Goal: Task Accomplishment & Management: Manage account settings

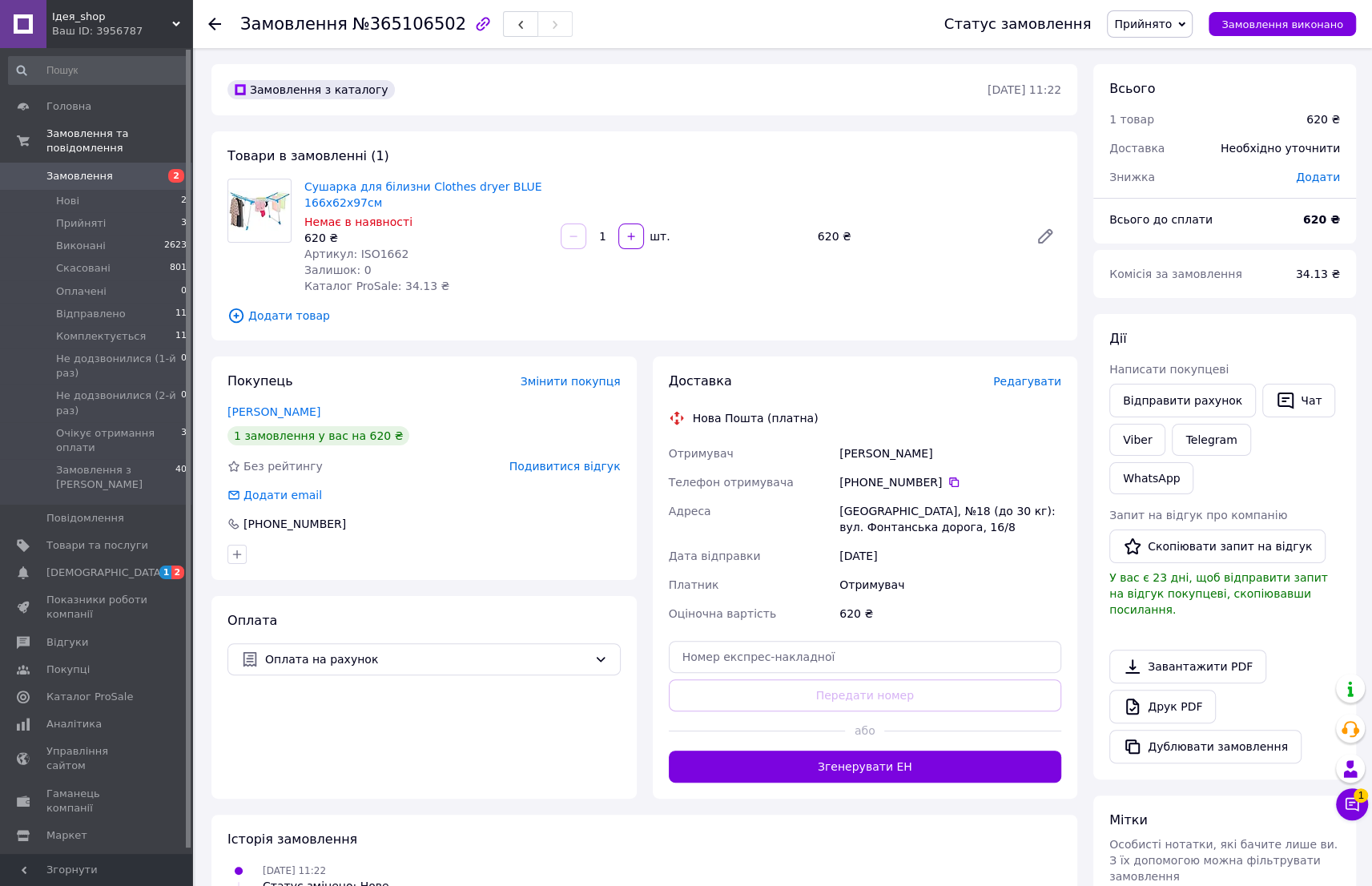
click at [1158, 24] on span "Прийнято" at bounding box center [1143, 24] width 57 height 13
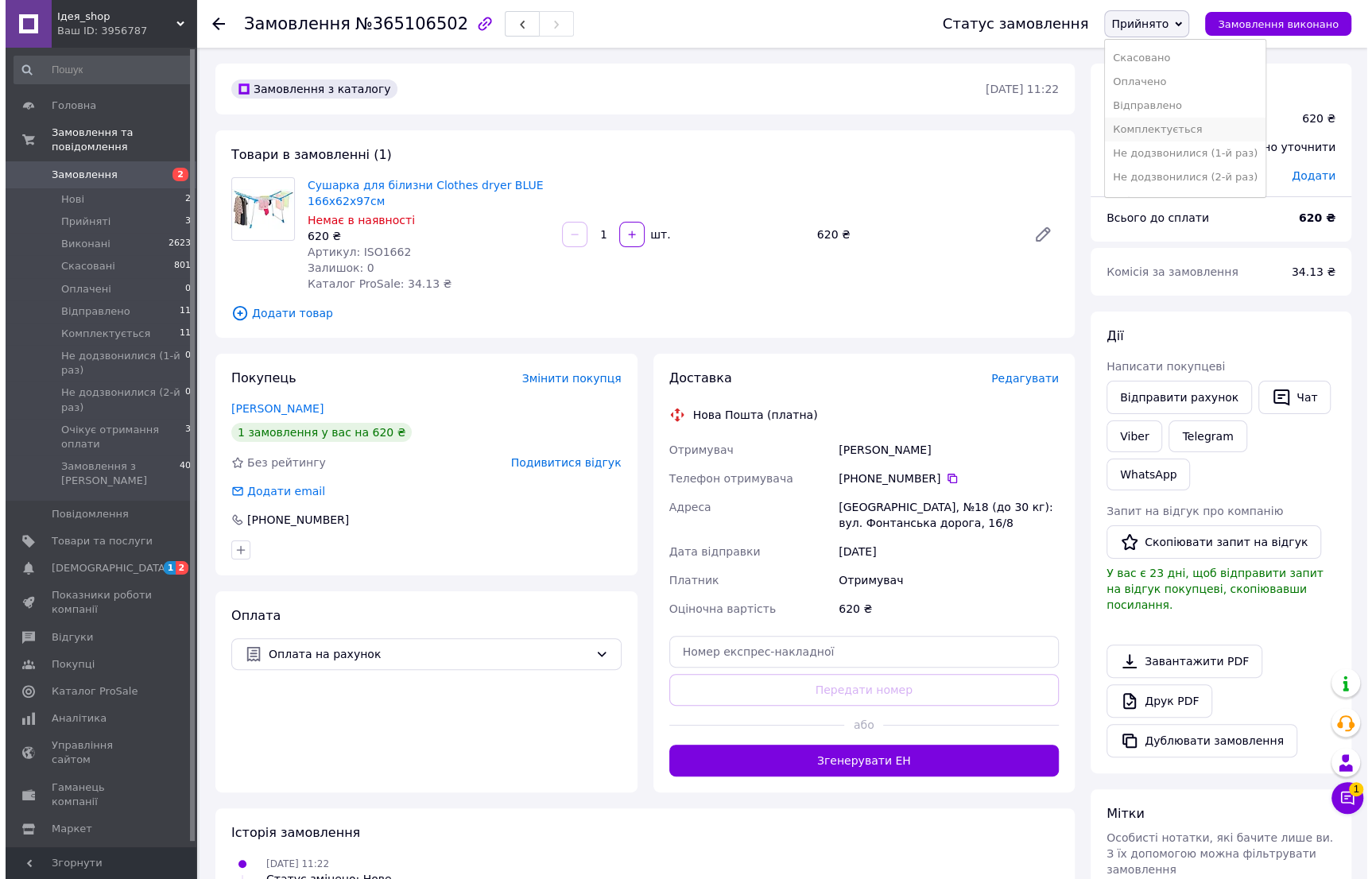
scroll to position [40, 0]
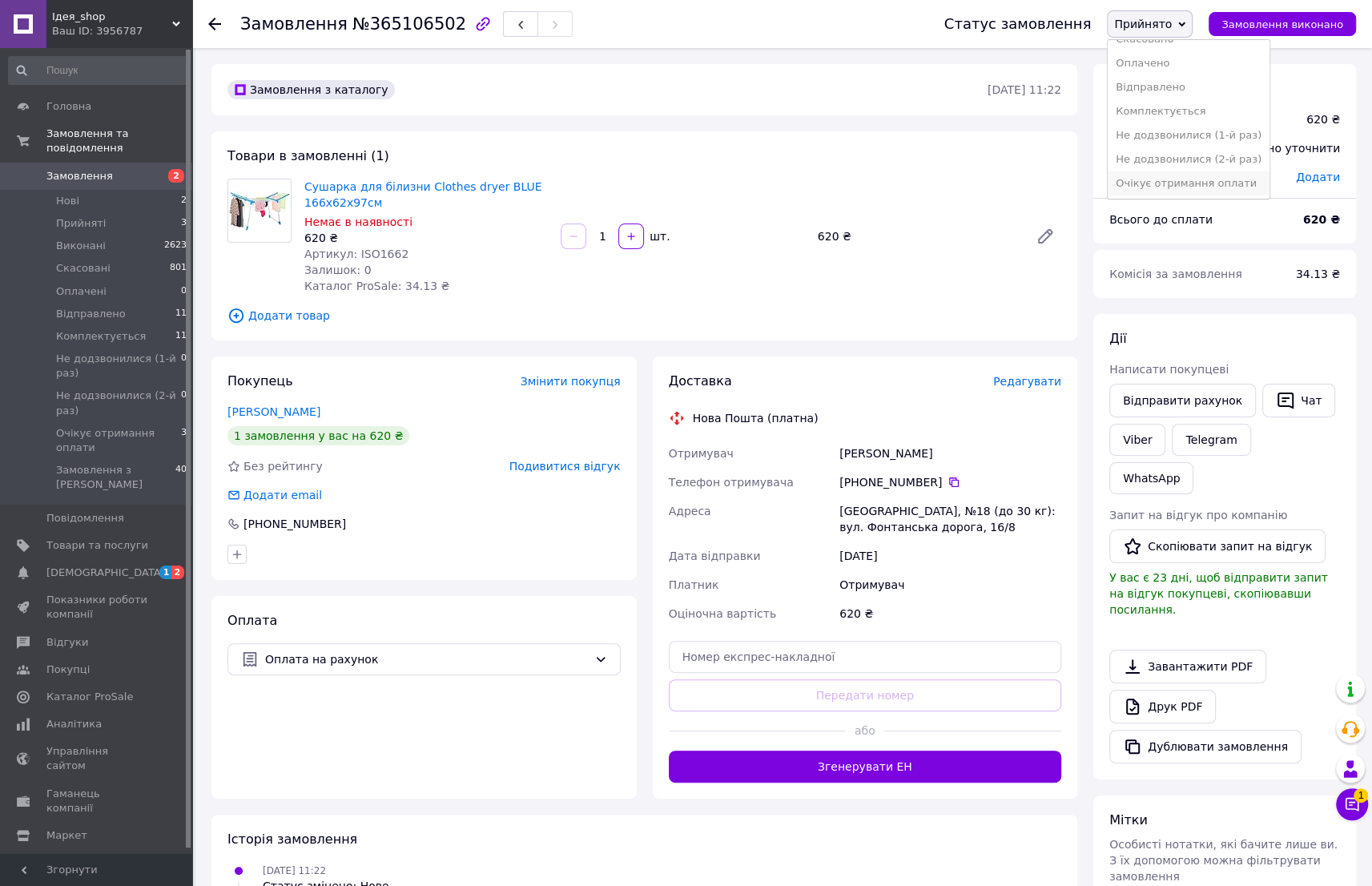
click at [1182, 178] on li "Очікує отримання оплати" at bounding box center [1189, 183] width 162 height 24
click at [546, 467] on span "Подивитися відгук" at bounding box center [564, 466] width 112 height 13
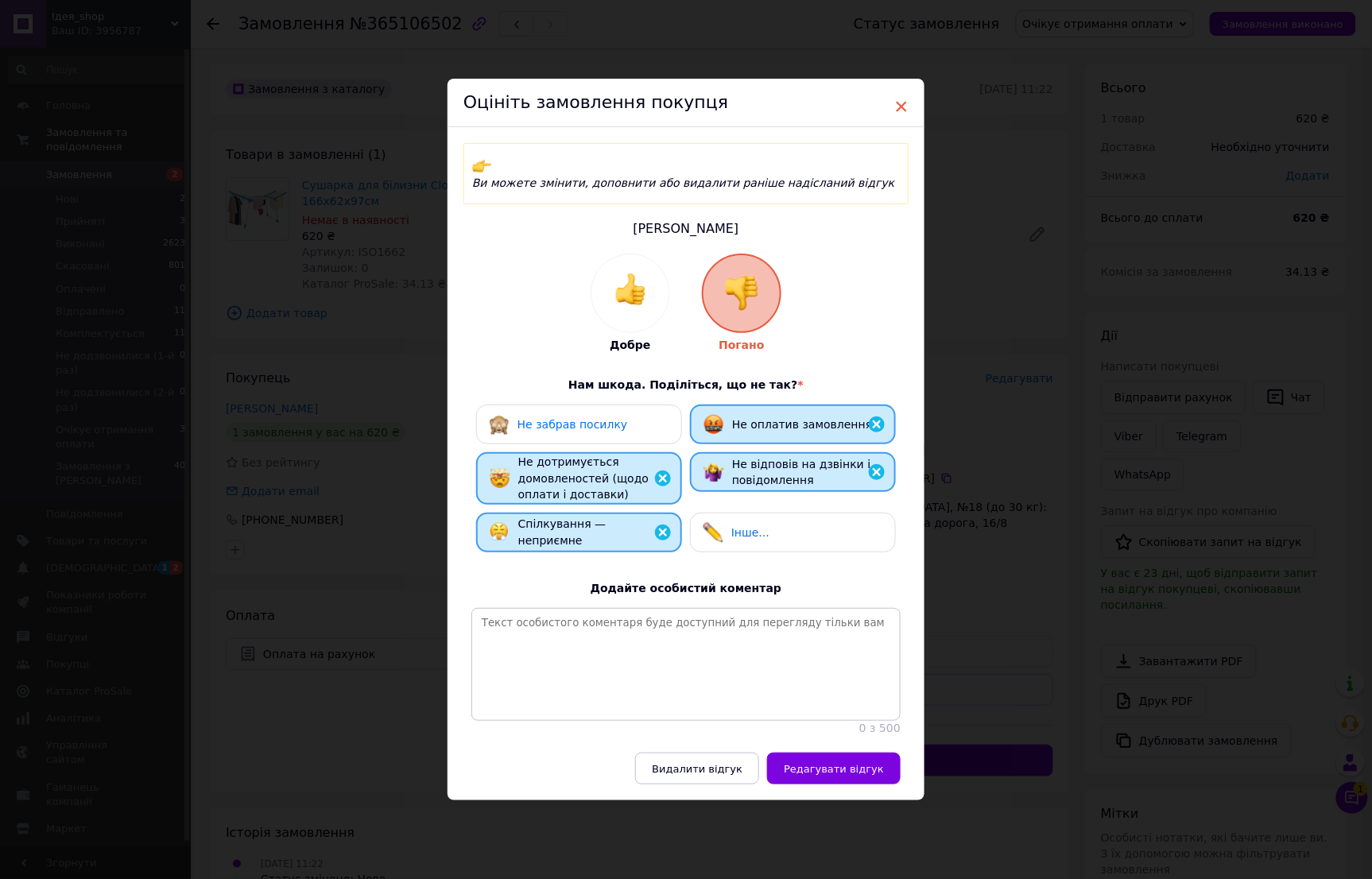
drag, startPoint x: 902, startPoint y: 108, endPoint x: 817, endPoint y: 159, distance: 99.1
click at [902, 108] on span "×" at bounding box center [901, 107] width 15 height 27
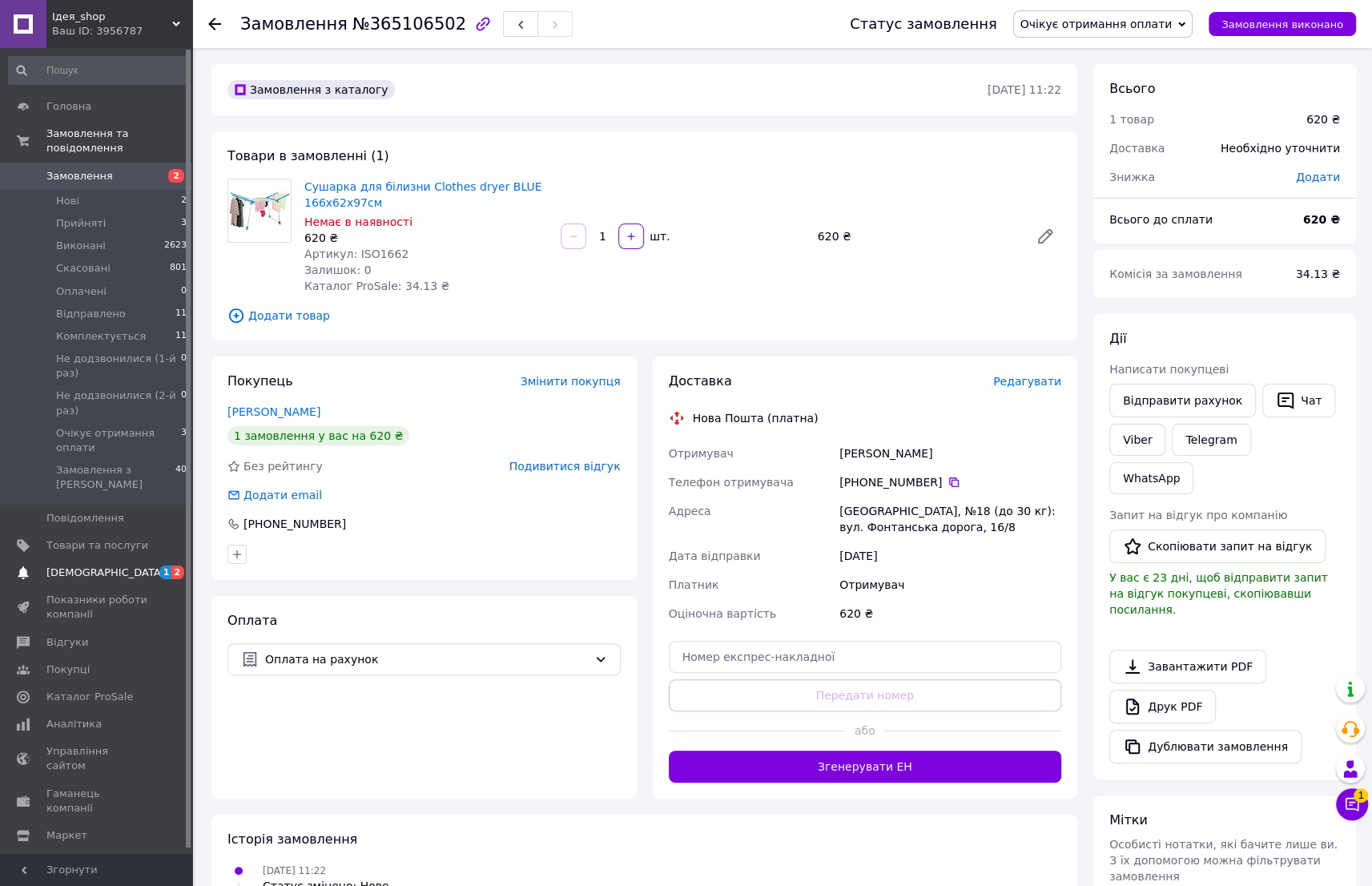
click at [92, 566] on span "[DEMOGRAPHIC_DATA]" at bounding box center [106, 573] width 119 height 15
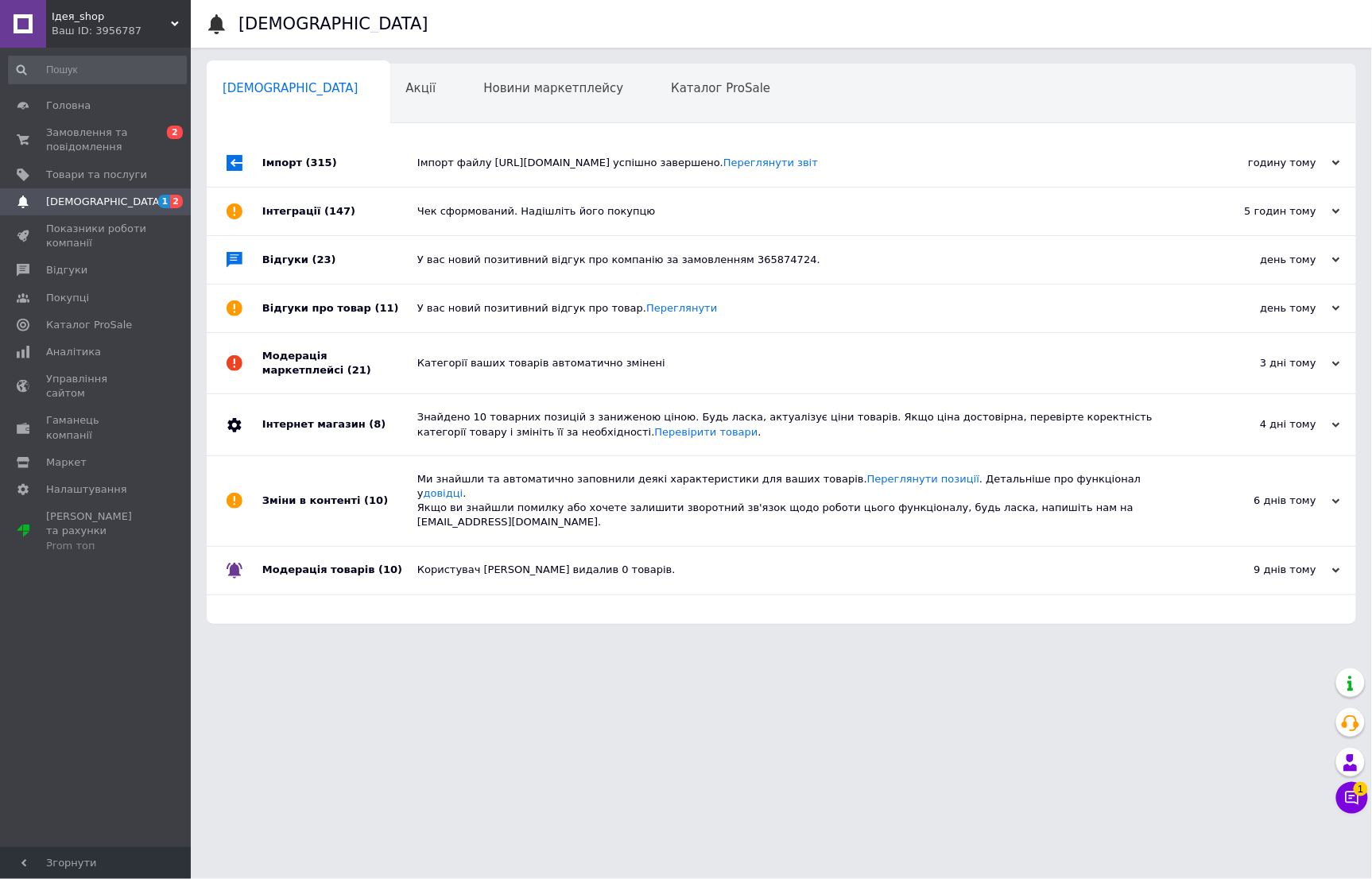
click at [384, 284] on div "Відгуки (23)" at bounding box center [339, 260] width 155 height 48
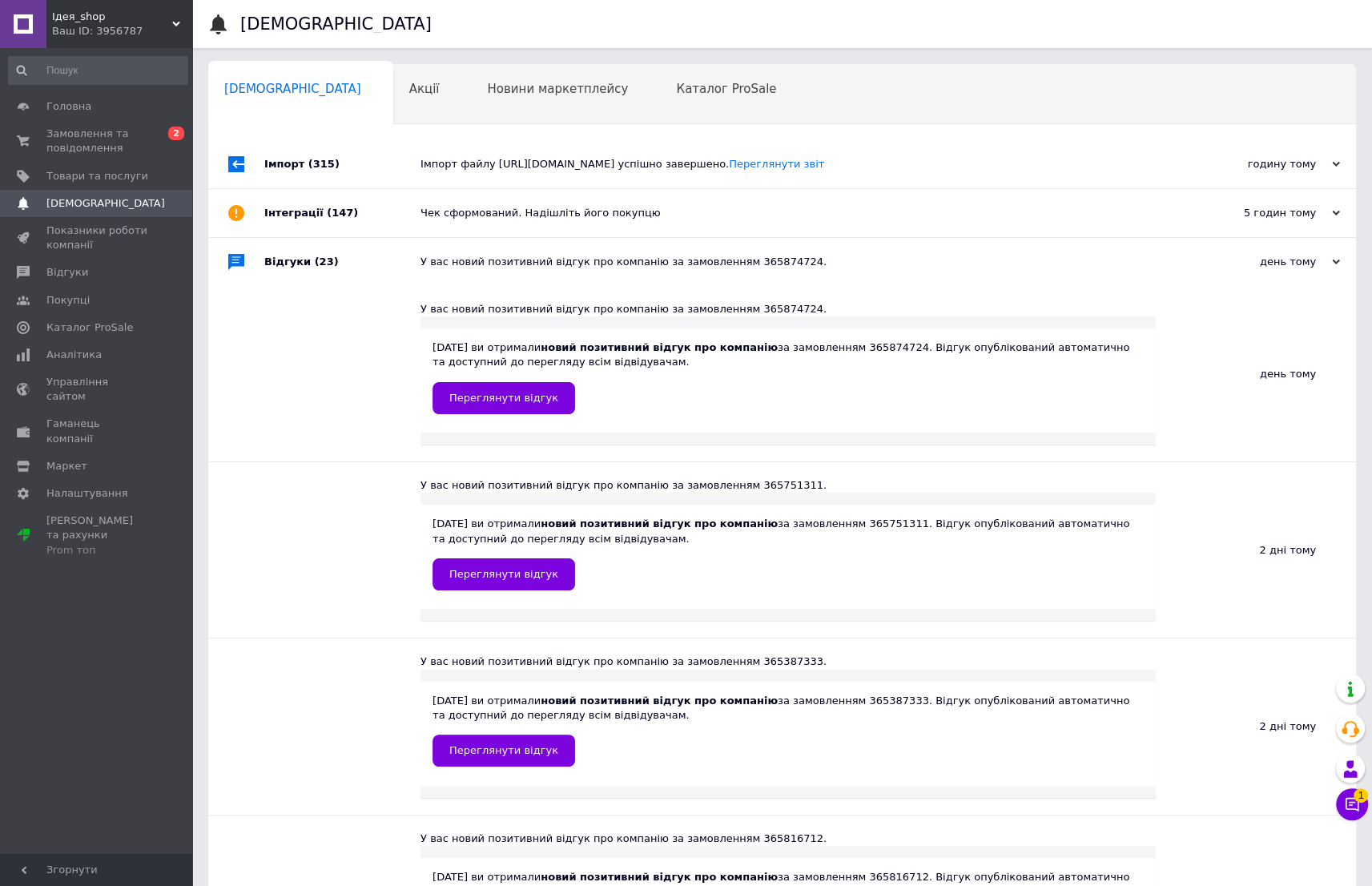
click at [370, 237] on div "Інтеграції (147)" at bounding box center [342, 213] width 156 height 48
drag, startPoint x: 370, startPoint y: 222, endPoint x: 370, endPoint y: 211, distance: 11.0
click at [370, 188] on div "Імпорт (315)" at bounding box center [342, 164] width 156 height 48
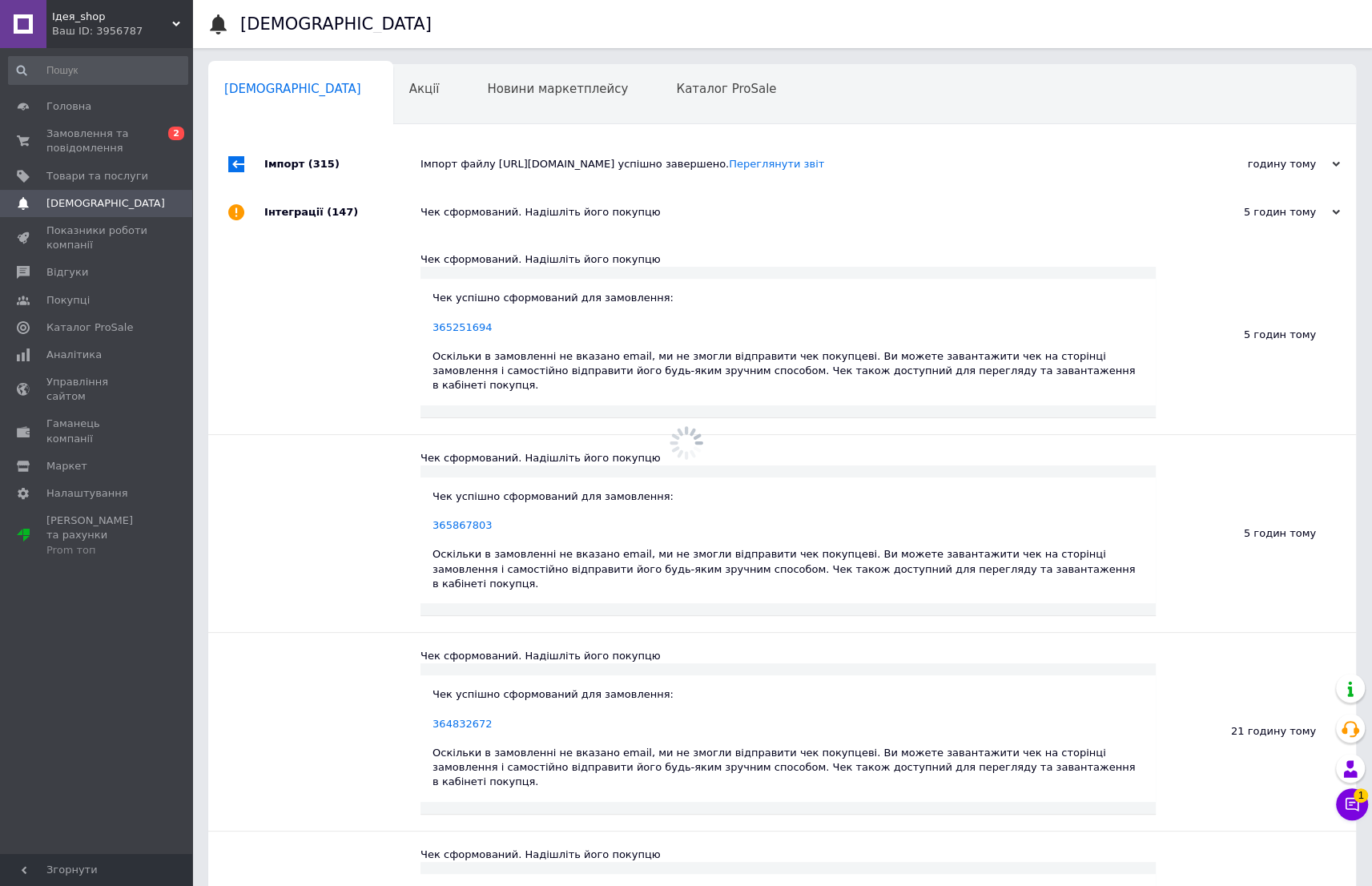
drag, startPoint x: 372, startPoint y: 189, endPoint x: 310, endPoint y: 173, distance: 64.0
click at [372, 188] on div "Імпорт (315)" at bounding box center [342, 164] width 156 height 48
click at [95, 141] on span "Замовлення та повідомлення" at bounding box center [97, 140] width 102 height 29
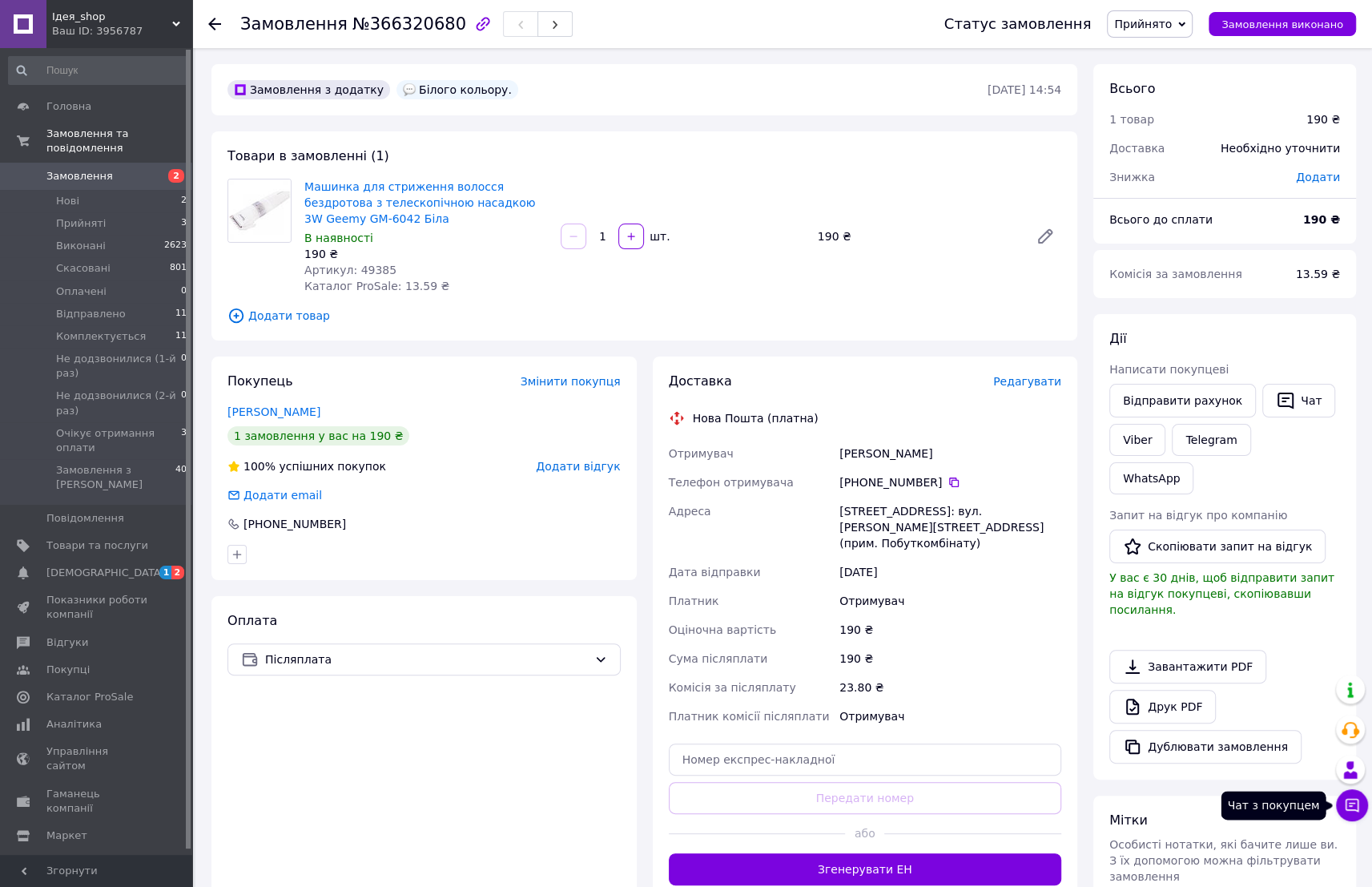
click at [1356, 801] on icon at bounding box center [1352, 805] width 16 height 16
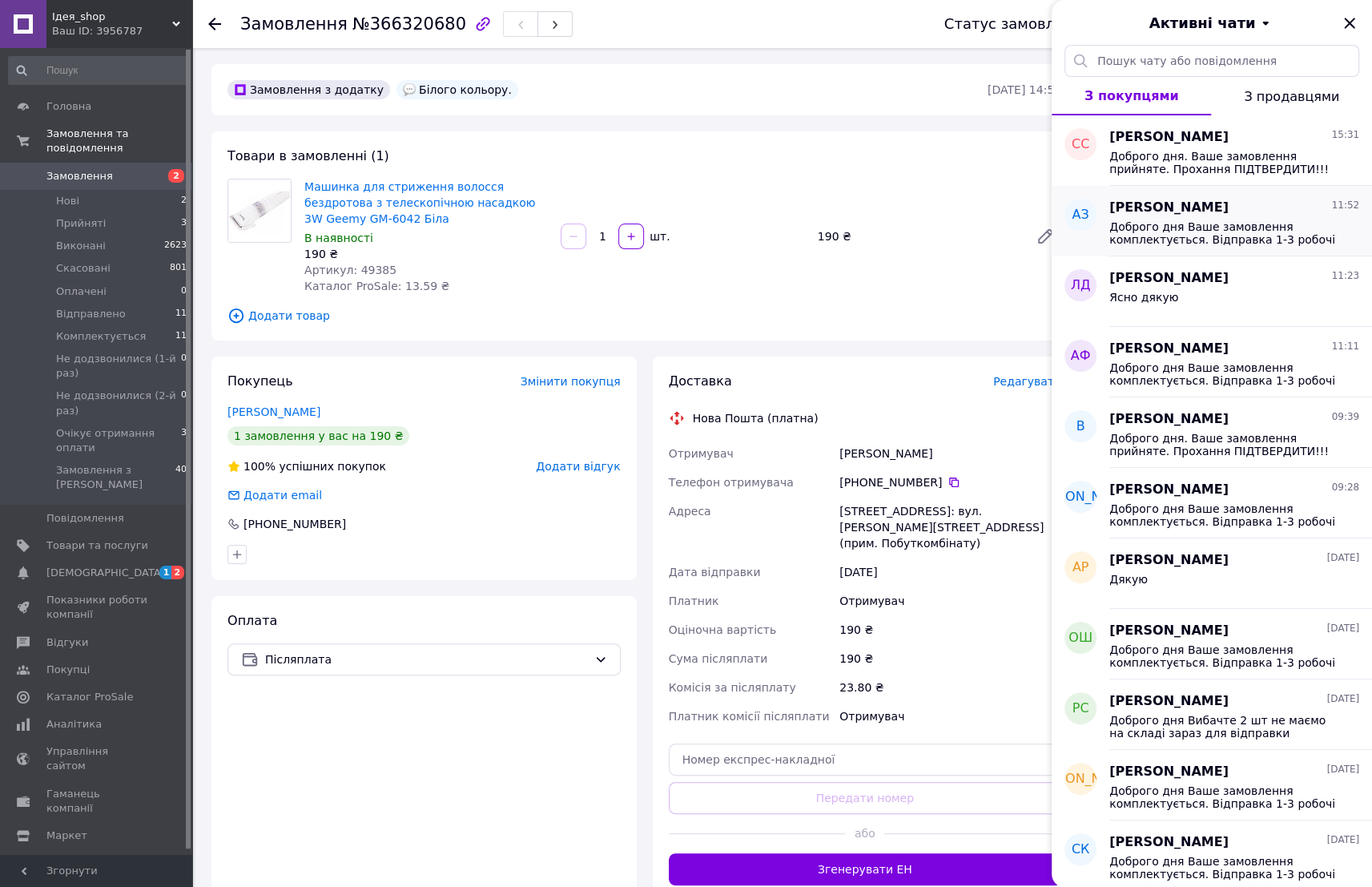
click at [1184, 222] on span "Доброго дня Ваше замовлення комплектується. Відправка 1-3 робочі дні. Будь ласк…" at bounding box center [1223, 233] width 227 height 26
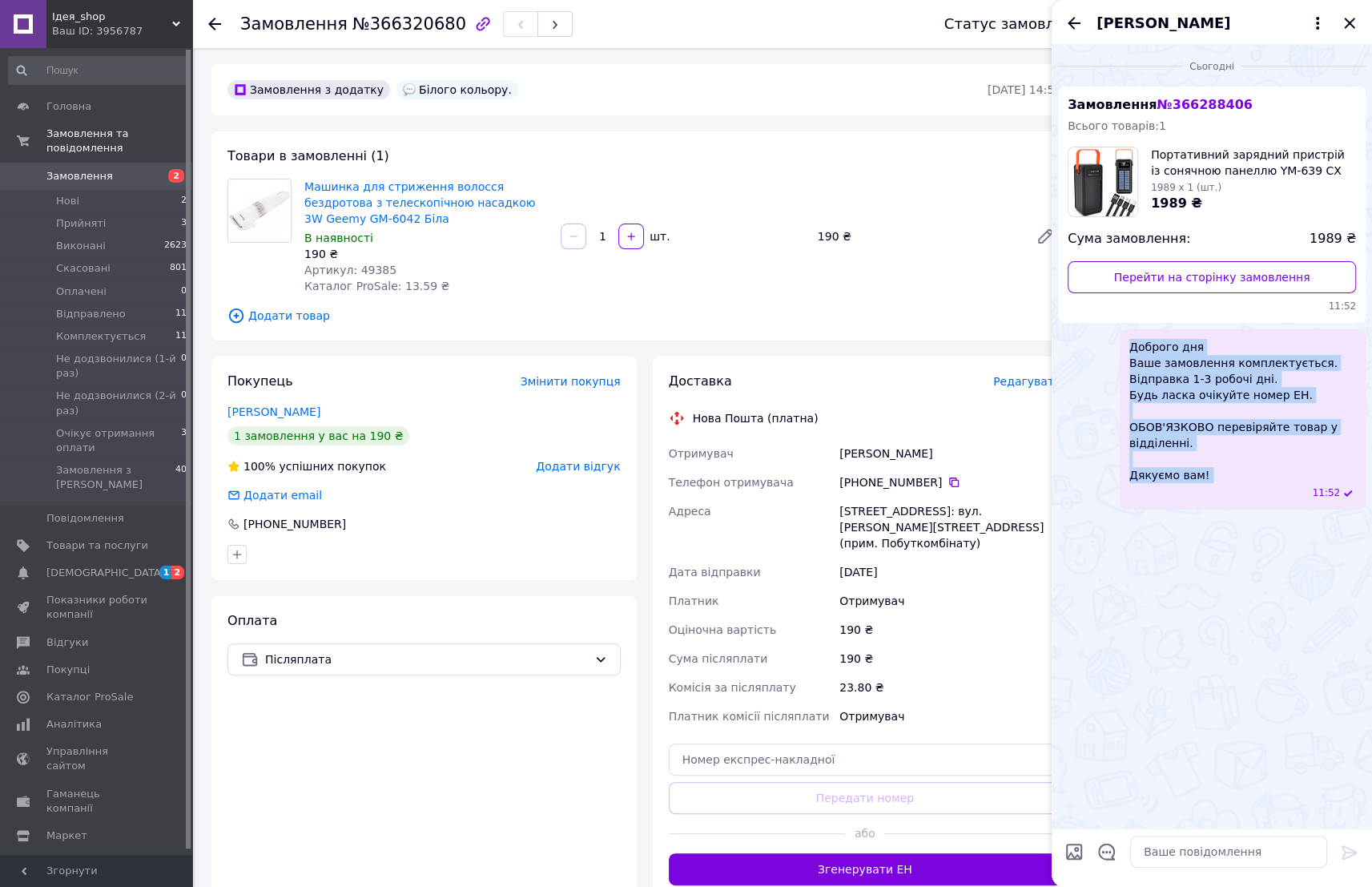
drag, startPoint x: 1129, startPoint y: 348, endPoint x: 1223, endPoint y: 490, distance: 170.3
click at [1223, 490] on div "Доброго дня Ваше замовлення комплектується. Відправка 1-3 робочі дні. Будь ласк…" at bounding box center [1243, 419] width 246 height 180
copy span "Доброго дня Ваше замовлення комплектується. Відправка 1-3 робочі дні. Будь ласк…"
click at [1350, 24] on icon "Закрити" at bounding box center [1349, 23] width 11 height 11
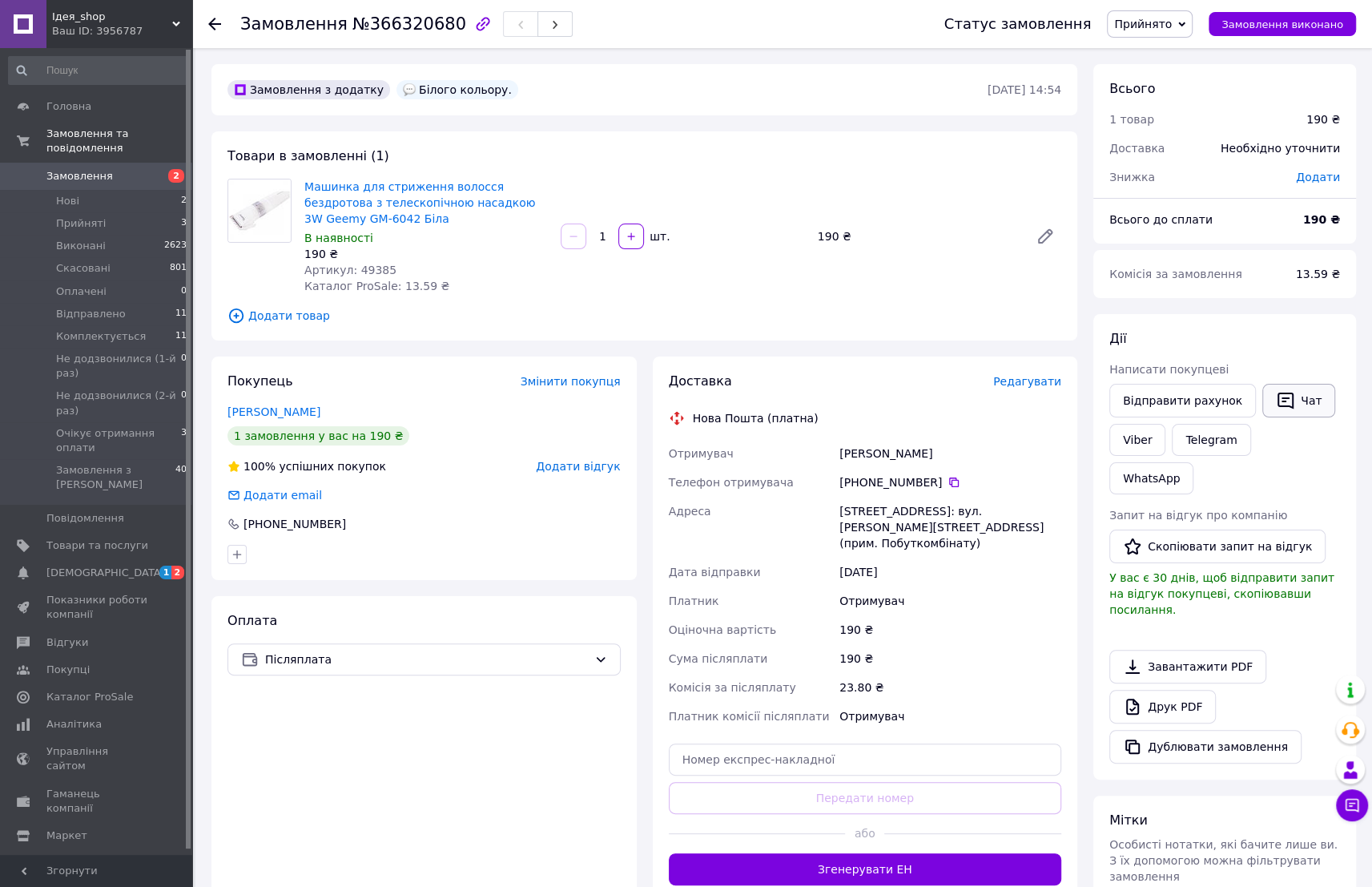
drag, startPoint x: 1281, startPoint y: 394, endPoint x: 1269, endPoint y: 401, distance: 13.9
click at [1280, 395] on button "Чат" at bounding box center [1299, 400] width 73 height 34
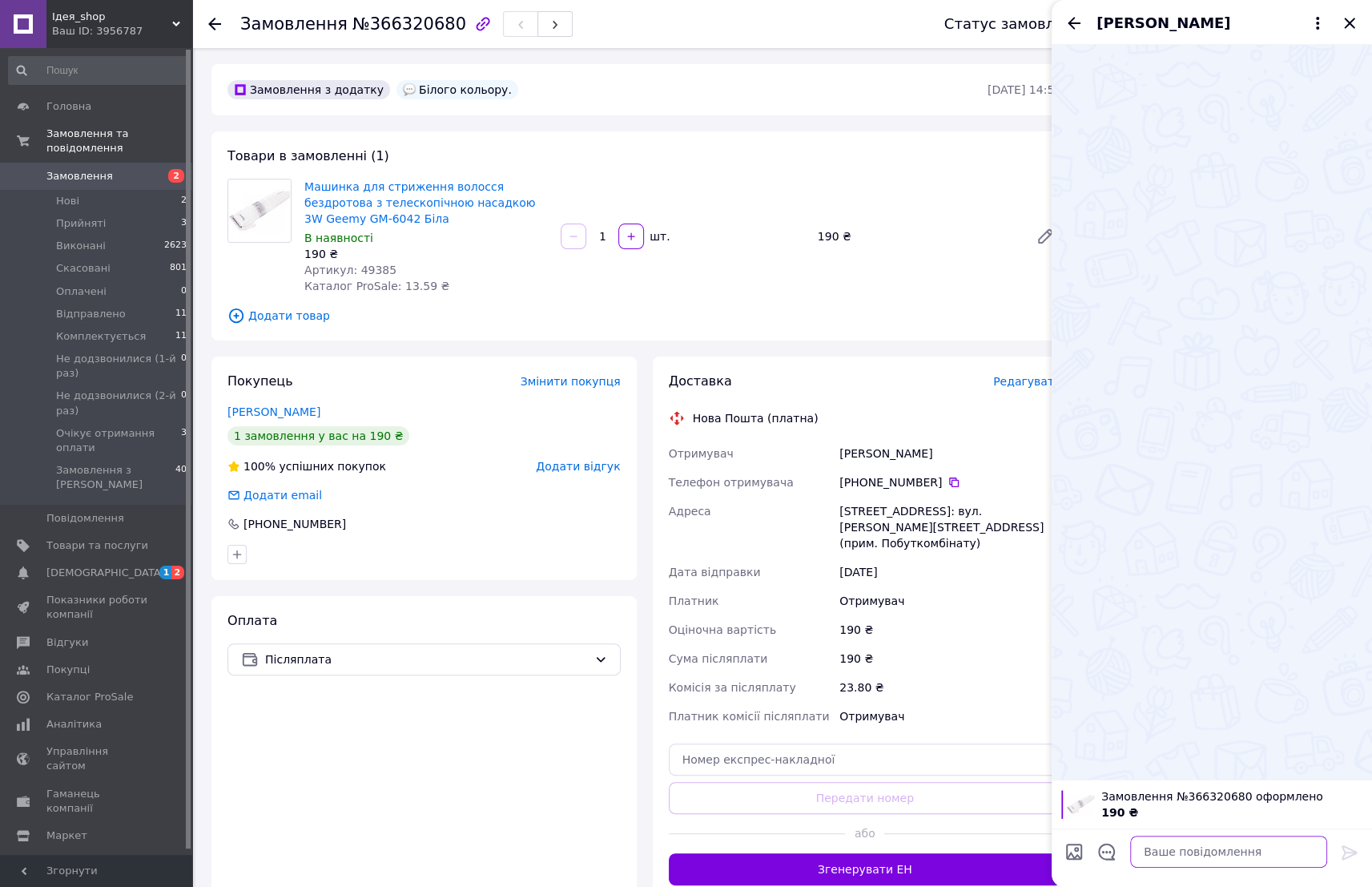
paste textarea "Доброго дня Ваше замовлення комплектується. Відправка 1-3 робочі дні. Будь ласк…"
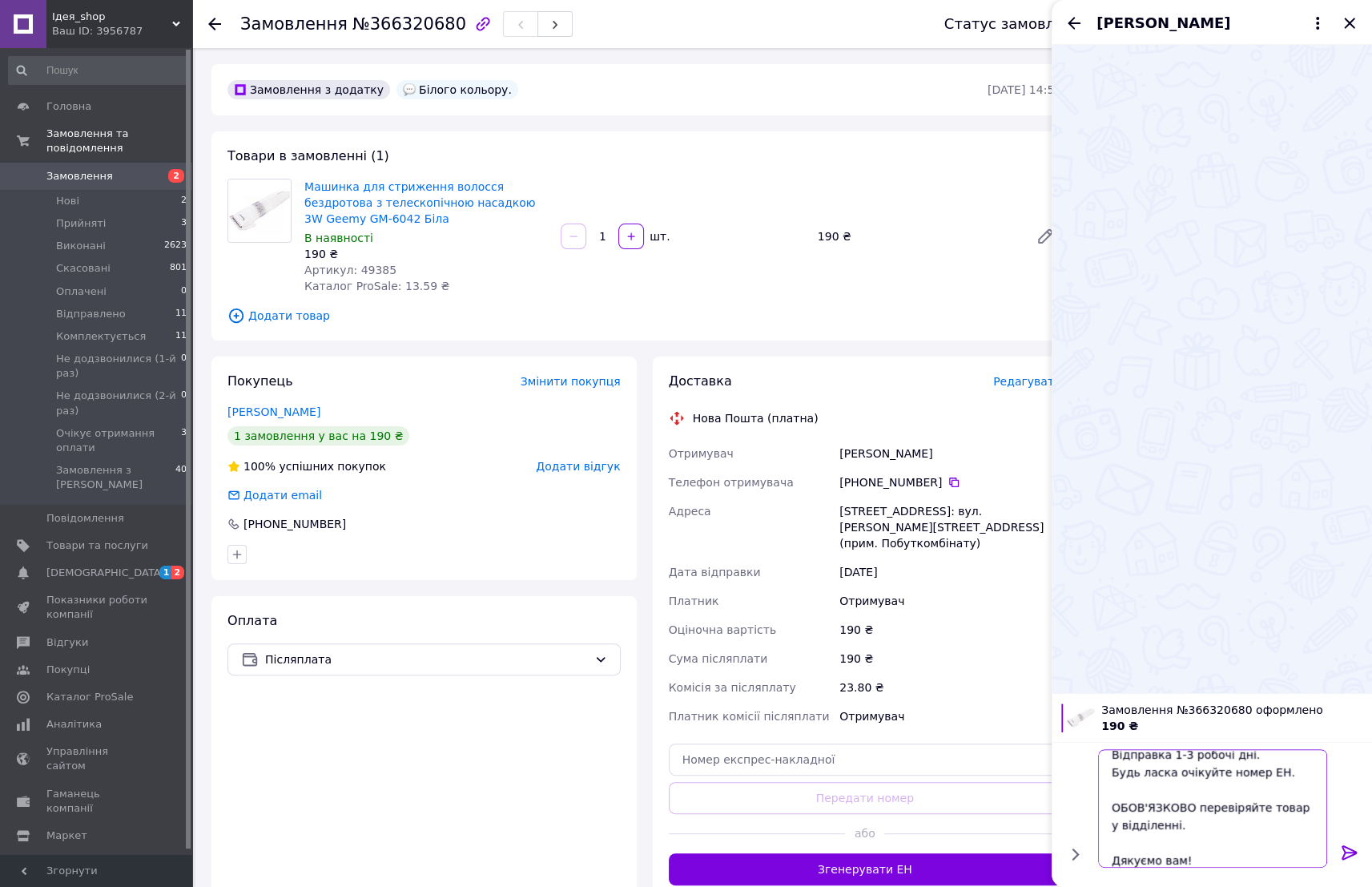
type textarea "Доброго дня Ваше замовлення комплектується. Відправка 1-3 робочі дні. Будь ласк…"
click at [1346, 851] on icon at bounding box center [1349, 852] width 19 height 19
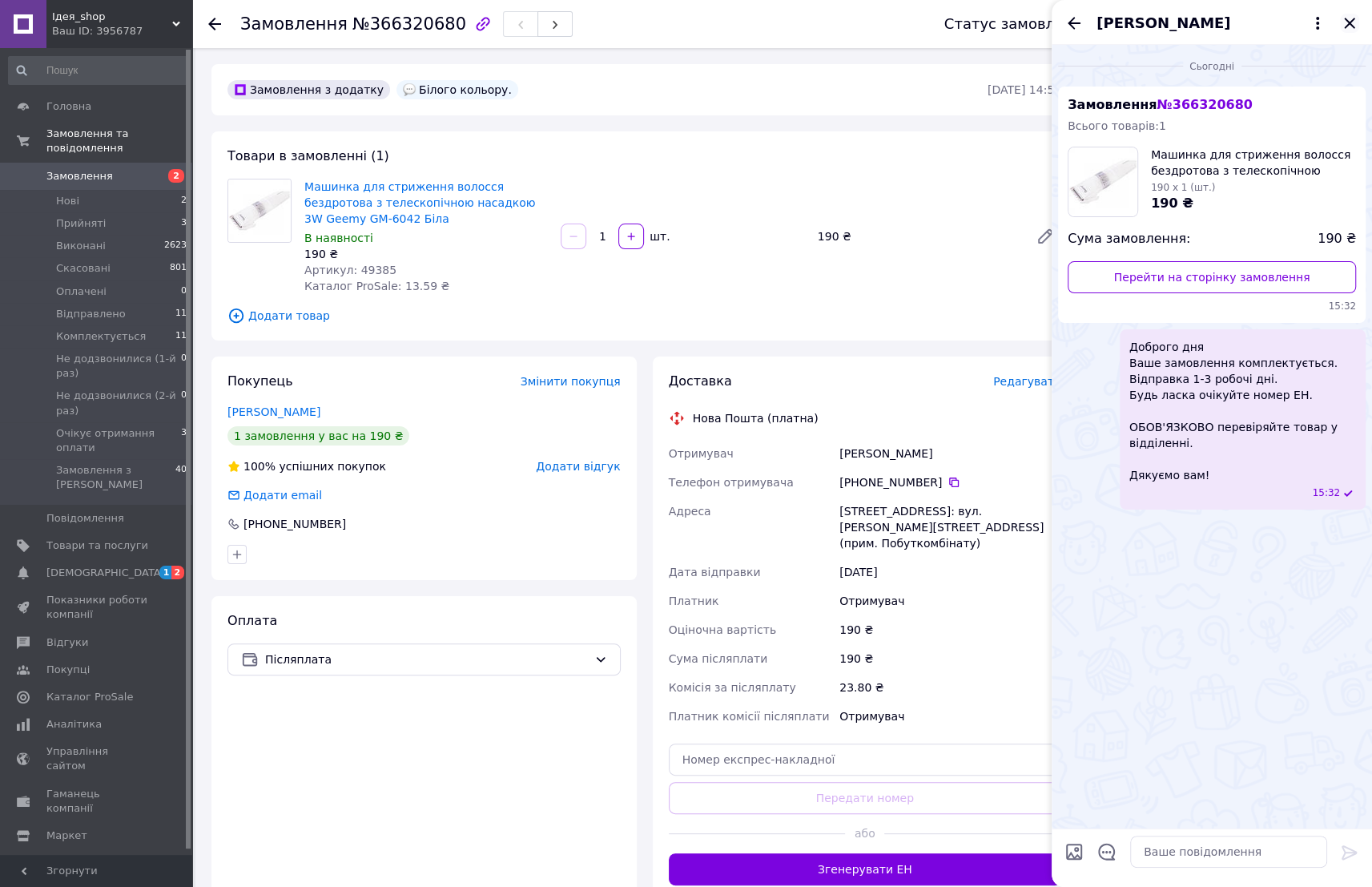
click at [1346, 23] on icon "Закрити" at bounding box center [1349, 23] width 19 height 19
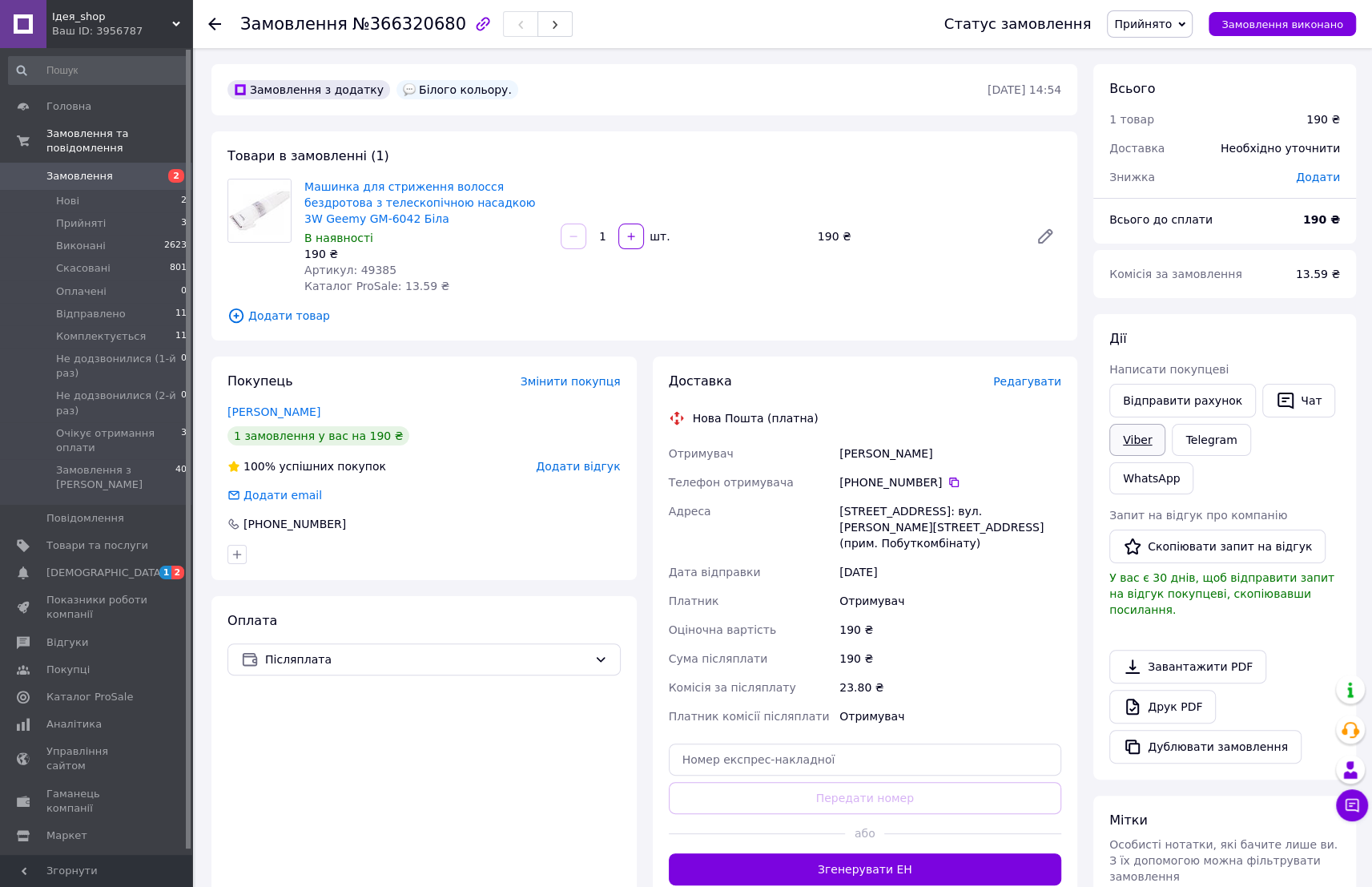
click at [1151, 448] on link "Viber" at bounding box center [1137, 440] width 56 height 32
click at [1157, 23] on span "Прийнято" at bounding box center [1143, 24] width 57 height 13
click at [1201, 154] on li "Комплектується" at bounding box center [1189, 152] width 162 height 24
click at [367, 267] on span "Артикул: 49385" at bounding box center [350, 270] width 92 height 13
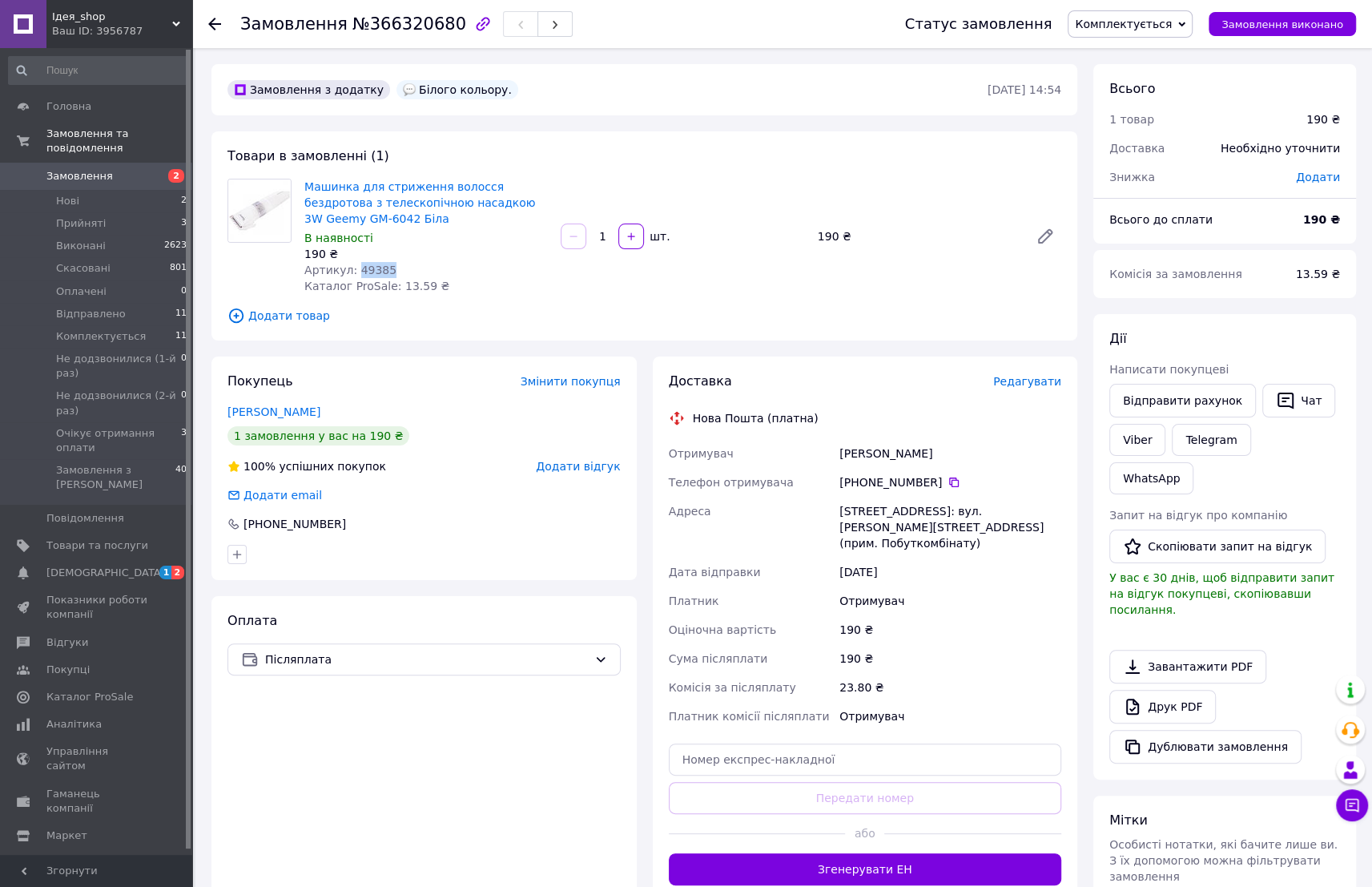
copy span "49385"
drag, startPoint x: 841, startPoint y: 458, endPoint x: 931, endPoint y: 481, distance: 92.9
click at [931, 481] on div "Отримувач Добровольський Олег Телефон отримувача +380 77 290 29 00   Адреса Кра…" at bounding box center [865, 584] width 399 height 292
copy div "Добровольський Олег Телефон отримувача +380 77 290 29 00"
drag, startPoint x: 840, startPoint y: 509, endPoint x: 991, endPoint y: 535, distance: 153.2
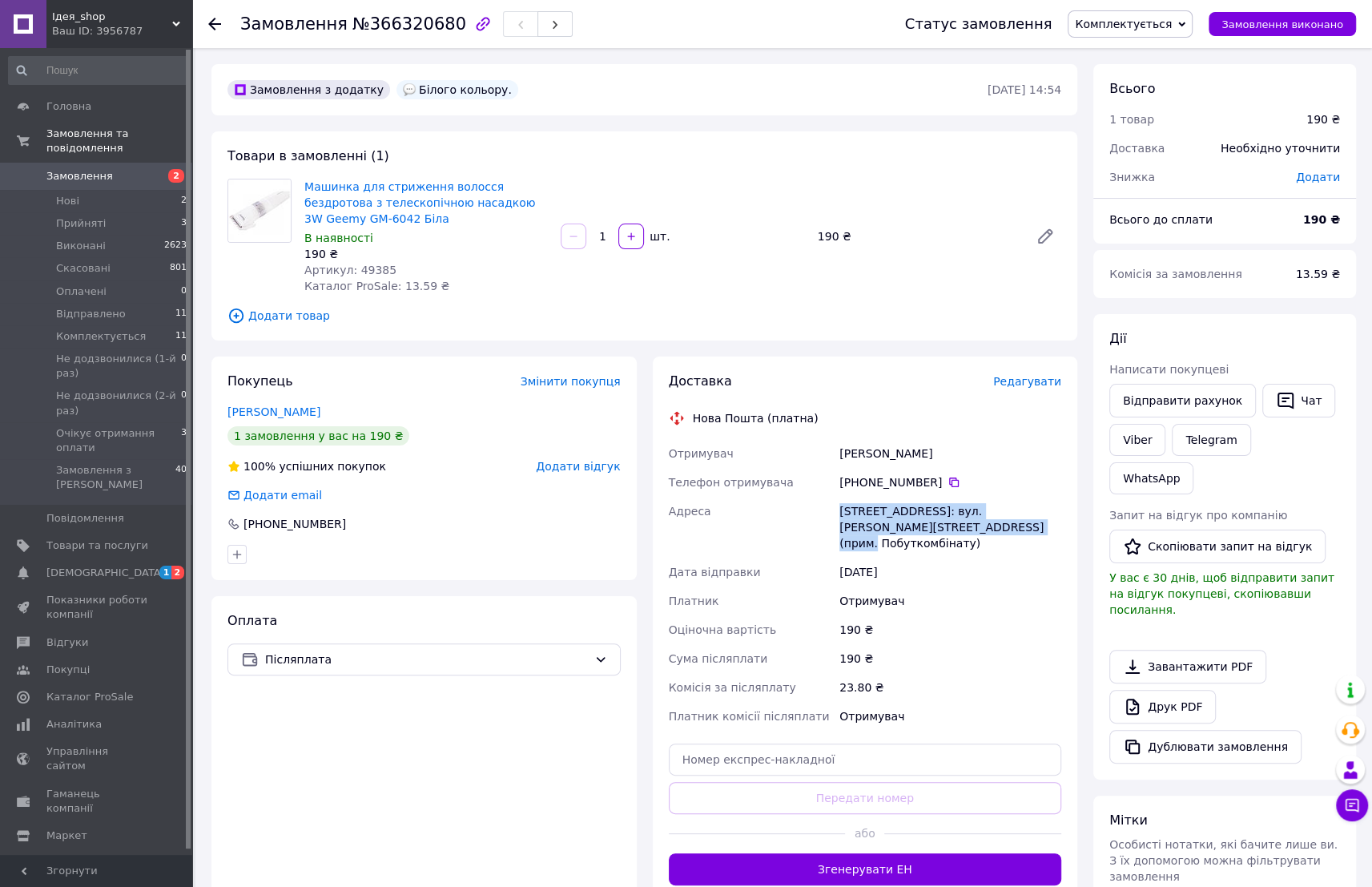
click at [991, 535] on div "[STREET_ADDRESS]: вул. [PERSON_NAME][STREET_ADDRESS] (прим. Побуткомбінату)" at bounding box center [950, 527] width 228 height 61
click at [866, 520] on div "[STREET_ADDRESS]: вул. [PERSON_NAME][STREET_ADDRESS] (прим. Побуткомбінату)" at bounding box center [950, 527] width 228 height 61
drag, startPoint x: 839, startPoint y: 510, endPoint x: 884, endPoint y: 515, distance: 45.3
click at [884, 515] on div "[STREET_ADDRESS]: вул. [PERSON_NAME][STREET_ADDRESS] (прим. Побуткомбінату)" at bounding box center [950, 527] width 228 height 61
copy div "Красилів"
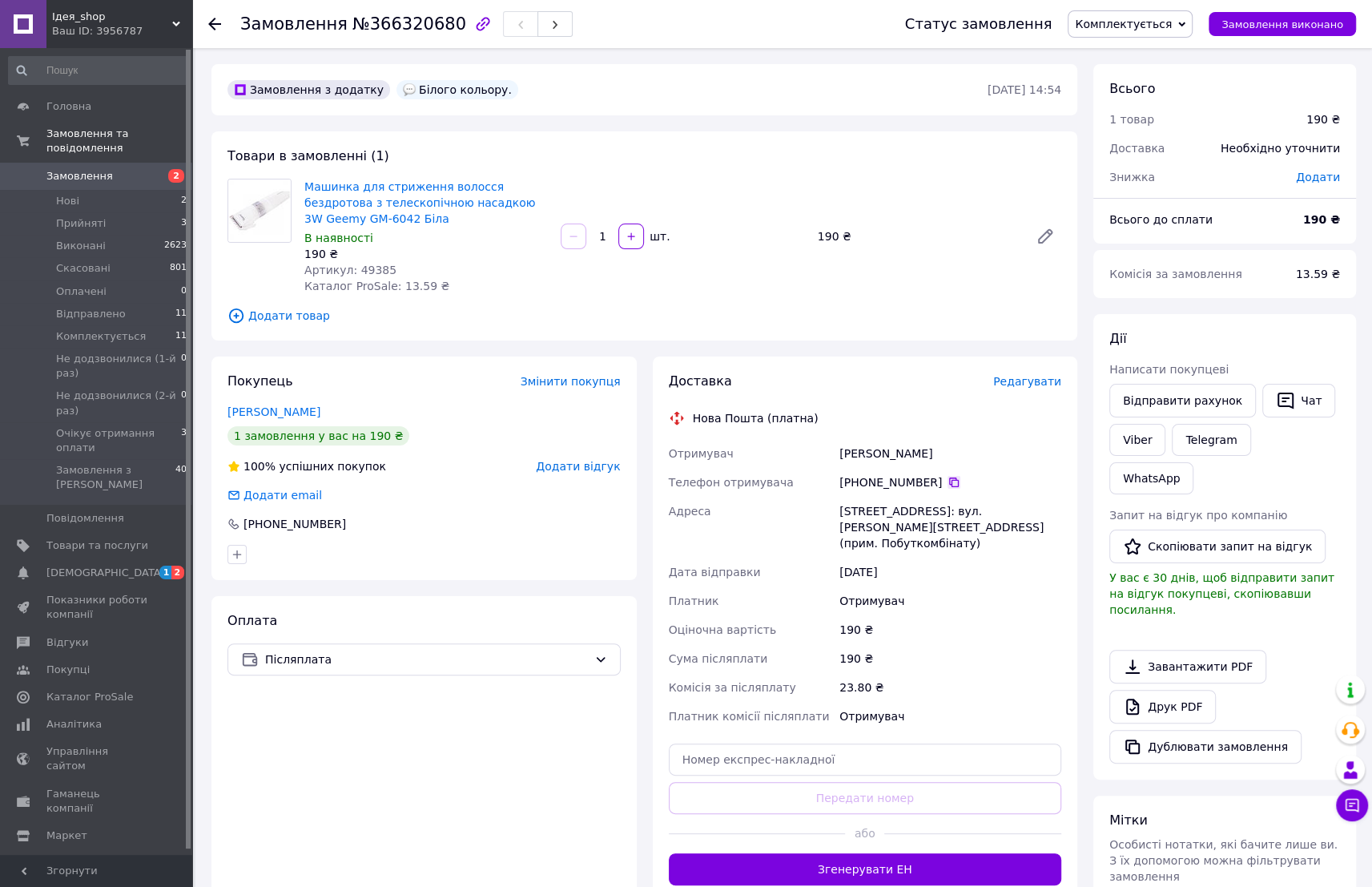
click at [948, 481] on icon at bounding box center [954, 482] width 13 height 13
click at [948, 482] on icon at bounding box center [954, 482] width 13 height 13
drag, startPoint x: 670, startPoint y: 455, endPoint x: 934, endPoint y: 485, distance: 265.7
click at [934, 485] on div "Отримувач Добровольський Олег Телефон отримувача +380 77 290 29 00   Адреса Кра…" at bounding box center [865, 584] width 399 height 292
copy div "Отримувач Добровольський Олег Телефон отримувача +380 77 290 29 00"
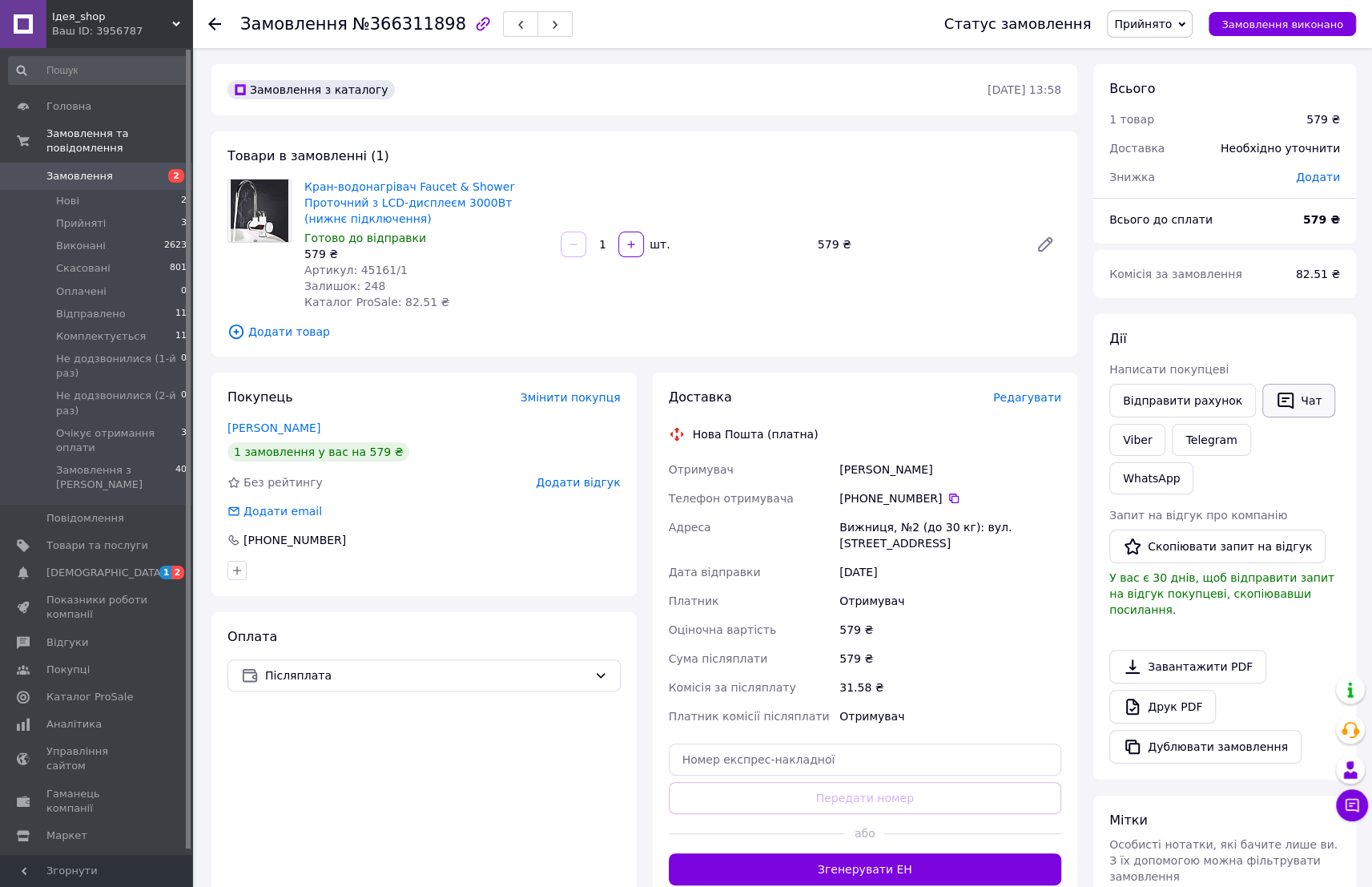
click at [1293, 402] on button "Чат" at bounding box center [1299, 400] width 73 height 34
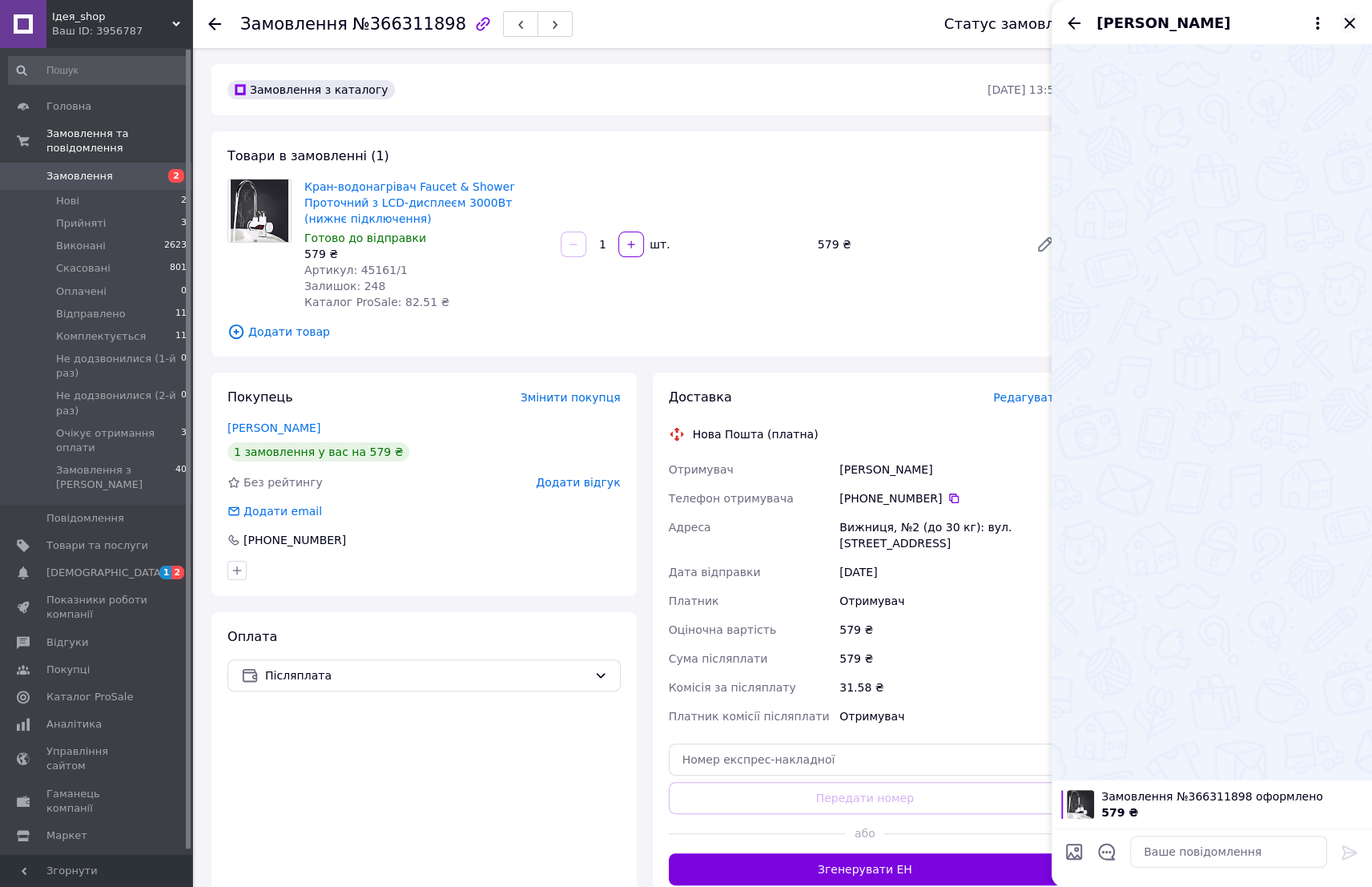
click at [1349, 18] on icon "Закрити" at bounding box center [1349, 23] width 19 height 19
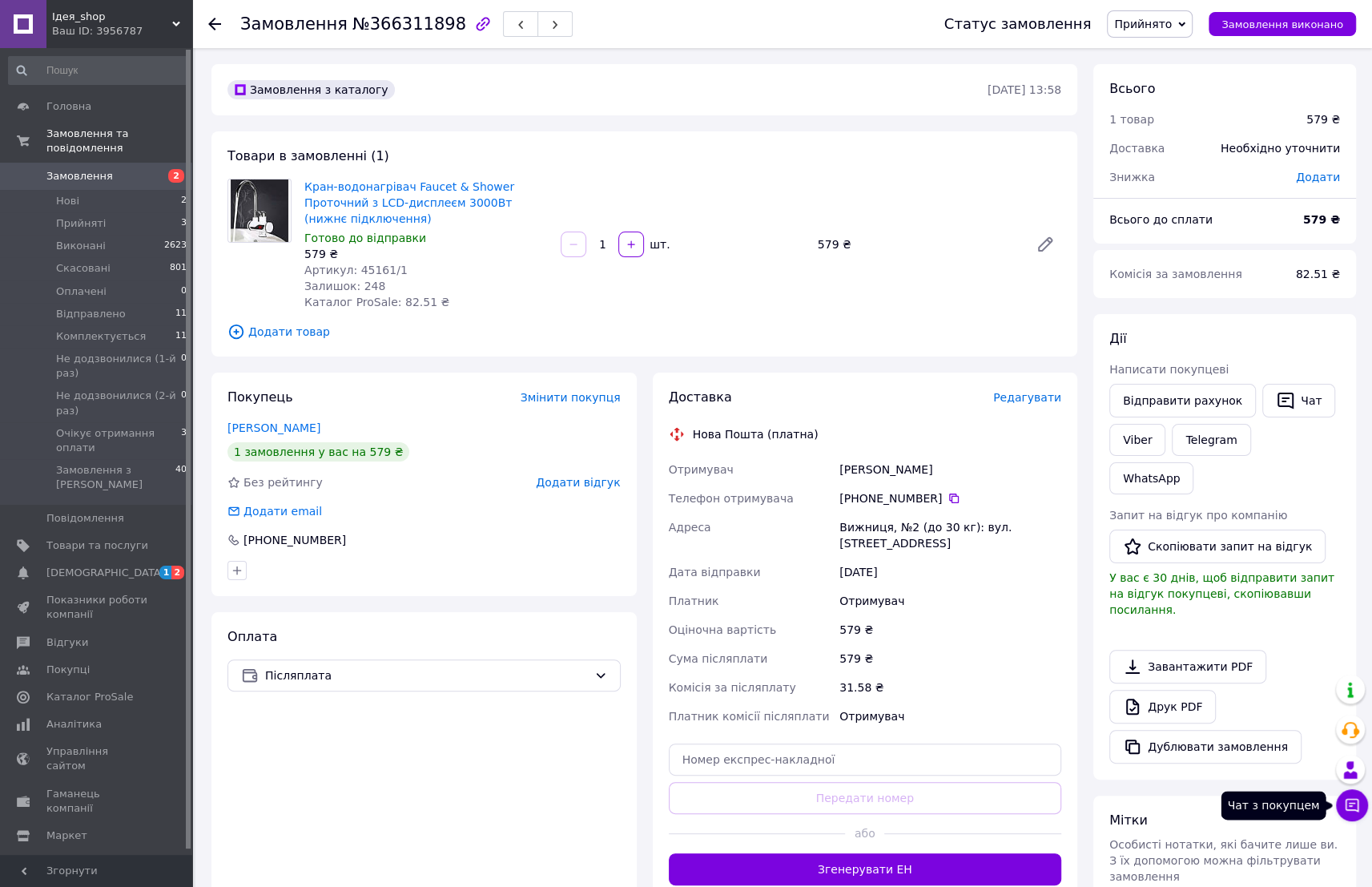
click at [1355, 804] on icon at bounding box center [1352, 805] width 16 height 16
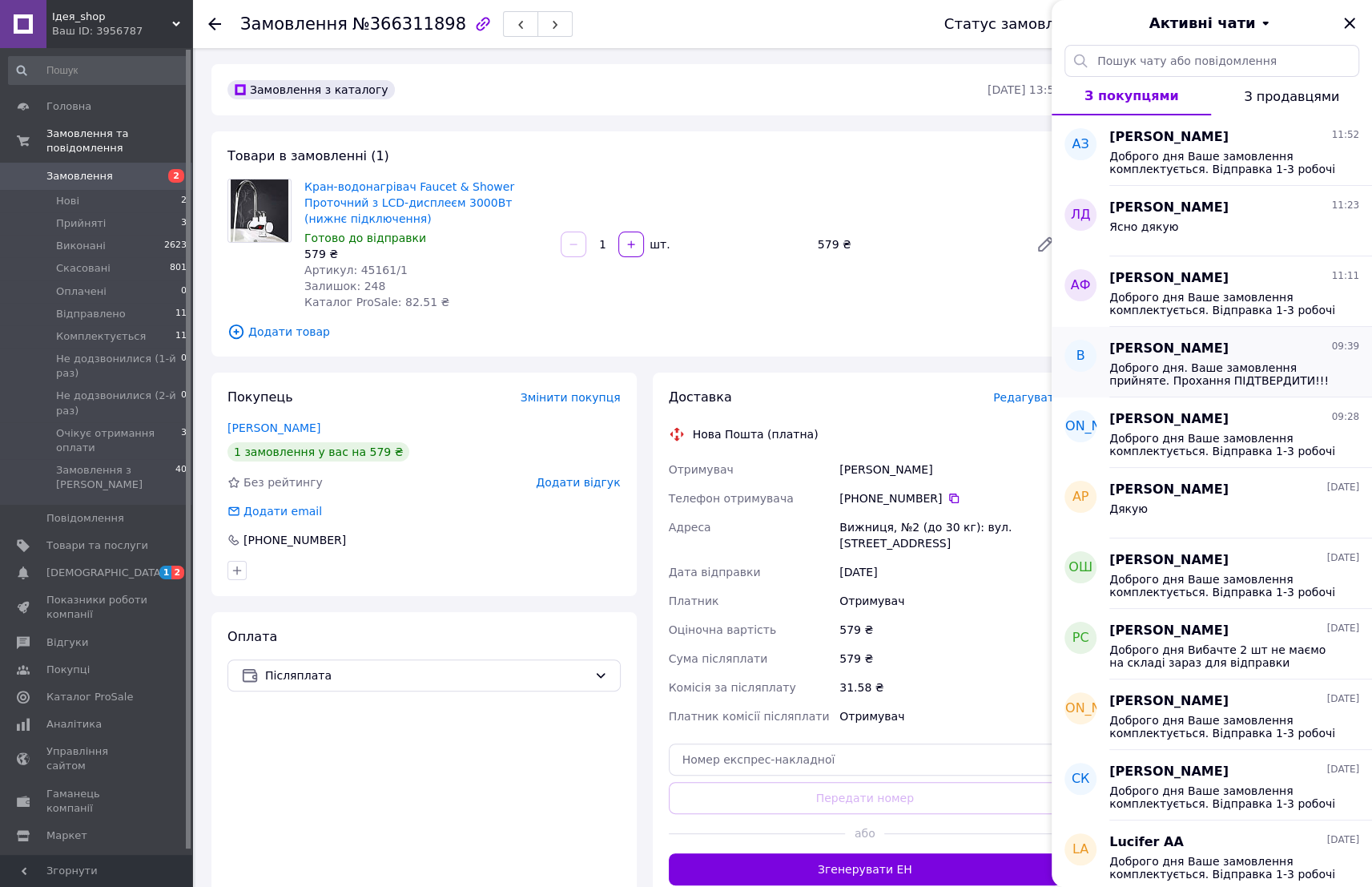
click at [1216, 370] on span "Доброго дня. Ваше замовлення прийняте. Прохання ПІДТВЕРДИТИ!!! адресу та умови …" at bounding box center [1223, 375] width 227 height 26
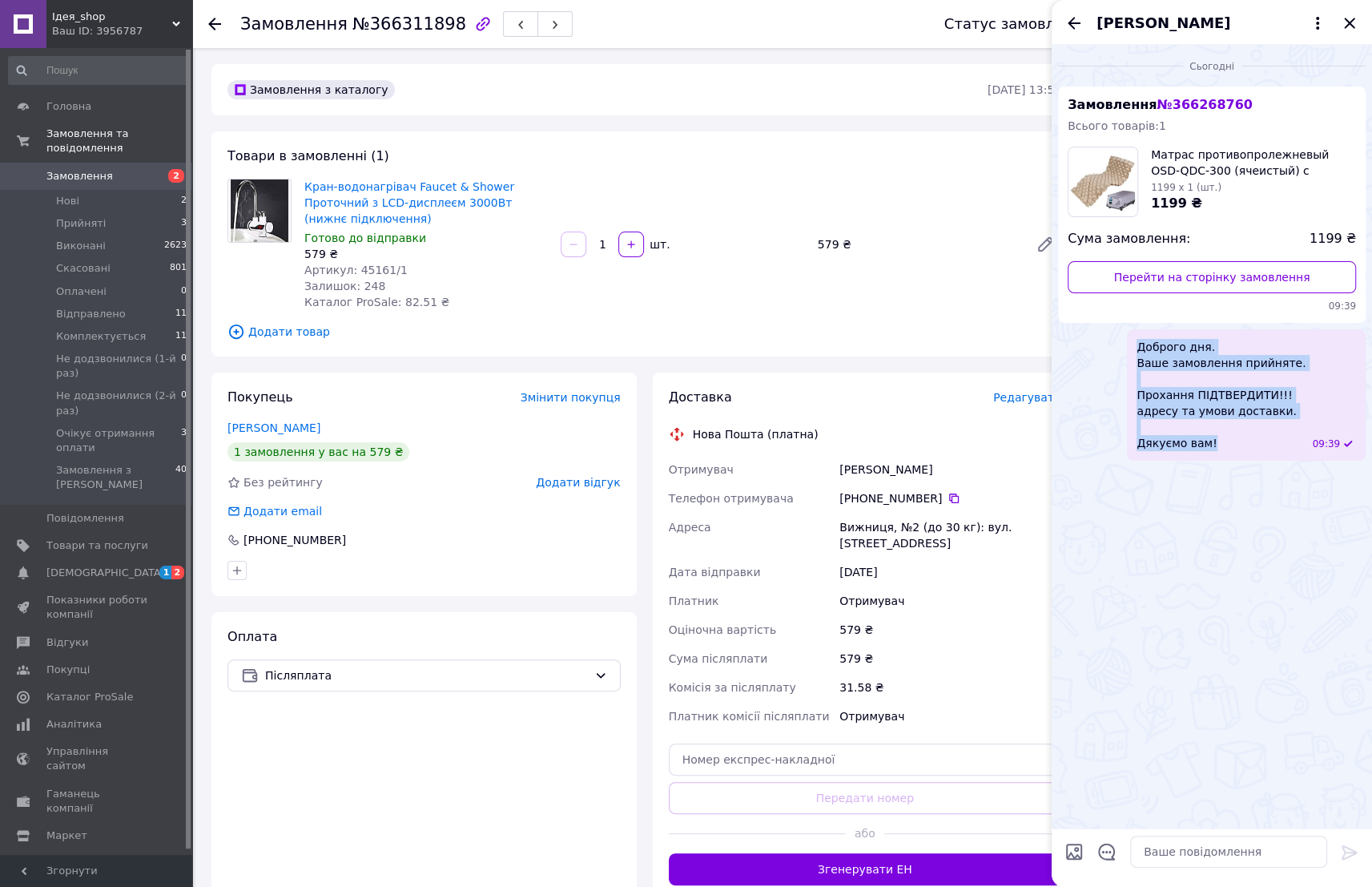
drag, startPoint x: 1166, startPoint y: 345, endPoint x: 1266, endPoint y: 481, distance: 168.8
click at [1266, 481] on div "Сьогодні Замовлення № 366268760 Всього товарів: 1 Матрас противопролежневый OSD…" at bounding box center [1212, 436] width 320 height 784
copy span "Доброго дня. Ваше замовлення прийняте. Прохання ПІДТВЕРДИТИ!!! адресу та умови …"
click at [1344, 21] on icon "Закрити" at bounding box center [1349, 23] width 19 height 19
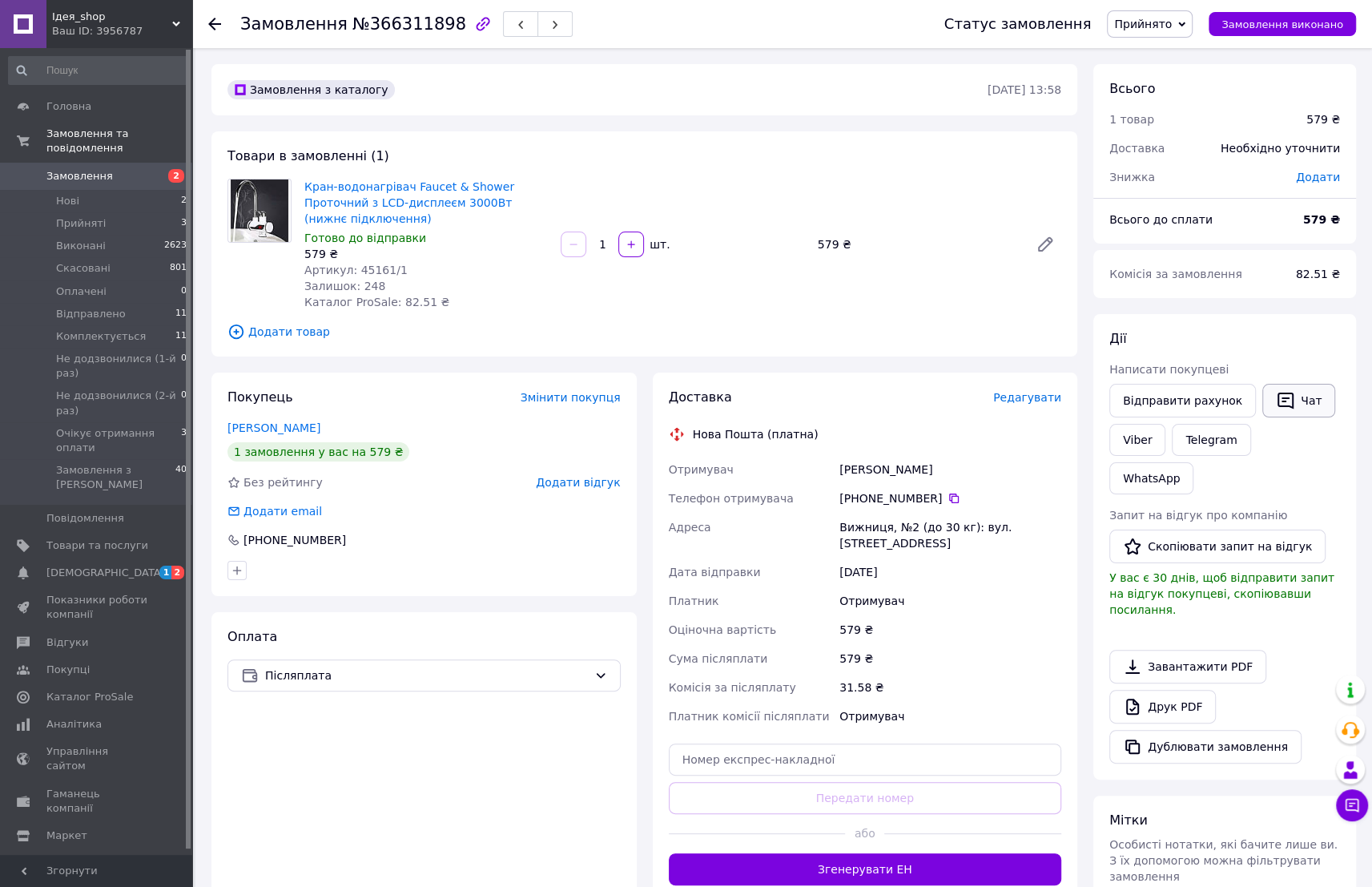
click at [1283, 407] on button "Чат" at bounding box center [1299, 400] width 73 height 34
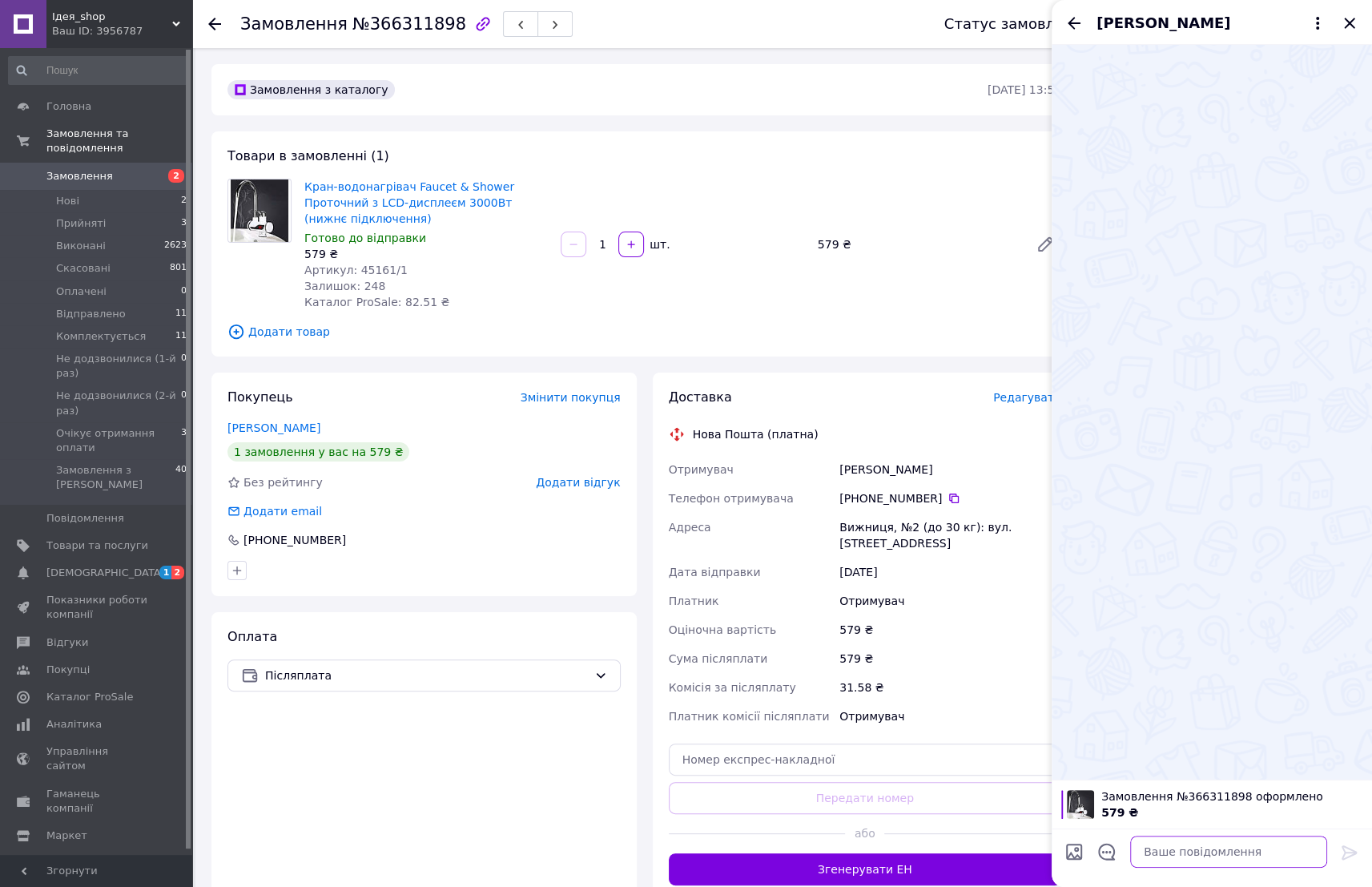
paste textarea "Доброго дня. Ваше замовлення прийняте. Прохання ПІДТВЕРДИТИ!!! адресу та умови …"
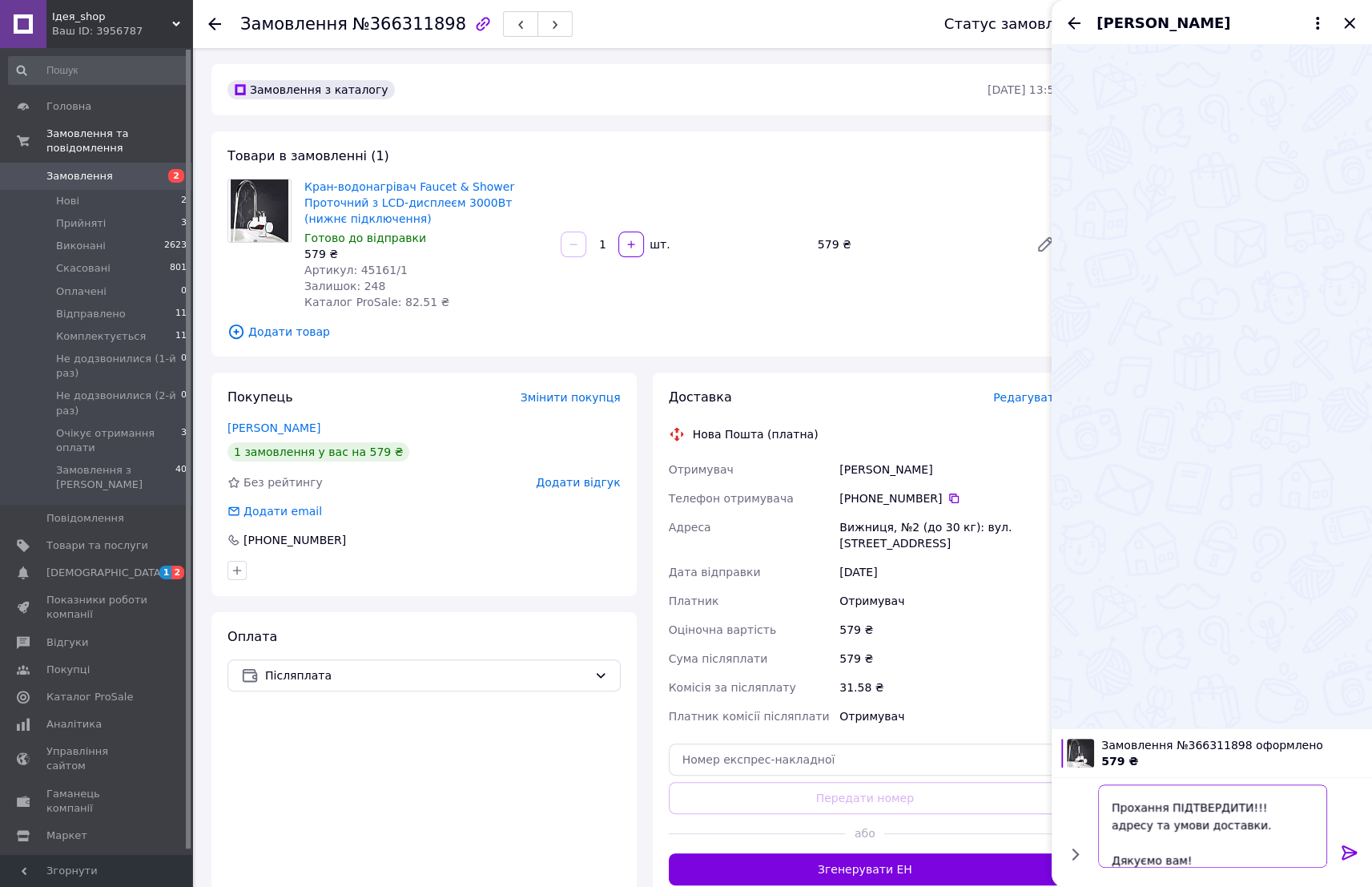
type textarea "Доброго дня. Ваше замовлення прийняте. Прохання ПІДТВЕРДИТИ!!! адресу та умови …"
click at [1346, 848] on icon at bounding box center [1349, 852] width 19 height 19
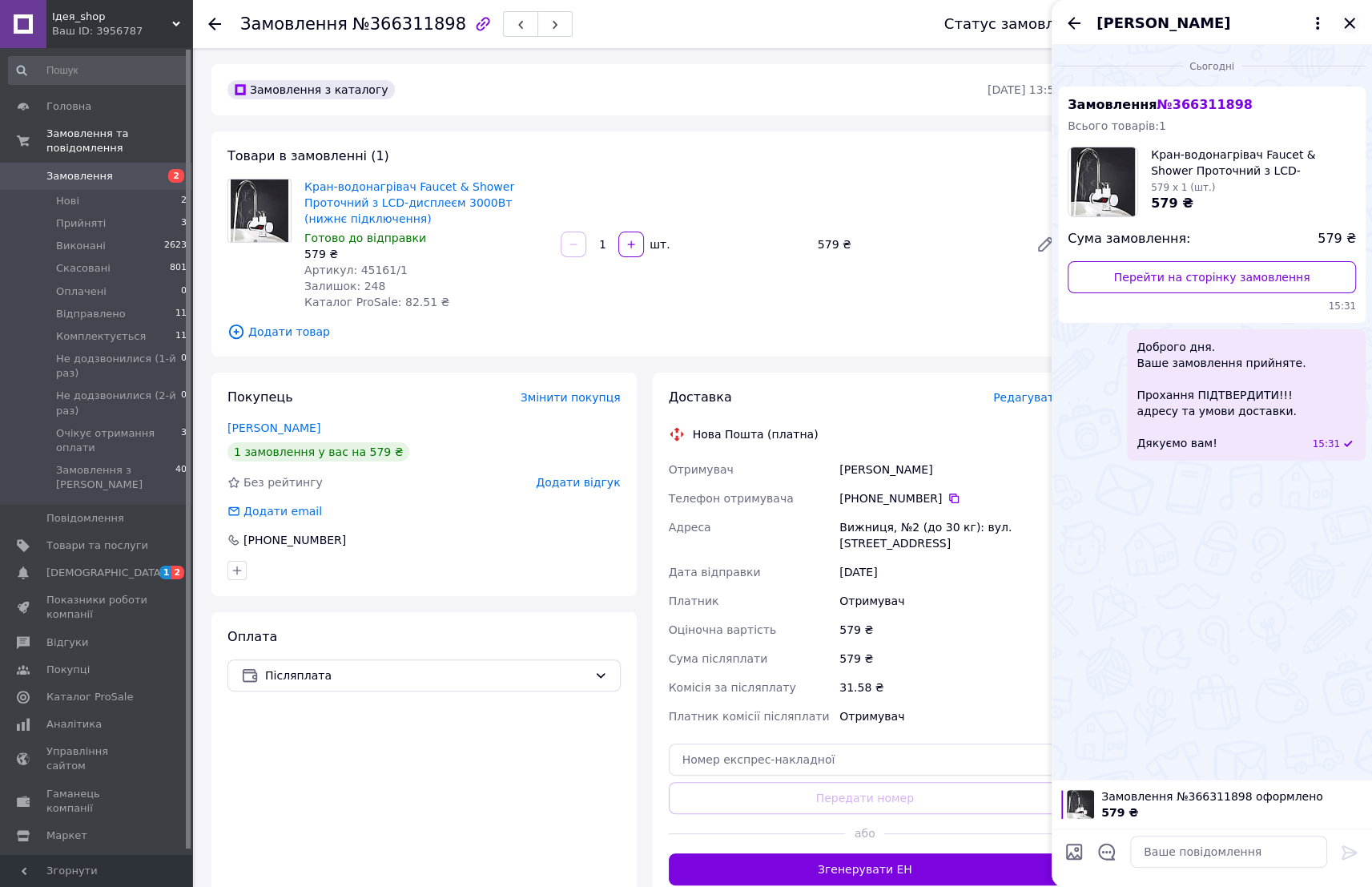
click at [1348, 23] on icon "Закрити" at bounding box center [1349, 23] width 11 height 11
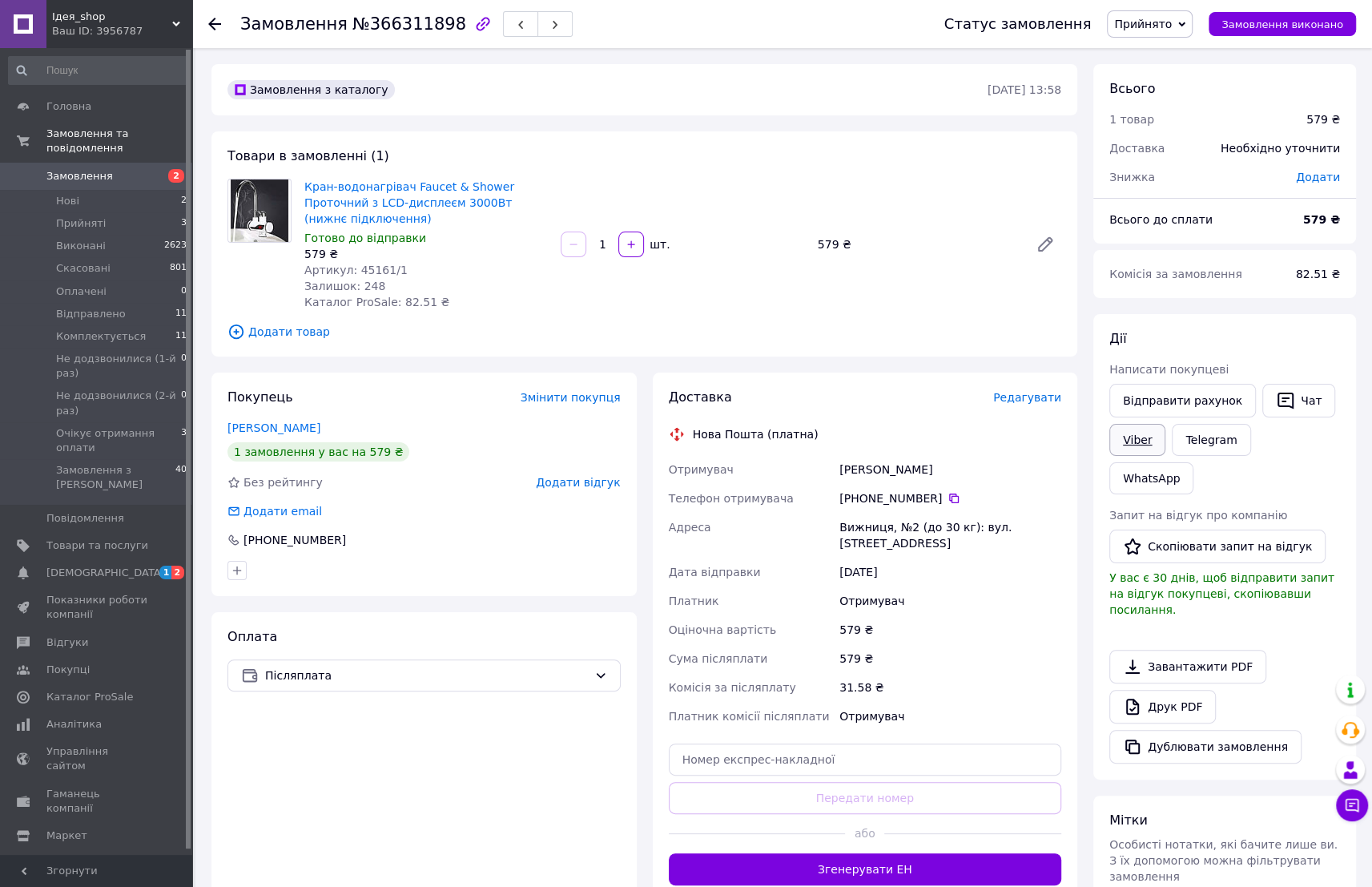
click at [1141, 443] on link "Viber" at bounding box center [1137, 440] width 56 height 32
click at [1233, 650] on link "Завантажити PDF" at bounding box center [1187, 666] width 157 height 34
drag, startPoint x: 353, startPoint y: 268, endPoint x: 380, endPoint y: 271, distance: 27.2
click at [380, 271] on span "Артикул: 45161/1" at bounding box center [356, 270] width 104 height 13
copy span "45161"
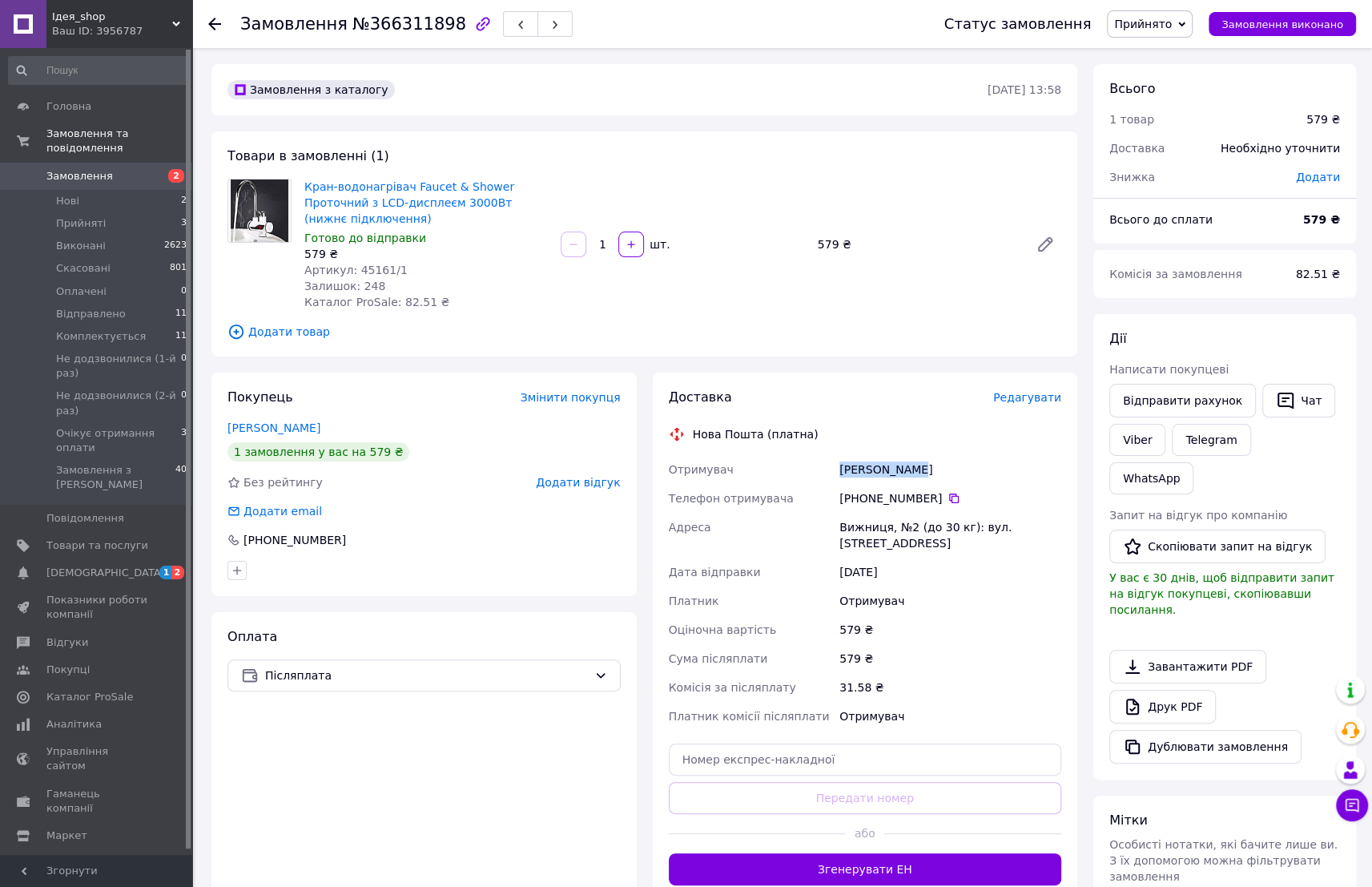
drag, startPoint x: 839, startPoint y: 468, endPoint x: 955, endPoint y: 474, distance: 116.2
click at [955, 474] on div "Слижук Софія" at bounding box center [950, 469] width 228 height 29
copy div "Слижук Софія"
click at [948, 496] on icon at bounding box center [954, 498] width 13 height 13
drag, startPoint x: 840, startPoint y: 527, endPoint x: 864, endPoint y: 543, distance: 28.8
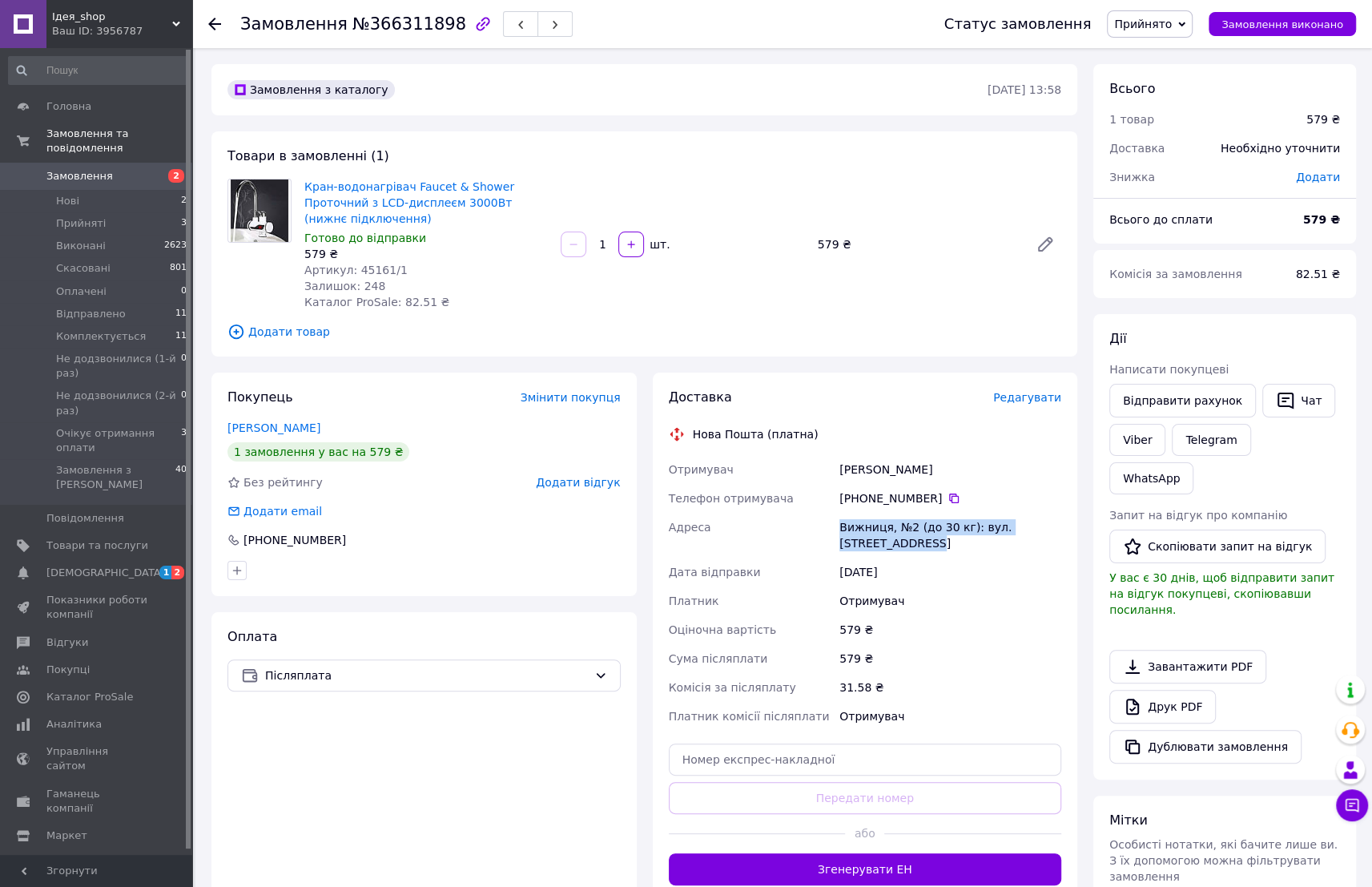
click at [864, 543] on div "Вижниця, №2 (до 30 кг): вул. [STREET_ADDRESS]" at bounding box center [950, 535] width 228 height 44
drag, startPoint x: 923, startPoint y: 587, endPoint x: 877, endPoint y: 532, distance: 71.7
click at [923, 586] on div "Отримувач" at bounding box center [950, 600] width 228 height 29
drag, startPoint x: 839, startPoint y: 526, endPoint x: 886, endPoint y: 527, distance: 47.0
click at [886, 527] on div "Вижниця, №2 (до 30 кг): вул. [STREET_ADDRESS]" at bounding box center [950, 535] width 228 height 44
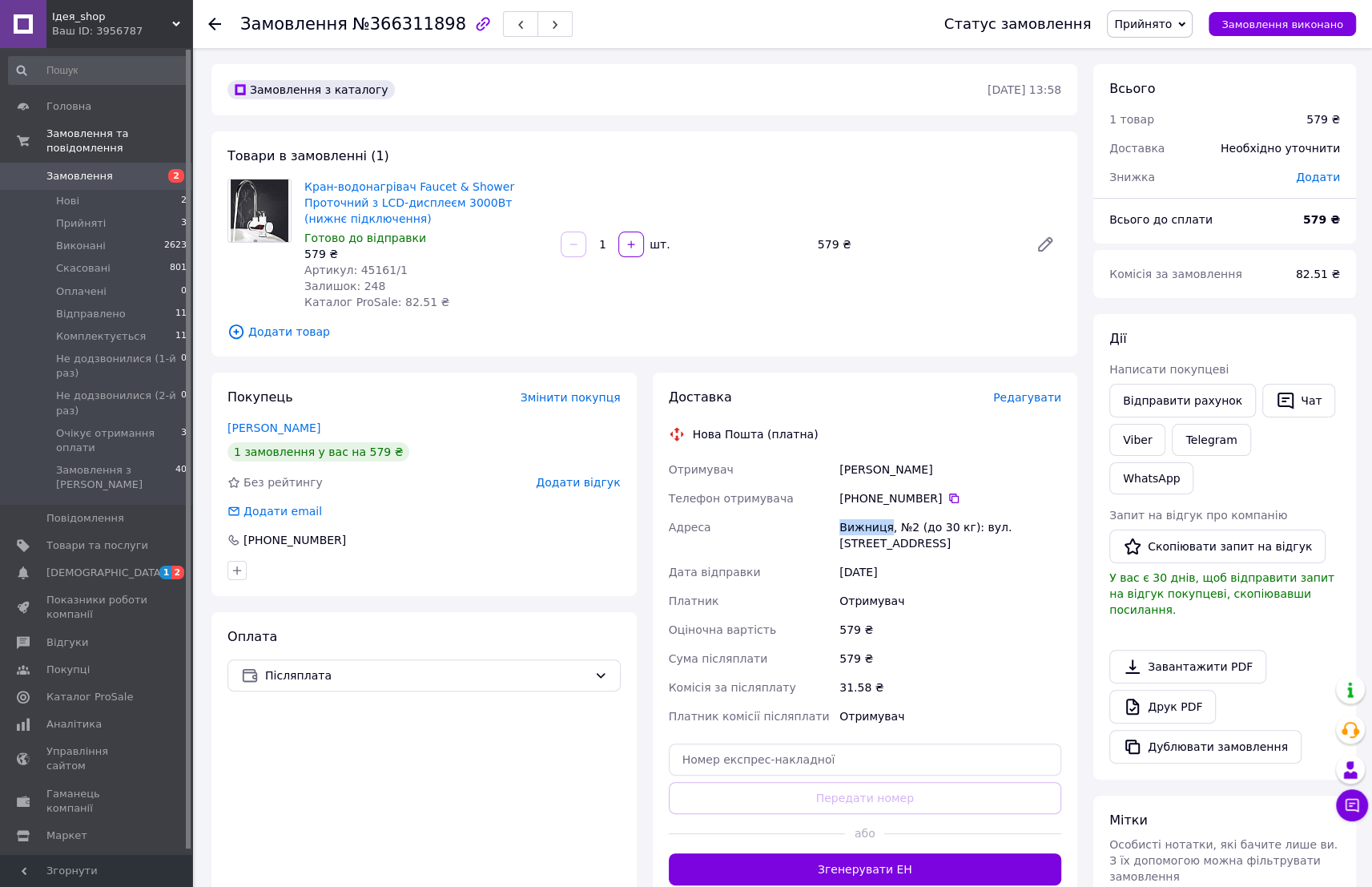
copy div "Вижниця"
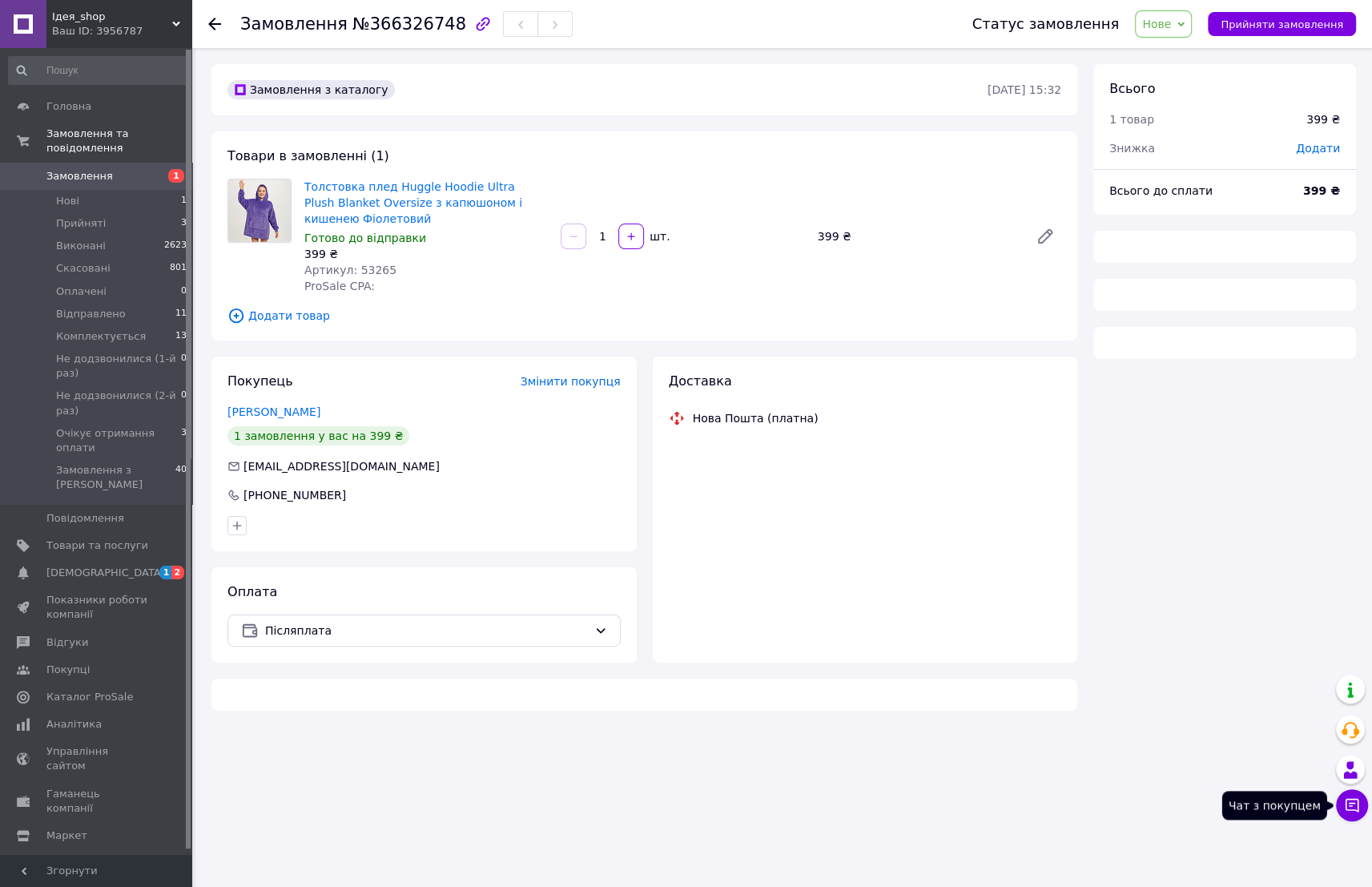
click at [1354, 813] on icon at bounding box center [1352, 805] width 16 height 16
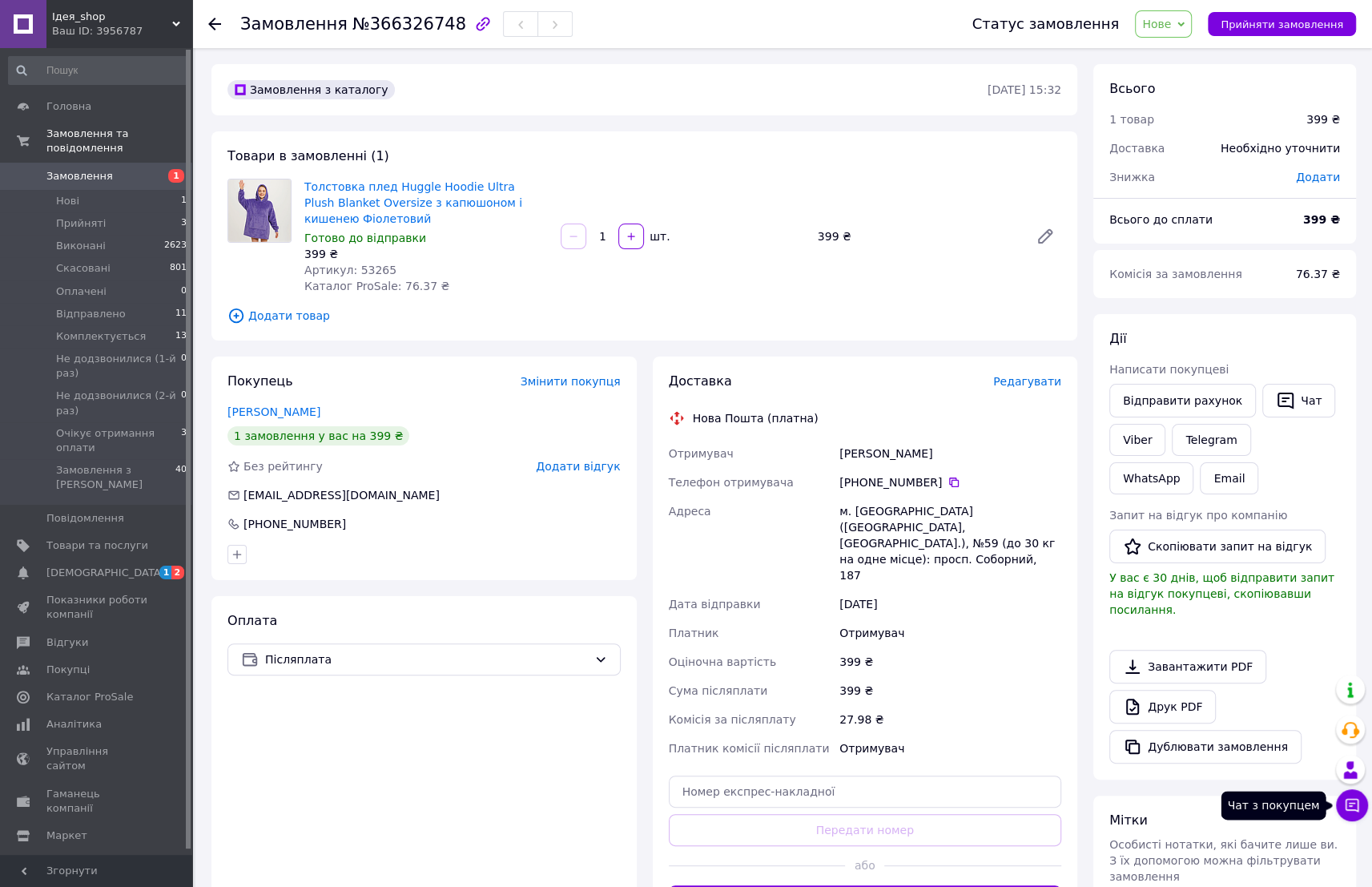
click at [1353, 803] on icon at bounding box center [1353, 806] width 14 height 14
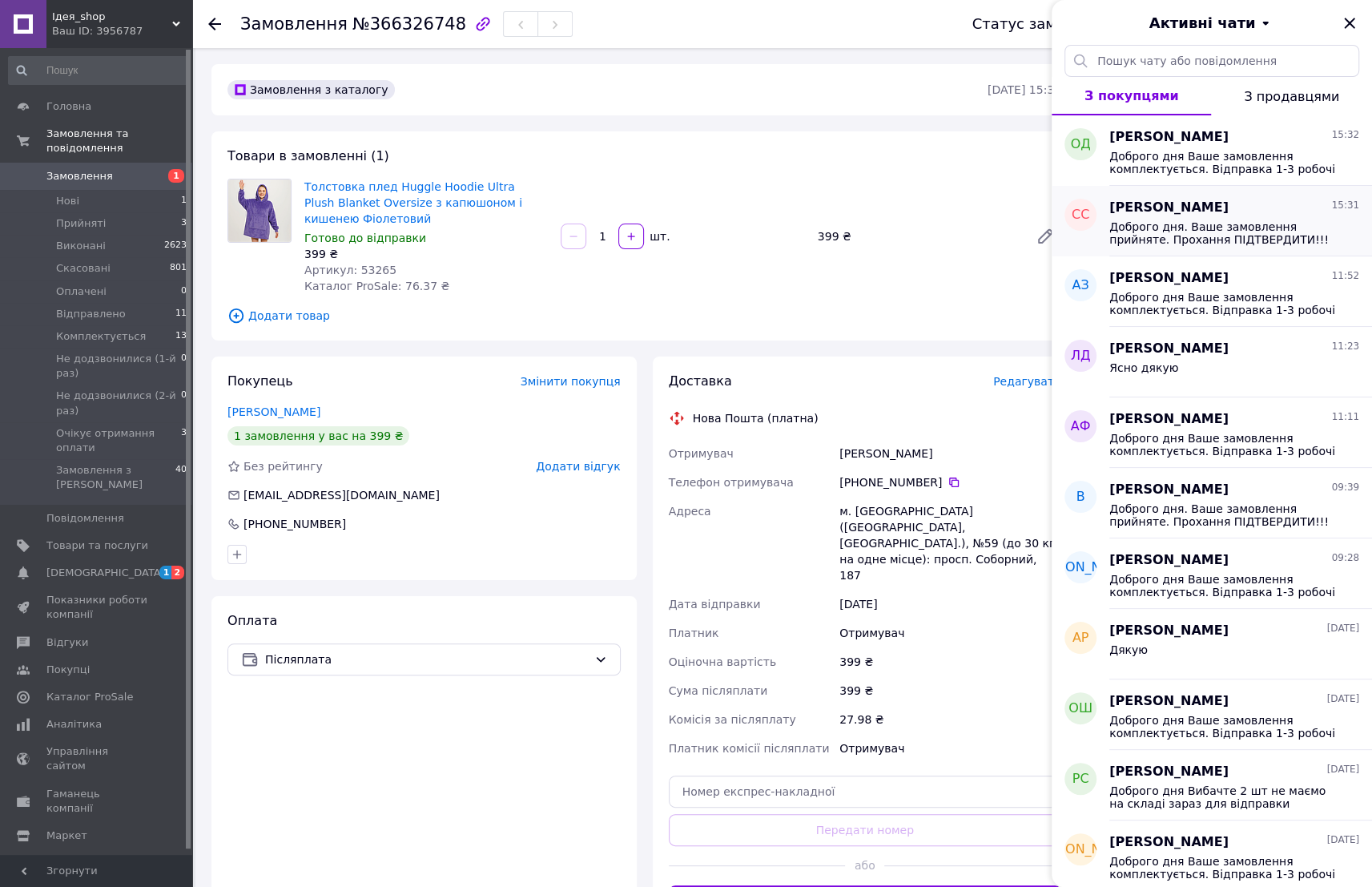
click at [1177, 231] on span "Доброго дня. Ваше замовлення прийняте. Прохання ПІДТВЕРДИТИ!!! адресу та умови …" at bounding box center [1223, 233] width 227 height 26
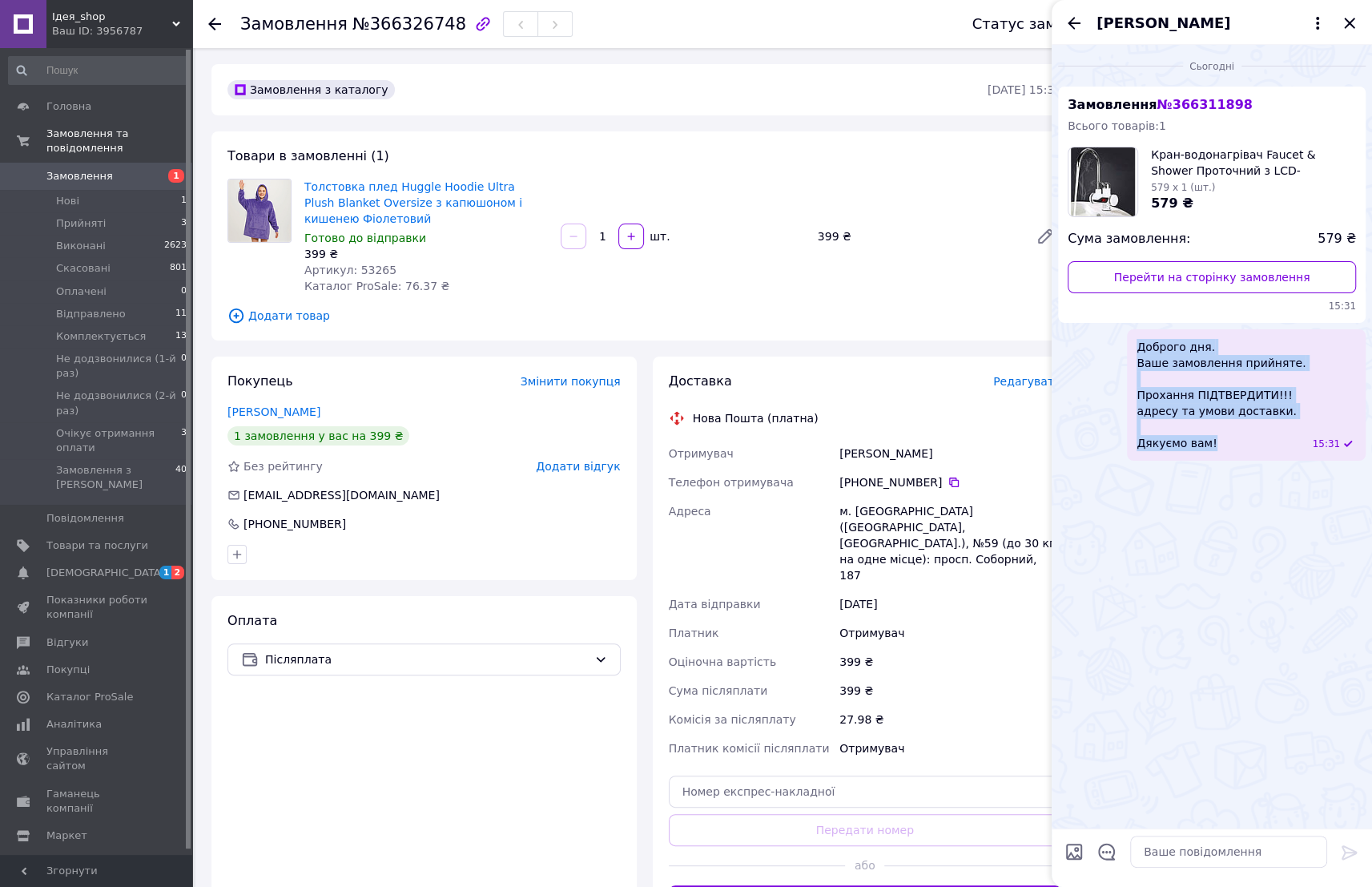
drag, startPoint x: 1165, startPoint y: 346, endPoint x: 1240, endPoint y: 468, distance: 143.2
click at [1240, 468] on div "Сьогодні Замовлення № 366311898 Всього товарів: 1 Кран-водонагрівач Faucet & Sh…" at bounding box center [1212, 436] width 320 height 784
copy span "Доброго дня. Ваше замовлення прийняте. Прохання ПІДТВЕРДИТИ!!! адресу та умови …"
click at [1348, 29] on icon "Закрити" at bounding box center [1349, 23] width 19 height 19
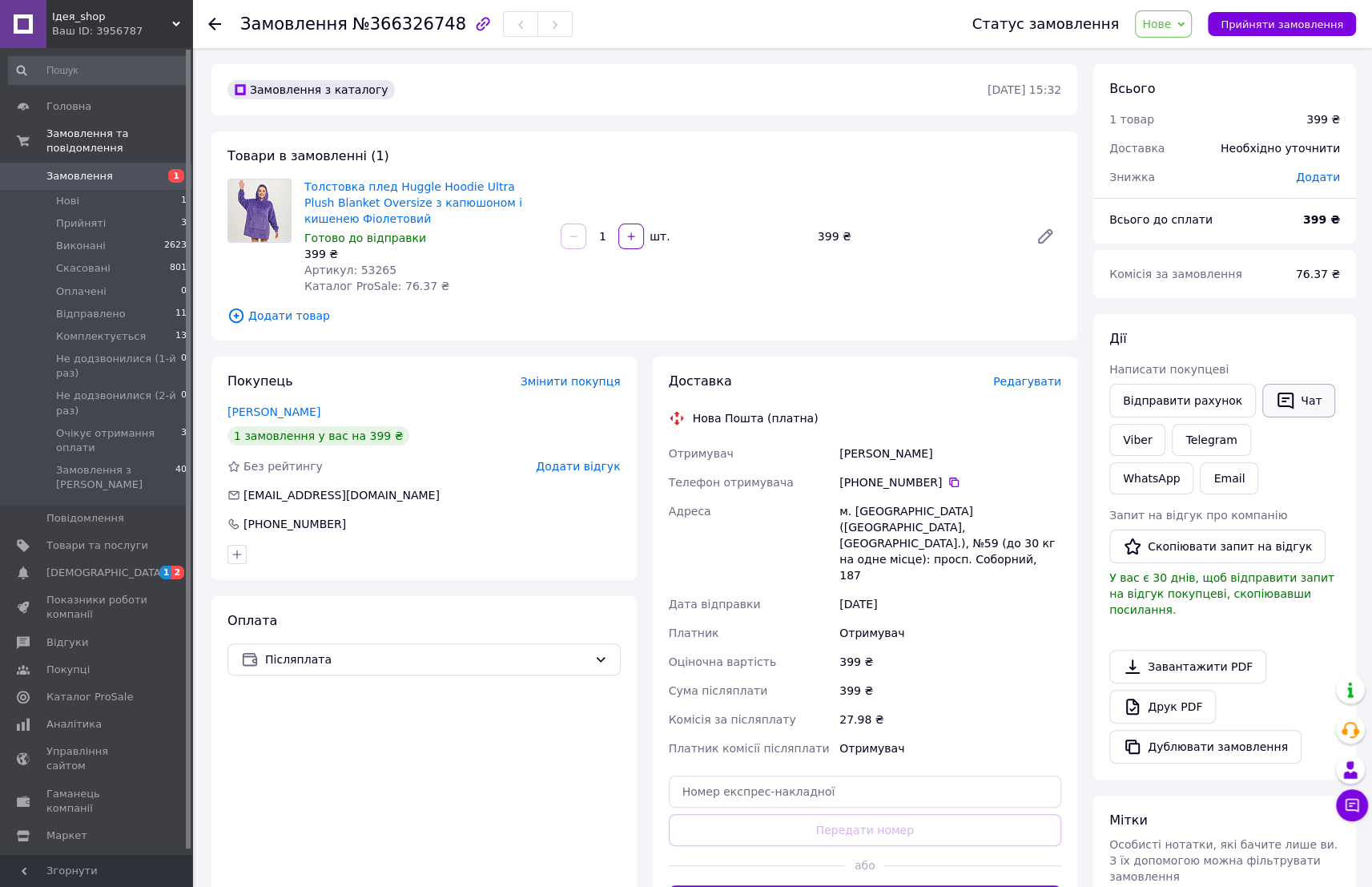
click at [1296, 394] on button "Чат" at bounding box center [1299, 400] width 73 height 34
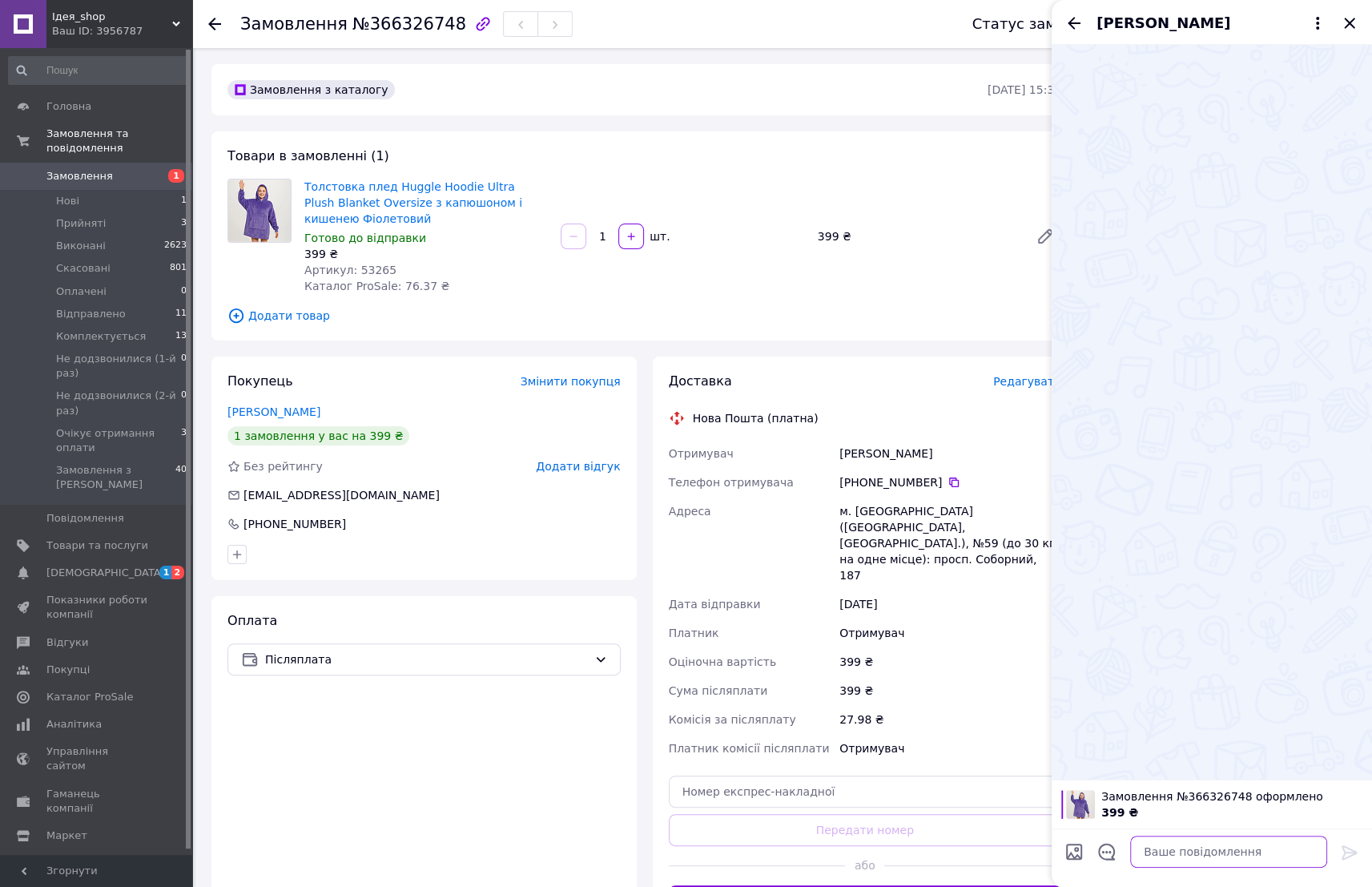
click at [1194, 848] on textarea at bounding box center [1229, 851] width 197 height 32
paste textarea "Доброго дня. Ваше замовлення прийняте. Прохання ПІДТВЕРДИТИ!!! адресу та умови …"
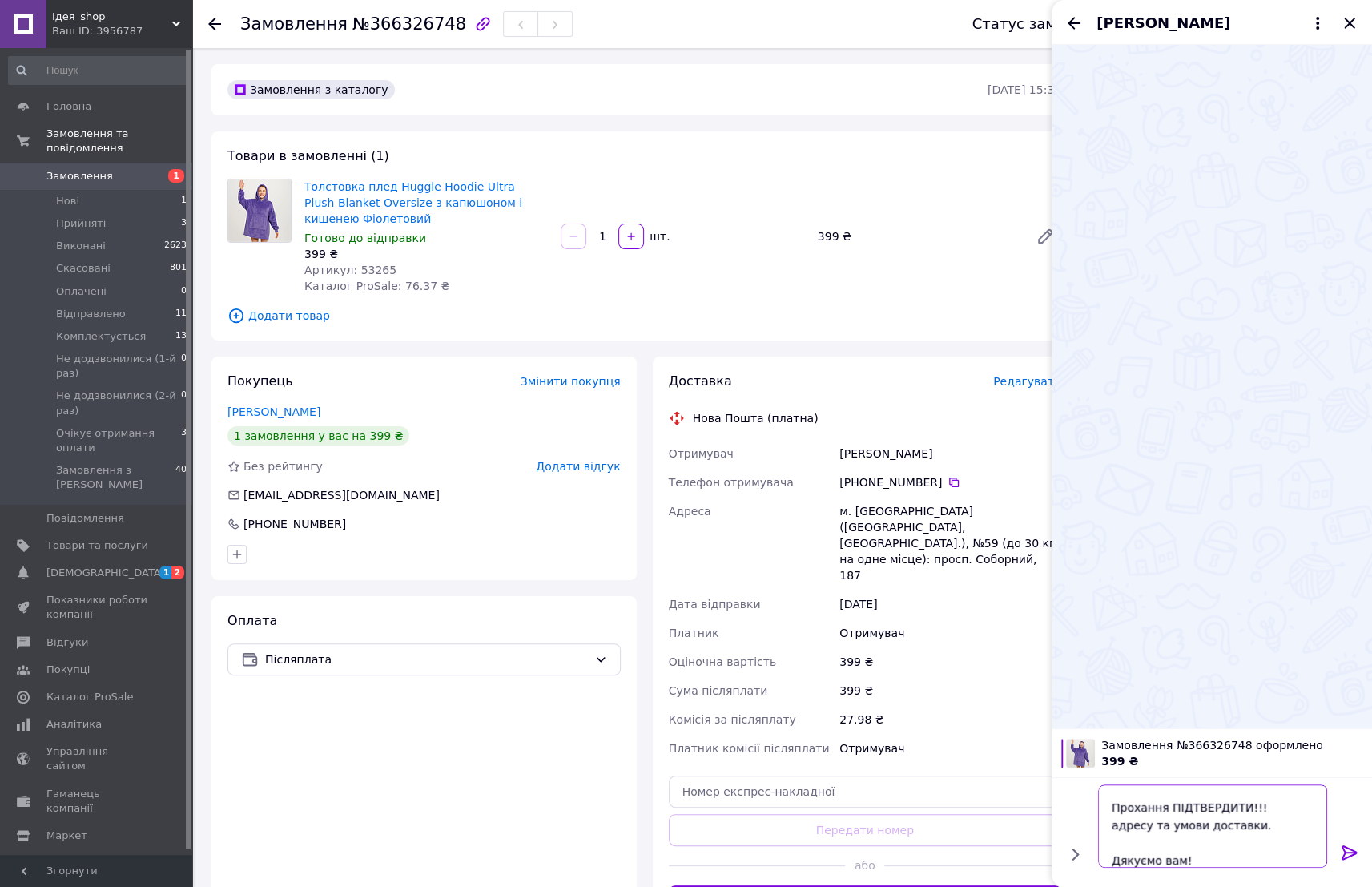
type textarea "Доброго дня. Ваше замовлення прийняте. Прохання ПІДТВЕРДИТИ!!! адресу та умови …"
click at [1347, 844] on icon at bounding box center [1349, 852] width 19 height 19
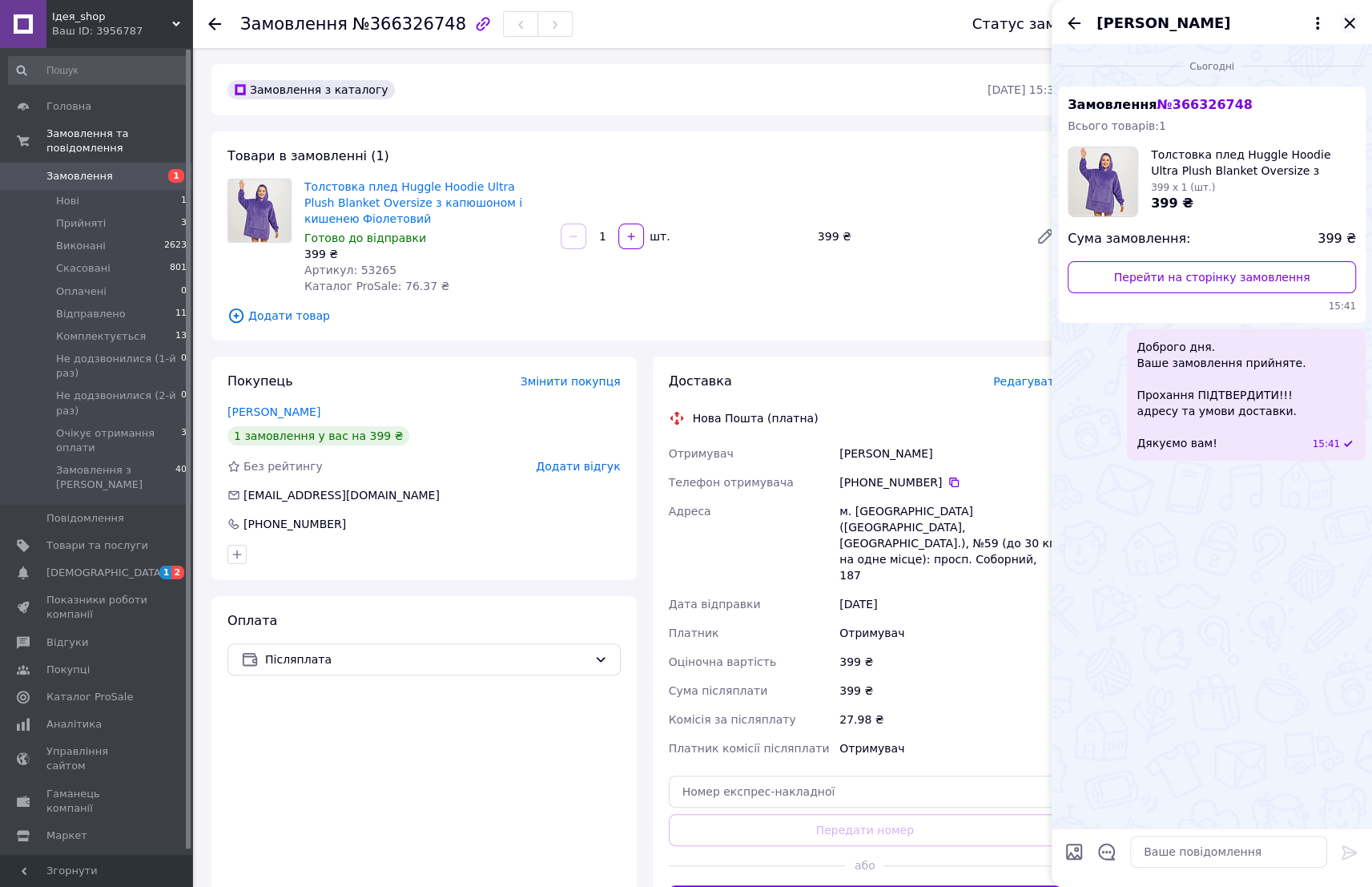
click at [1354, 20] on icon "Закрити" at bounding box center [1349, 23] width 19 height 19
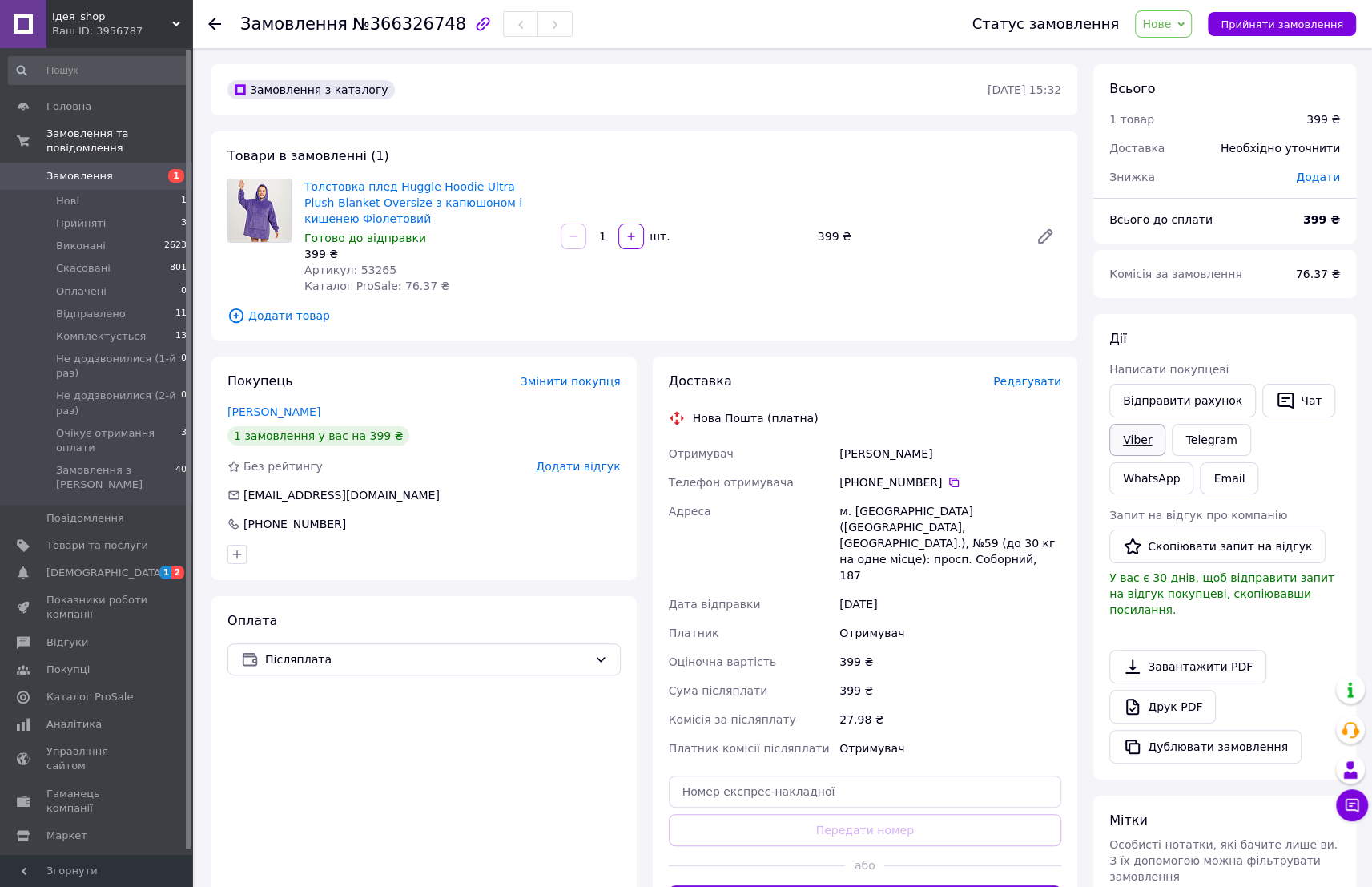
click at [1143, 443] on link "Viber" at bounding box center [1137, 440] width 56 height 32
click at [1073, 843] on div "Доставка Редагувати Нова Пошта (платна) Отримувач Качан Влад Телефон отримувача…" at bounding box center [866, 646] width 425 height 577
click at [1224, 650] on link "Завантажити PDF" at bounding box center [1187, 666] width 157 height 34
click at [1166, 15] on span "Нове" at bounding box center [1163, 25] width 57 height 28
click at [1177, 55] on li "Прийнято" at bounding box center [1217, 56] width 162 height 24
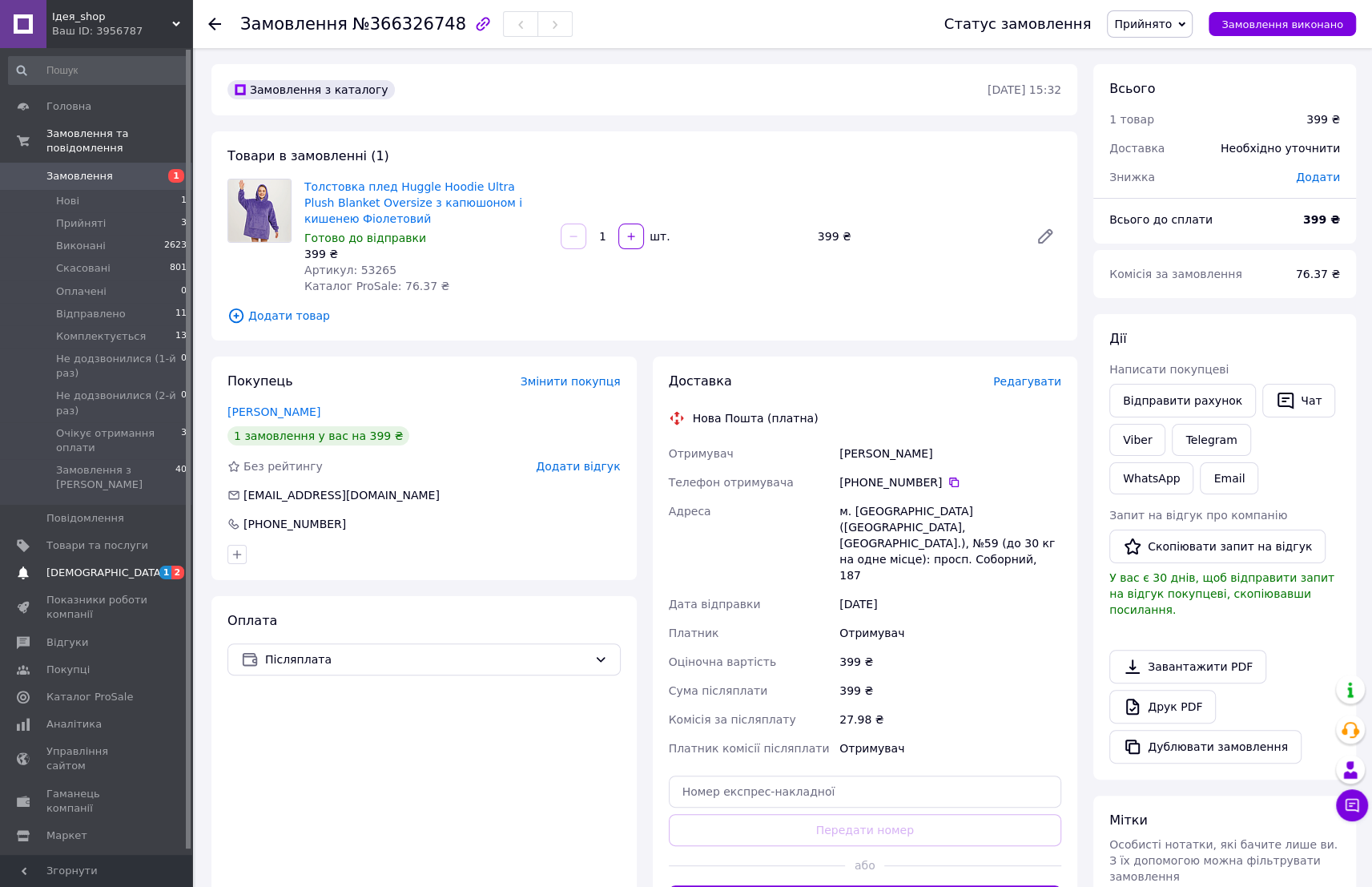
click at [89, 566] on span "[DEMOGRAPHIC_DATA]" at bounding box center [106, 573] width 119 height 15
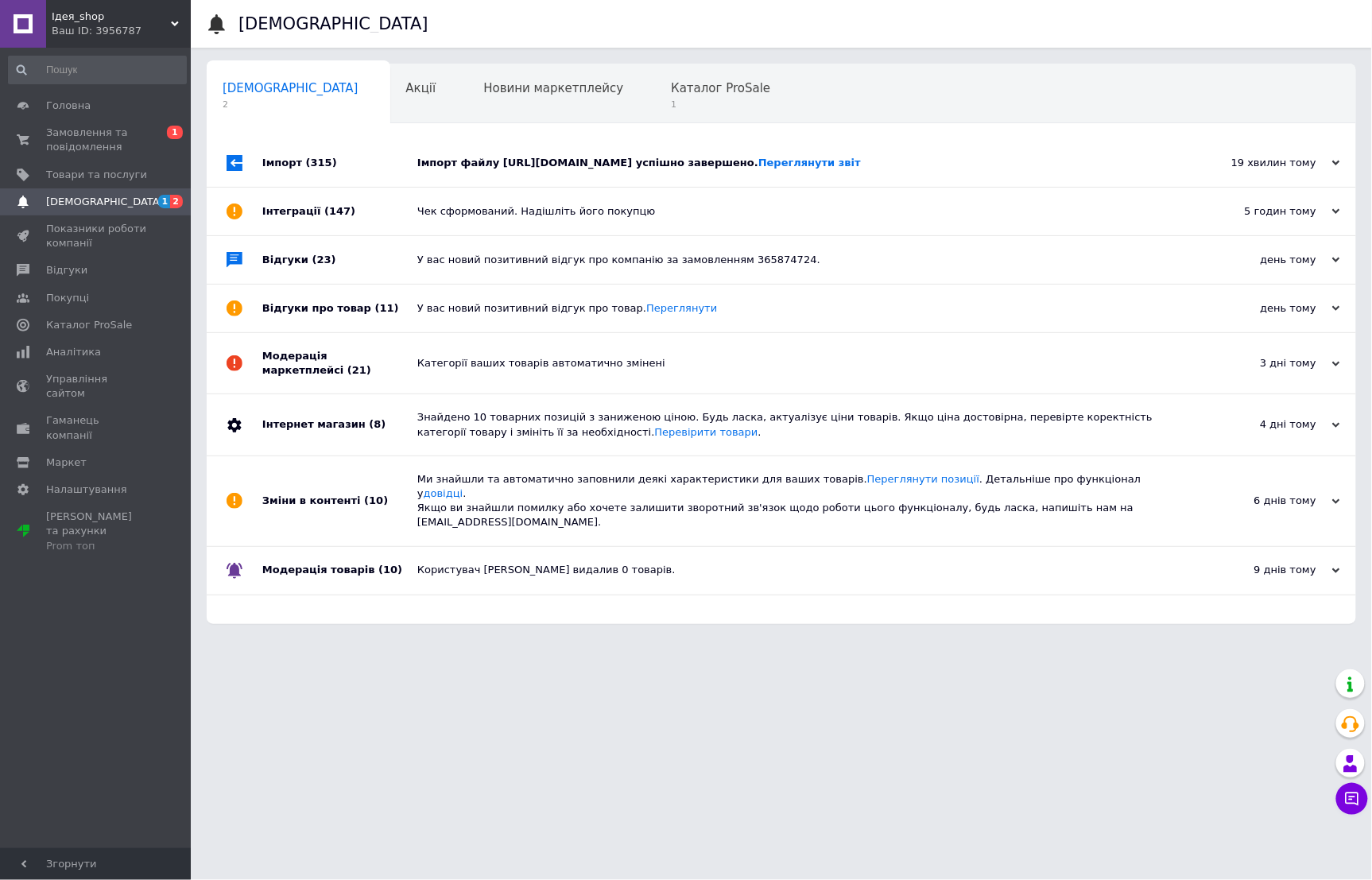
click at [362, 186] on div "Імпорт (315)" at bounding box center [339, 163] width 155 height 48
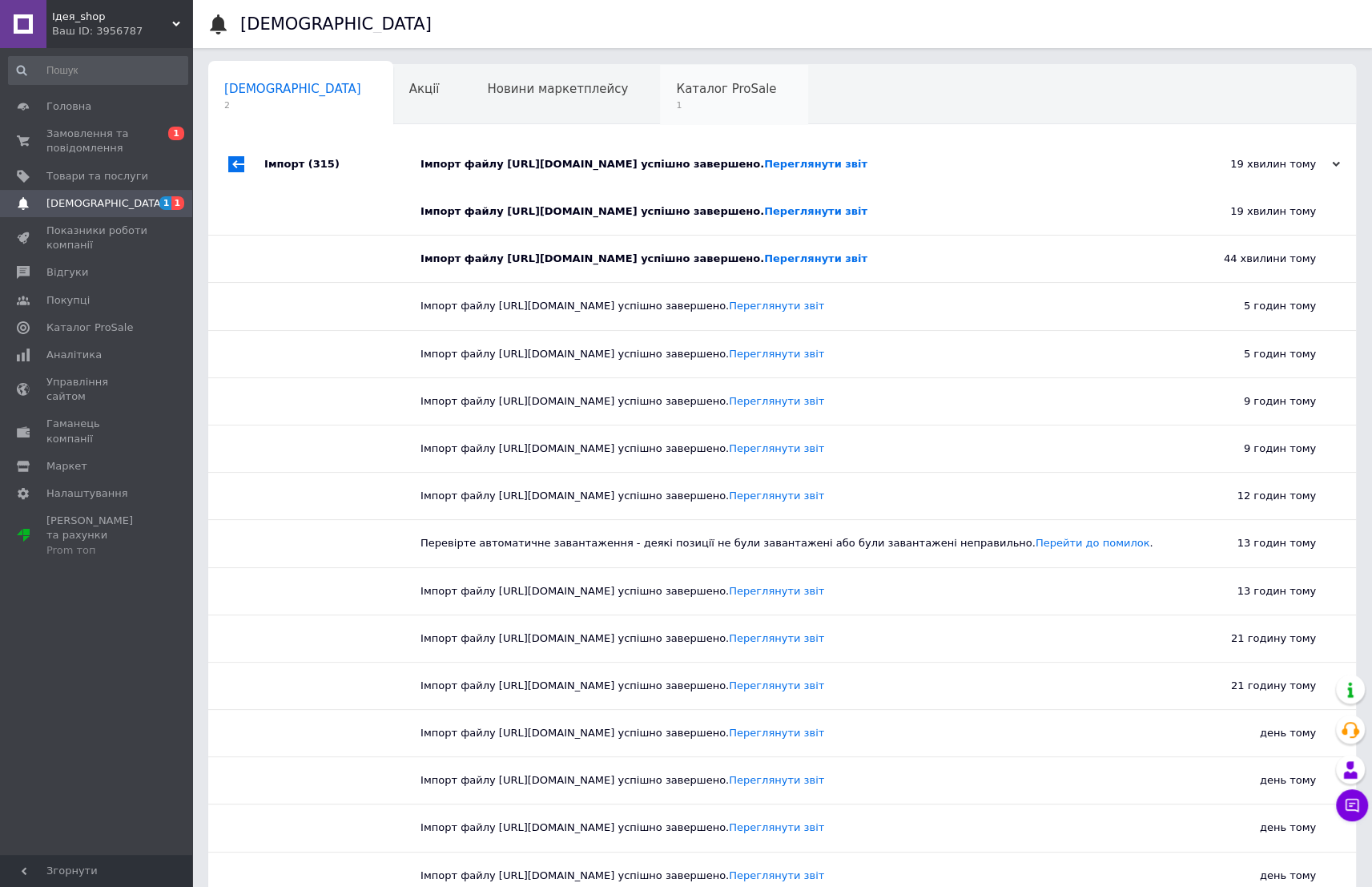
click at [676, 108] on span "1" at bounding box center [726, 105] width 100 height 12
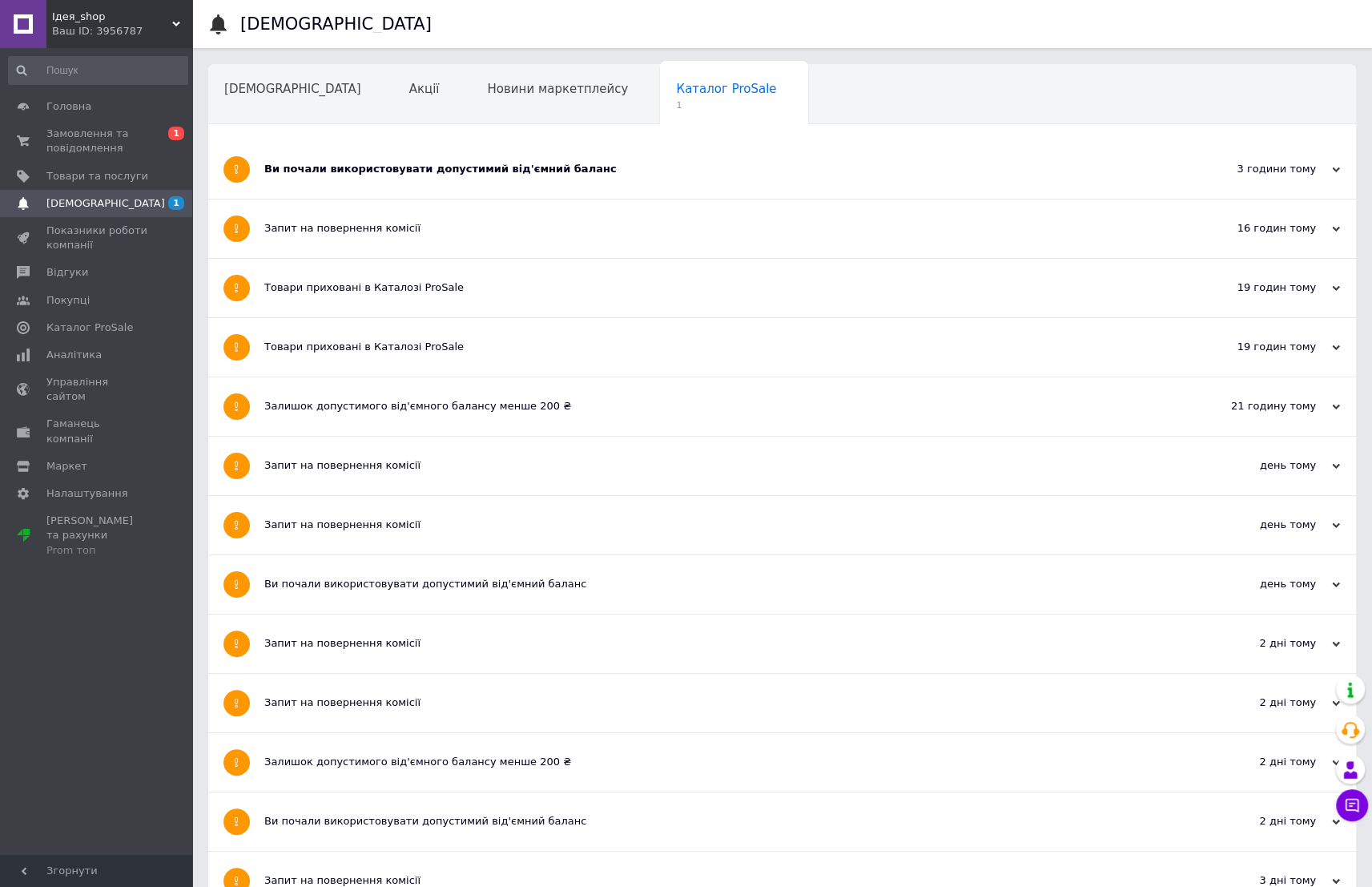
click at [283, 184] on div "Ви почали використовувати допустимий від'ємний баланс" at bounding box center [722, 169] width 915 height 58
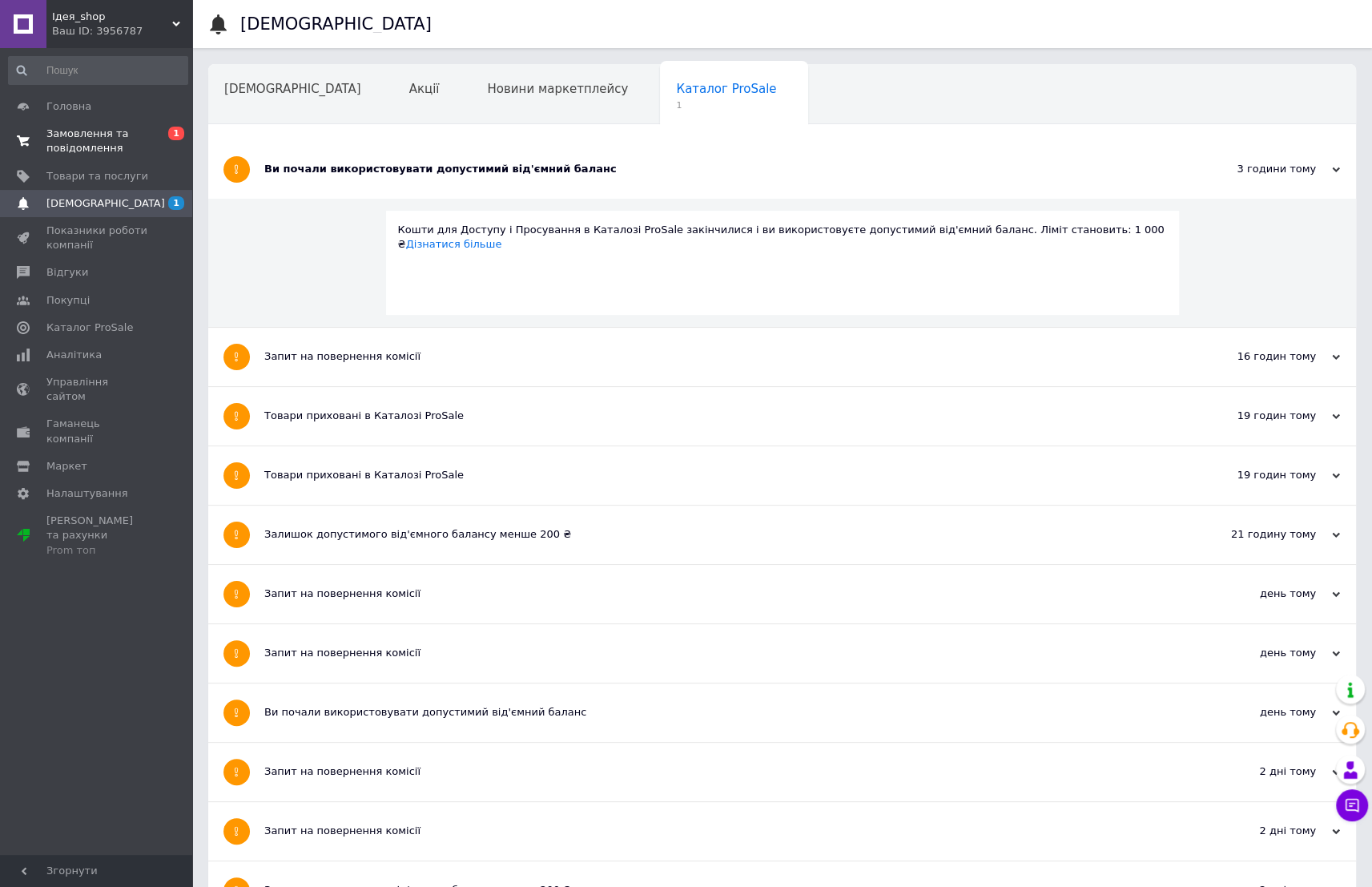
click at [93, 143] on span "Замовлення та повідомлення" at bounding box center [97, 140] width 102 height 29
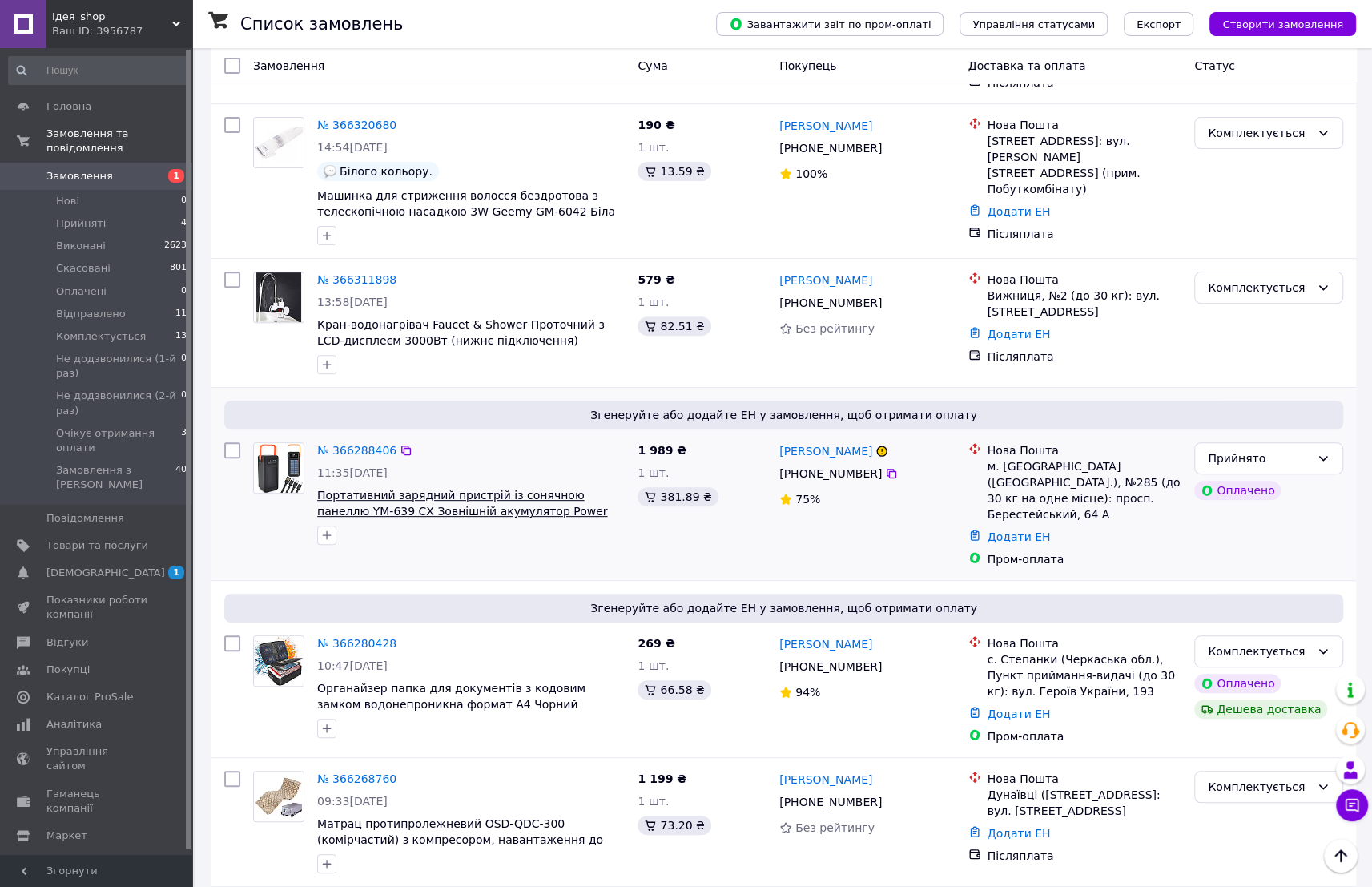
scroll to position [509, 0]
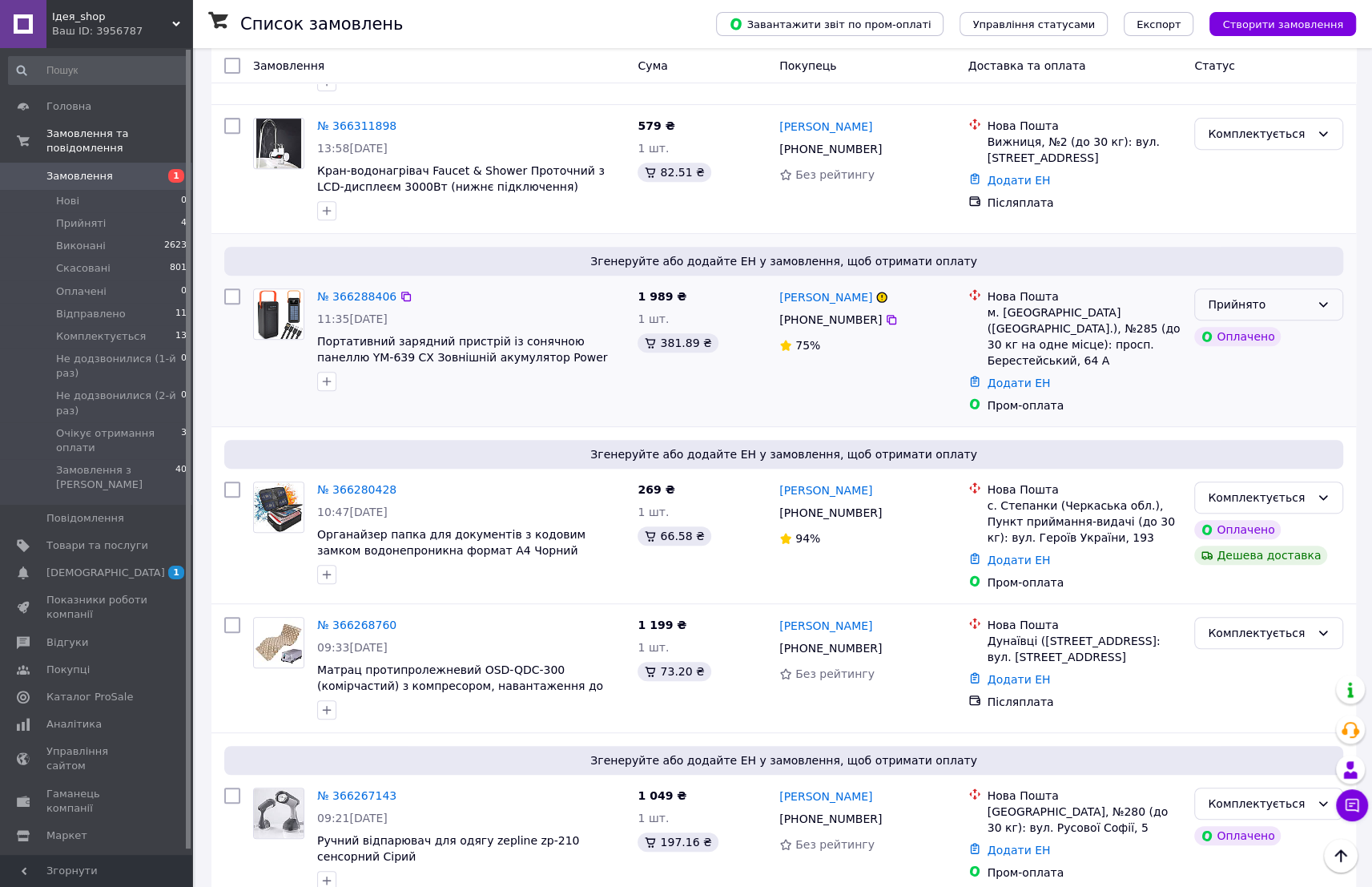
click at [1287, 296] on div "Прийнято" at bounding box center [1259, 305] width 103 height 18
click at [1255, 347] on li "Скасовано" at bounding box center [1268, 333] width 147 height 29
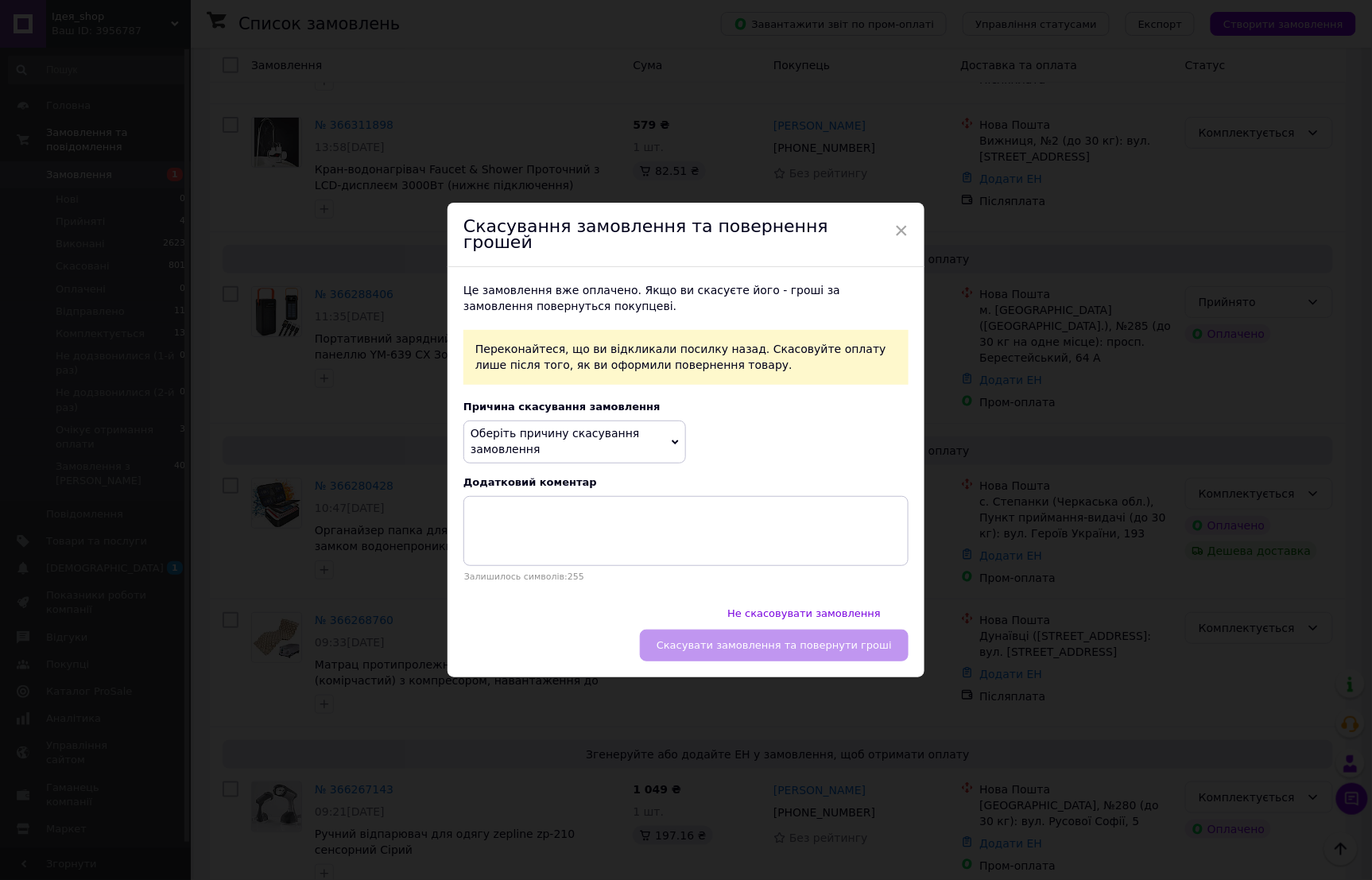
click at [620, 459] on span "Оберіть причину скасування замовлення" at bounding box center [574, 441] width 223 height 42
click at [545, 601] on li "Інше" at bounding box center [574, 593] width 221 height 23
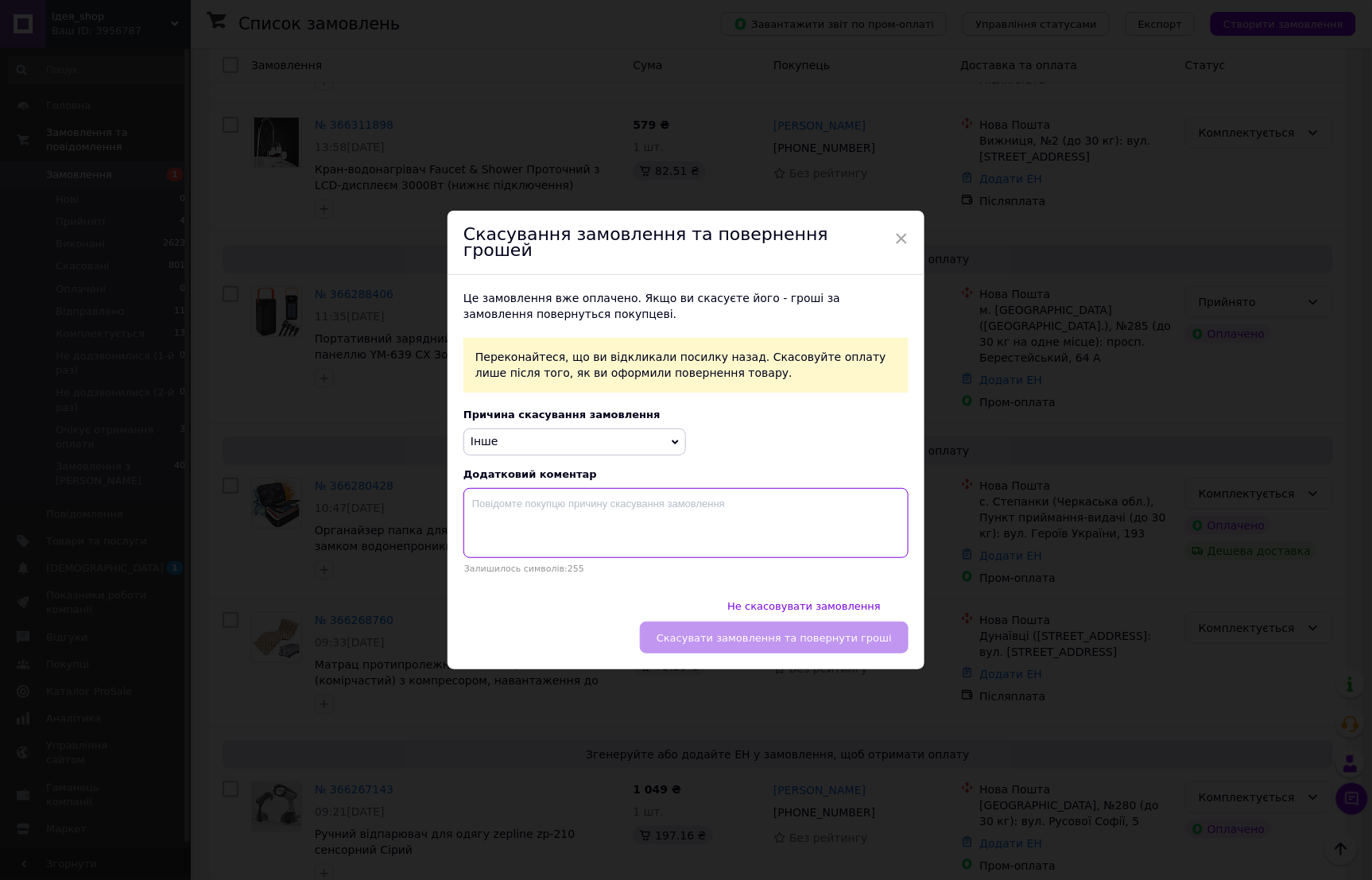
click at [560, 542] on textarea at bounding box center [686, 523] width 445 height 70
type textarea "товар виявився з браком"
click at [750, 622] on button "Скасувати замовлення та повернути гроші" at bounding box center [774, 638] width 269 height 31
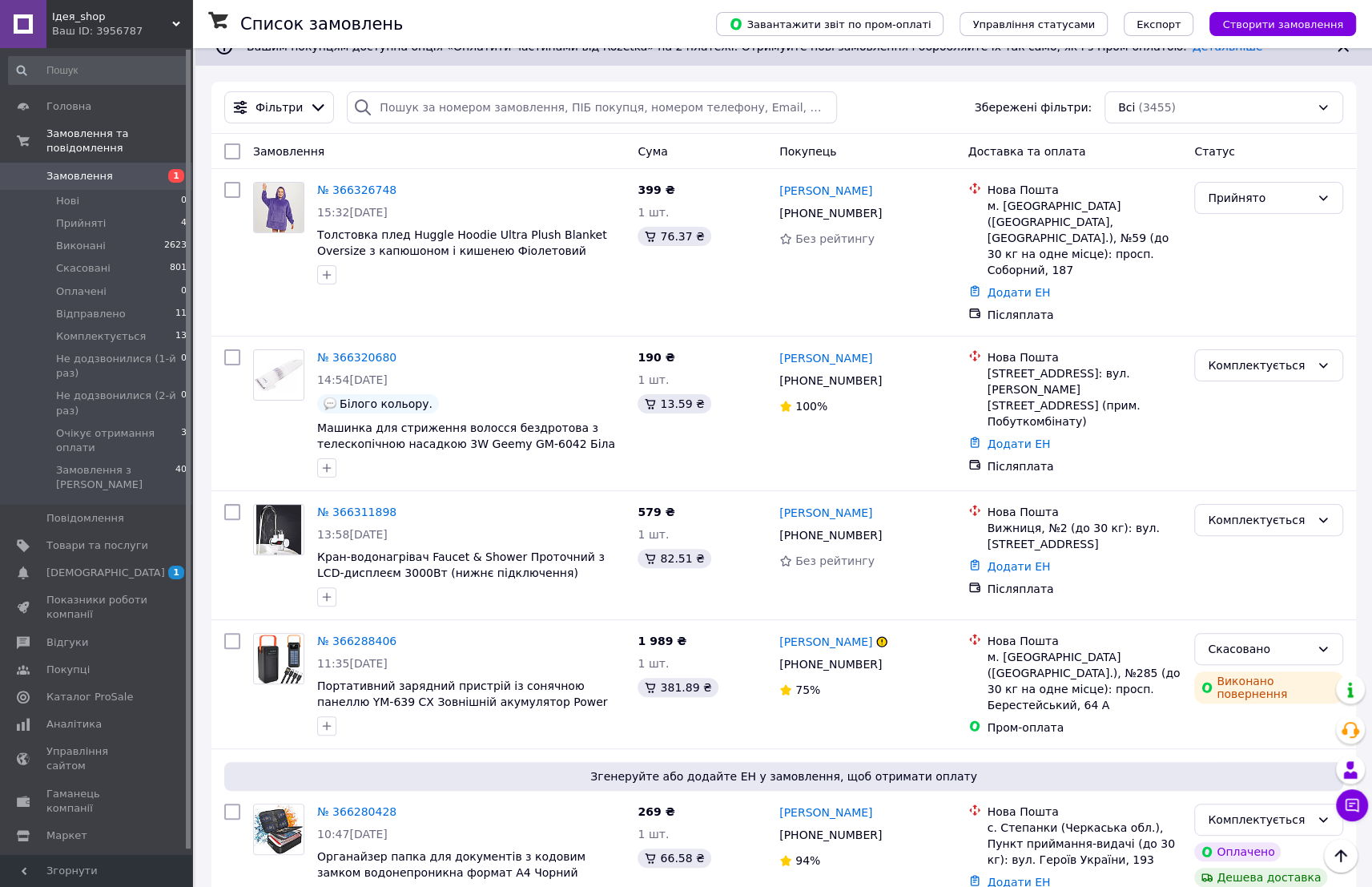
scroll to position [72, 0]
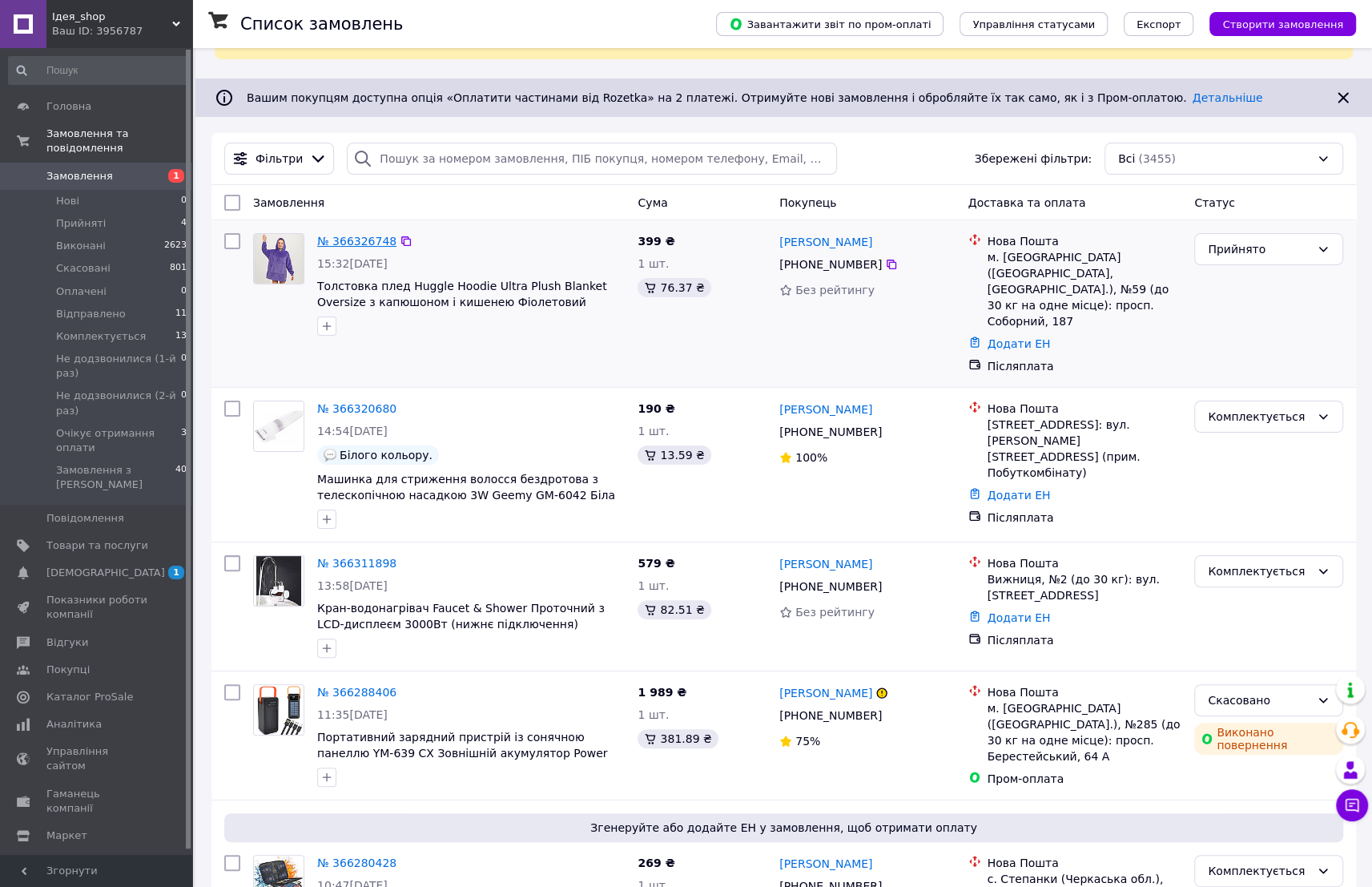
click at [366, 240] on link "№ 366326748" at bounding box center [357, 240] width 79 height 13
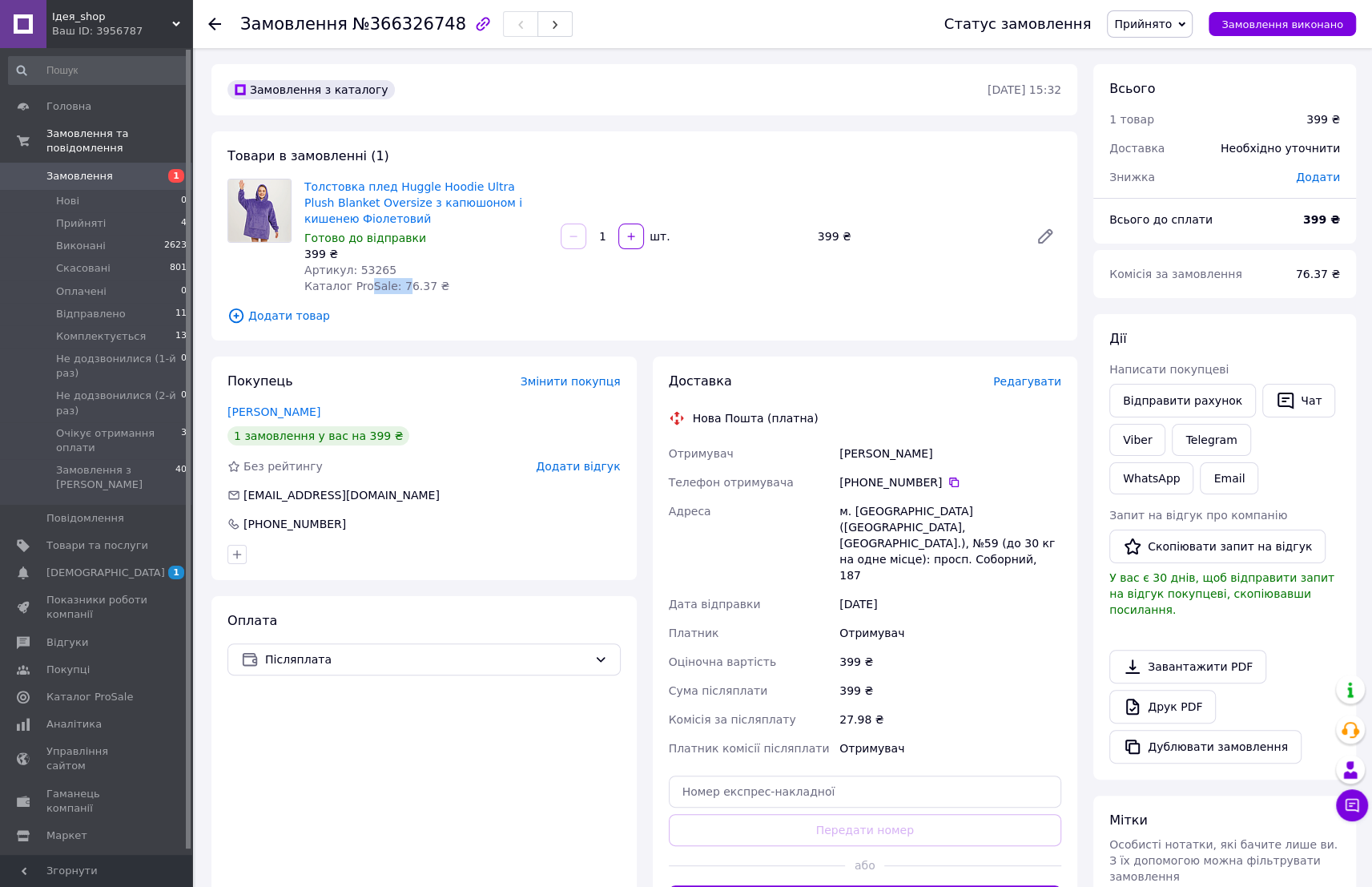
drag, startPoint x: 386, startPoint y: 279, endPoint x: 486, endPoint y: 106, distance: 199.8
click at [365, 277] on div "Толстовка плед Huggle Hoodie Ultra Plush Blanket Oversize з капюшоном і кишенею…" at bounding box center [425, 235] width 256 height 122
click at [1156, 40] on div "Статус замовлення Прийнято Виконано Скасовано Оплачено Відправлено Комплектуєть…" at bounding box center [1134, 24] width 444 height 48
click at [1159, 29] on span "Прийнято" at bounding box center [1143, 24] width 57 height 13
click at [1177, 146] on li "Комплектується" at bounding box center [1189, 152] width 162 height 24
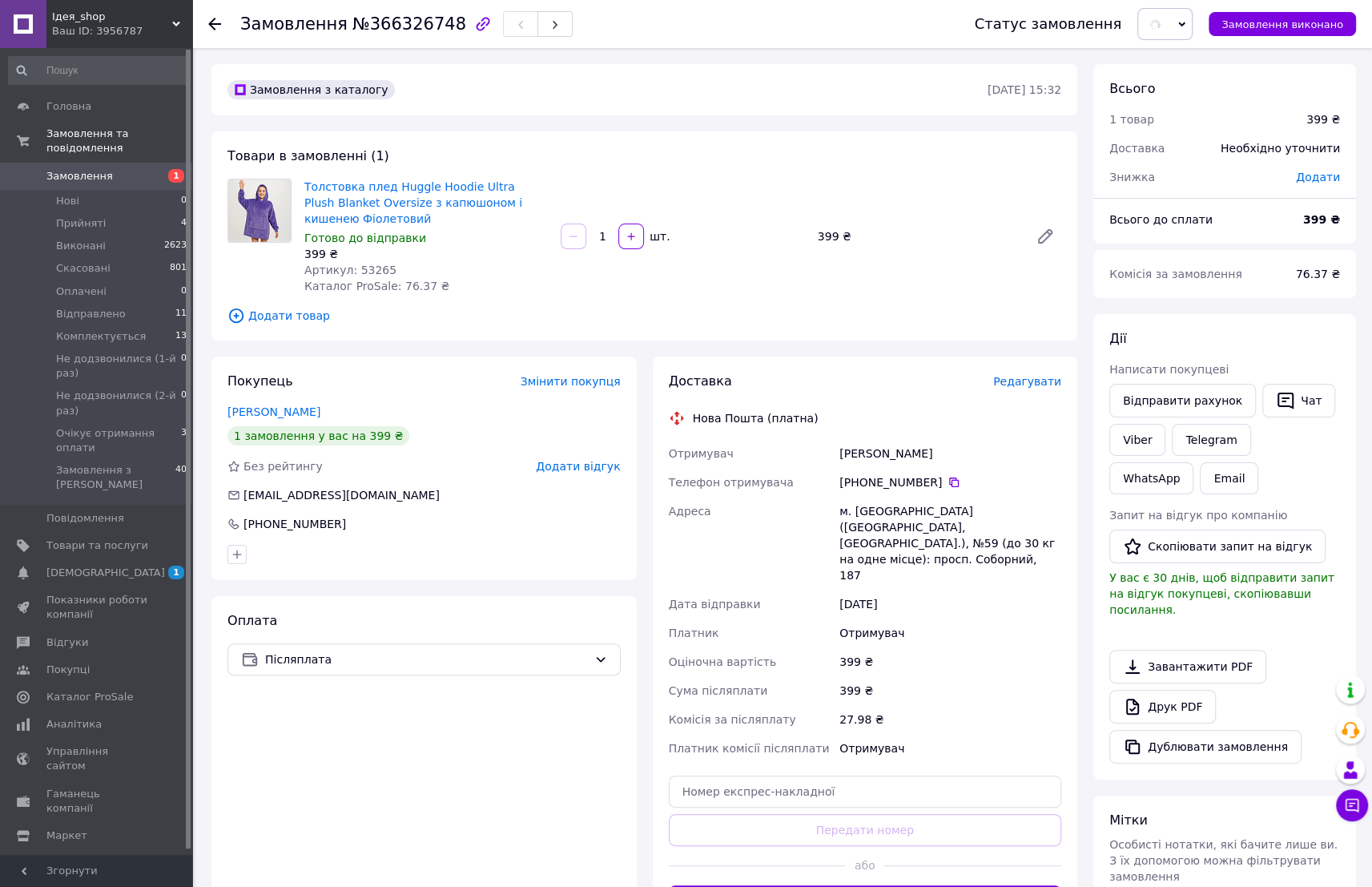
drag, startPoint x: 839, startPoint y: 454, endPoint x: 932, endPoint y: 481, distance: 96.8
click at [932, 481] on div "Отримувач Качан Влад Телефон отримувача +380 96 008 15 02   Адреса м. Запоріжжя…" at bounding box center [865, 600] width 399 height 323
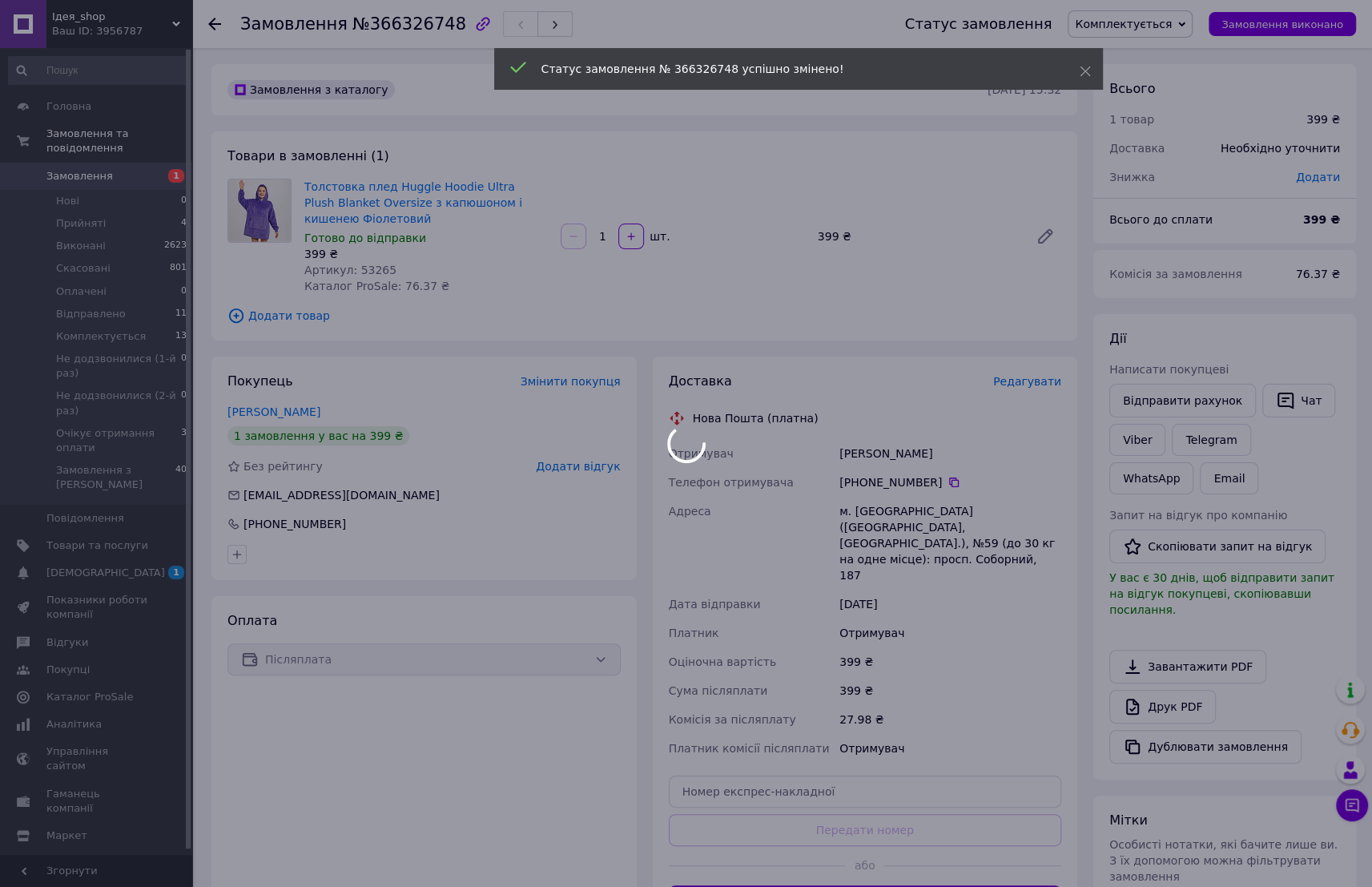
copy div "Качан Влад Телефон отримувача +380 96 008 15 02"
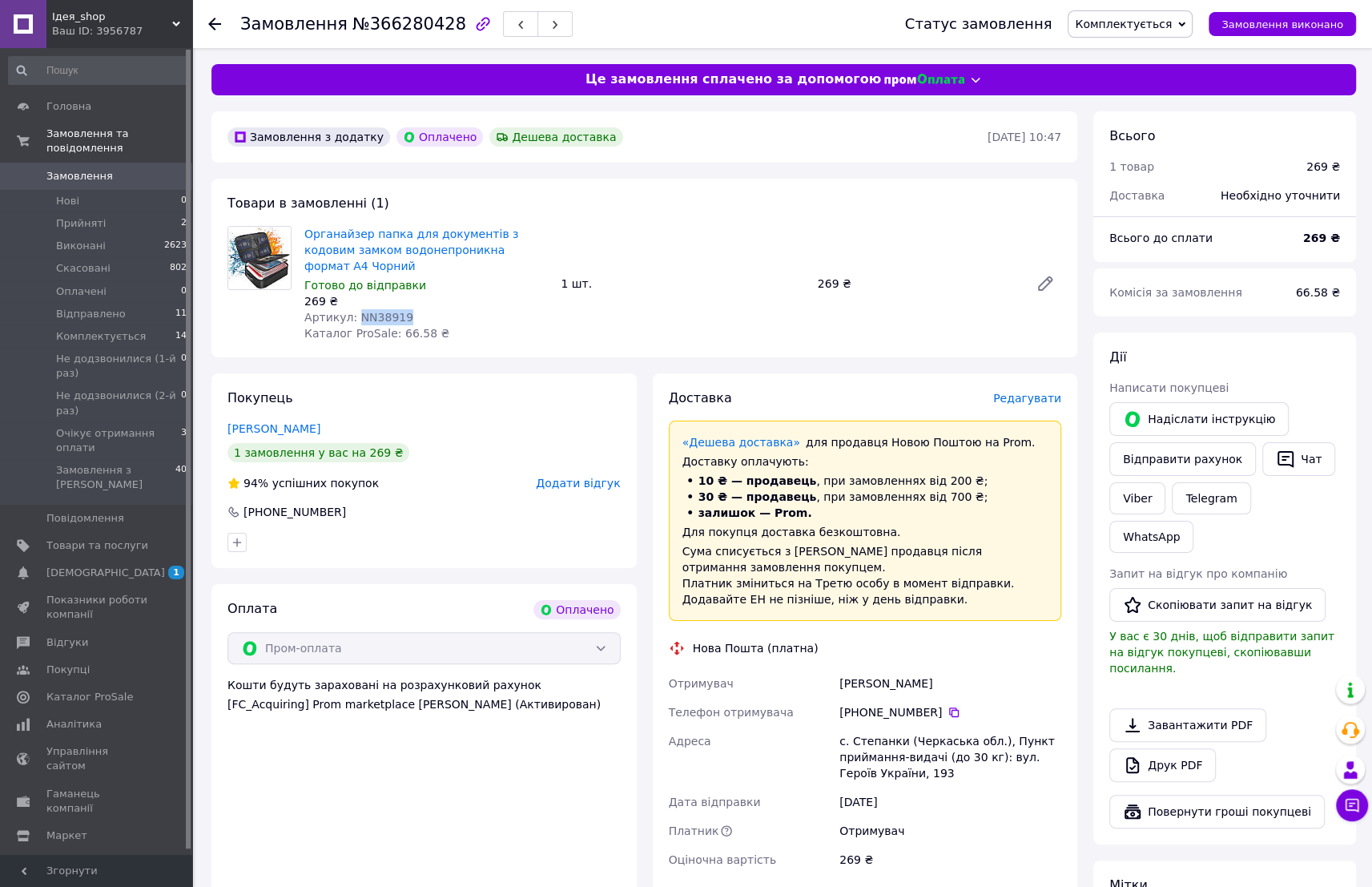
drag, startPoint x: 353, startPoint y: 303, endPoint x: 408, endPoint y: 302, distance: 55.0
click at [408, 310] on div "Артикул: NN38919" at bounding box center [426, 317] width 243 height 16
copy span "NN38919"
drag, startPoint x: 840, startPoint y: 664, endPoint x: 930, endPoint y: 691, distance: 94.0
click at [930, 691] on div "Отримувач [PERSON_NAME] Телефон отримувача [PHONE_NUMBER]   Адреса с. Степанки …" at bounding box center [865, 771] width 399 height 205
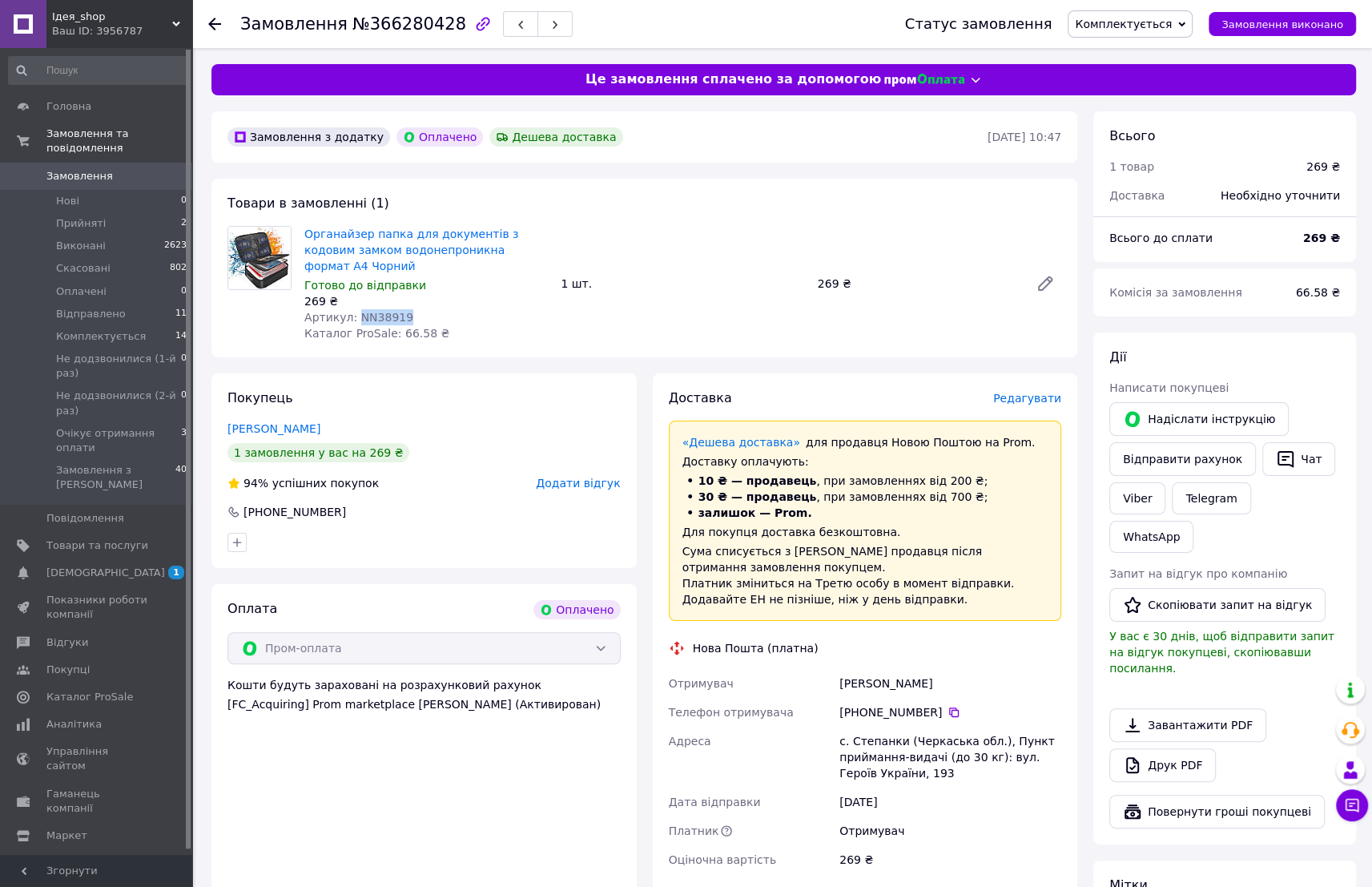
copy div "[PERSON_NAME] Телефон отримувача [PHONE_NUMBER]"
drag, startPoint x: 852, startPoint y: 725, endPoint x: 899, endPoint y: 725, distance: 47.0
click at [899, 727] on div "с. Степанки (Черкаська обл.), Пункт приймання-видачі (до 30 кг): вул. Героїв Ук…" at bounding box center [950, 757] width 228 height 61
copy div "[PERSON_NAME]"
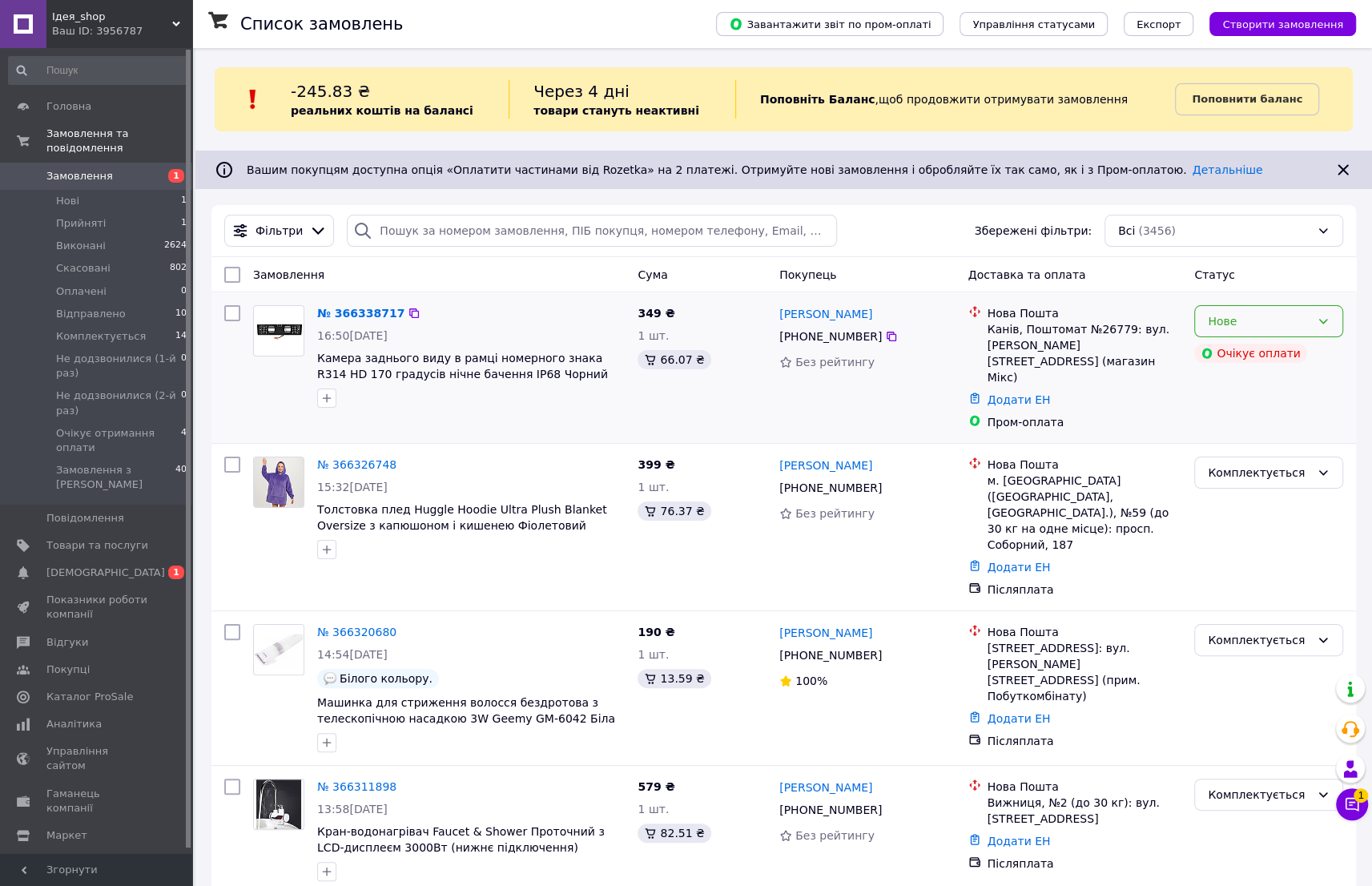
click at [1312, 323] on div "Нове" at bounding box center [1268, 321] width 149 height 32
click at [1288, 349] on li "Прийнято" at bounding box center [1268, 354] width 147 height 29
click at [1358, 814] on button "Чат з покупцем 1" at bounding box center [1352, 804] width 32 height 32
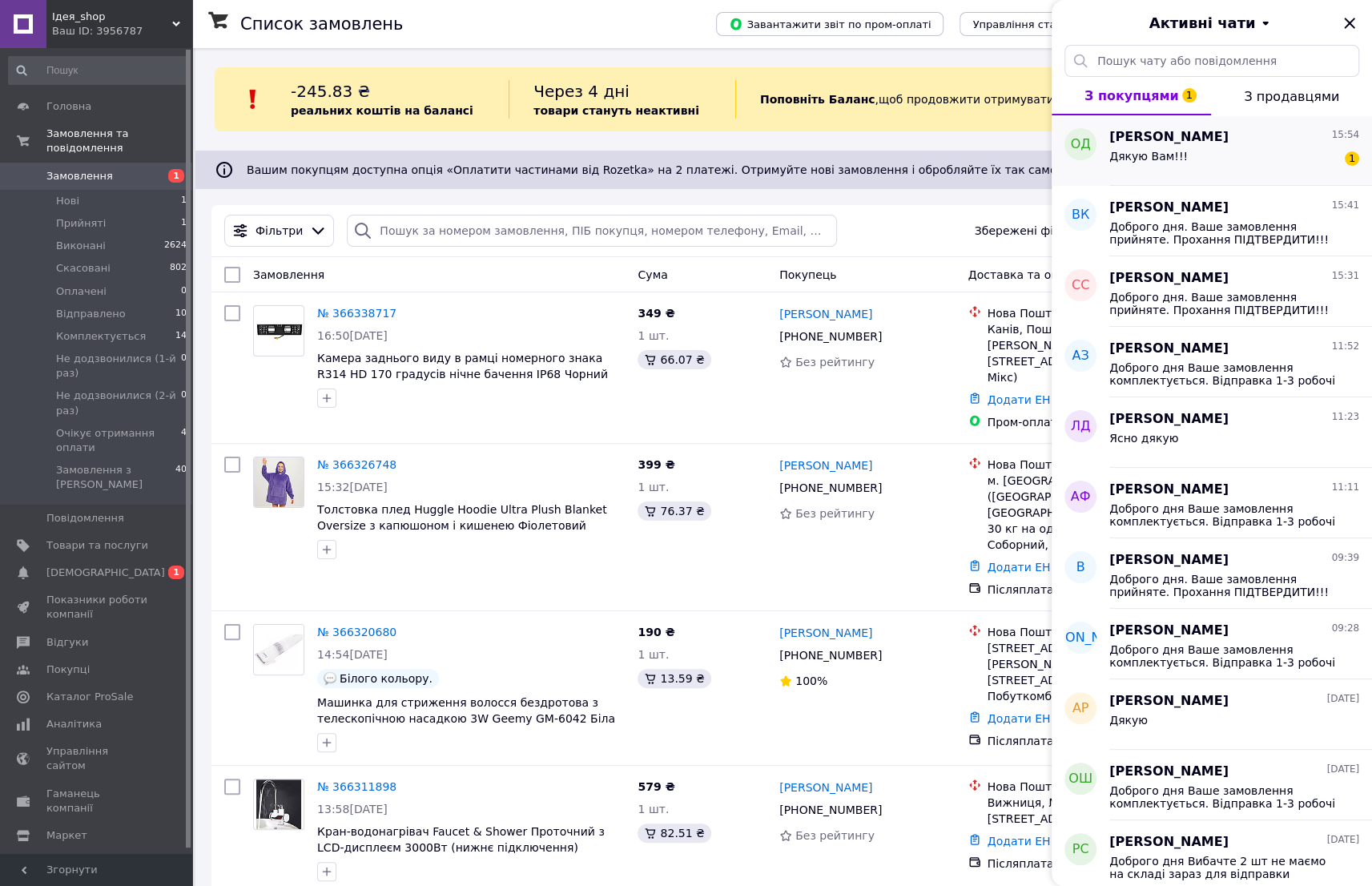
click at [1283, 151] on div "Дякую Вам!!! 1" at bounding box center [1234, 159] width 250 height 26
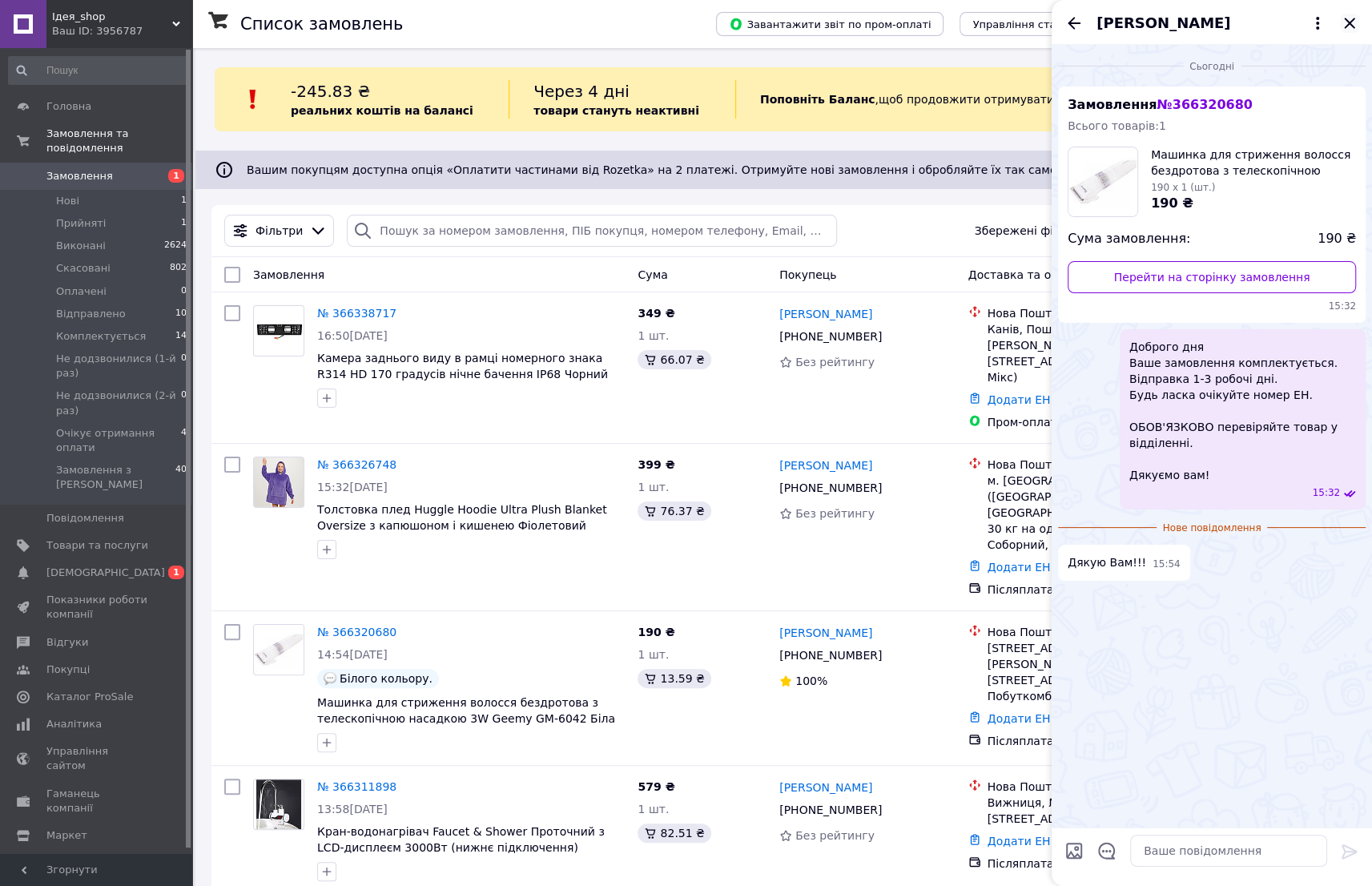
click at [1341, 15] on icon "Закрити" at bounding box center [1349, 23] width 19 height 19
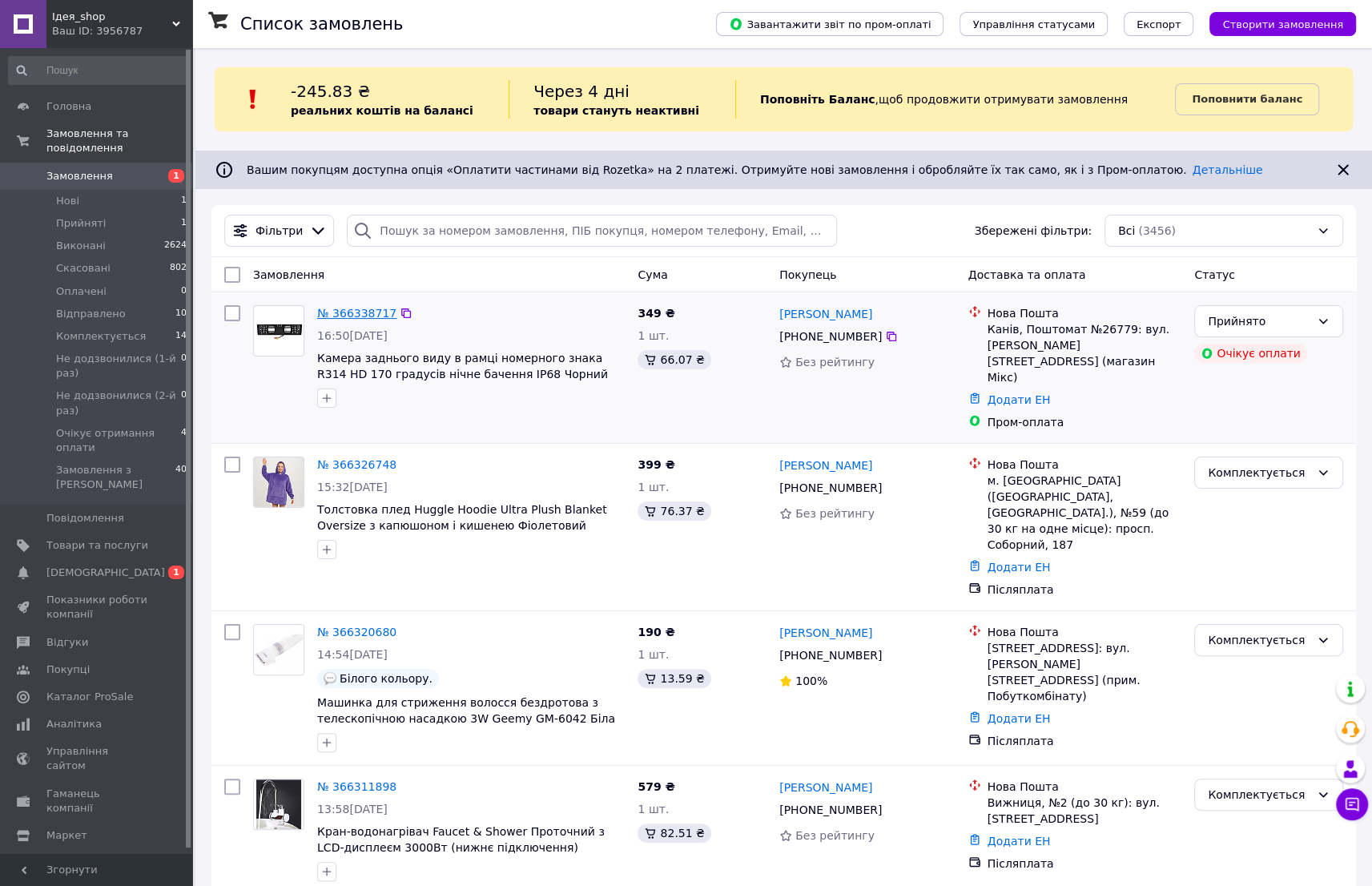
click at [367, 313] on link "№ 366338717" at bounding box center [357, 312] width 79 height 13
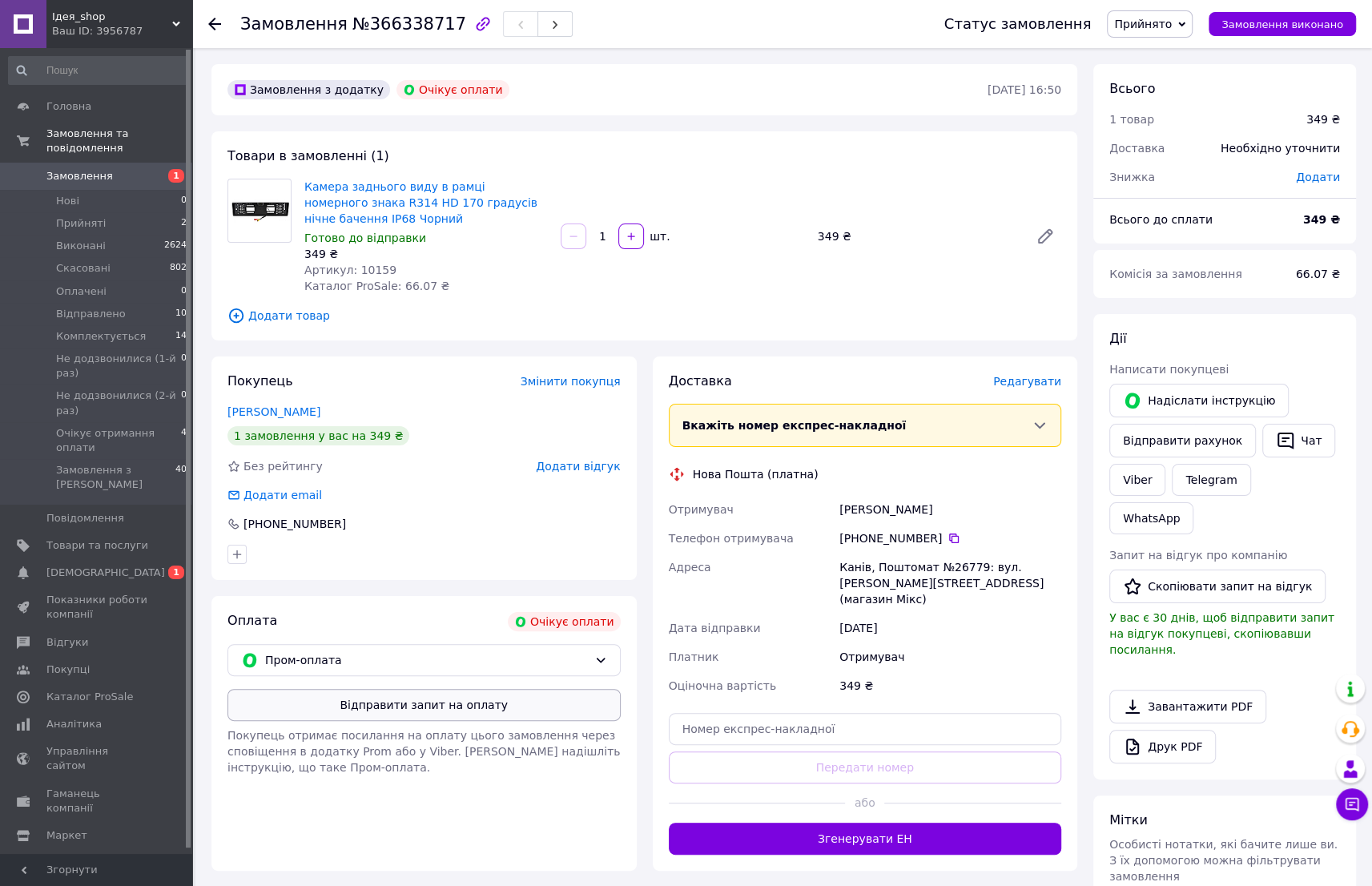
click at [352, 712] on button "Відправити запит на оплату" at bounding box center [424, 705] width 393 height 32
click at [1198, 403] on button "Надіслати інструкцію" at bounding box center [1199, 400] width 180 height 34
click at [1356, 799] on icon at bounding box center [1353, 805] width 14 height 14
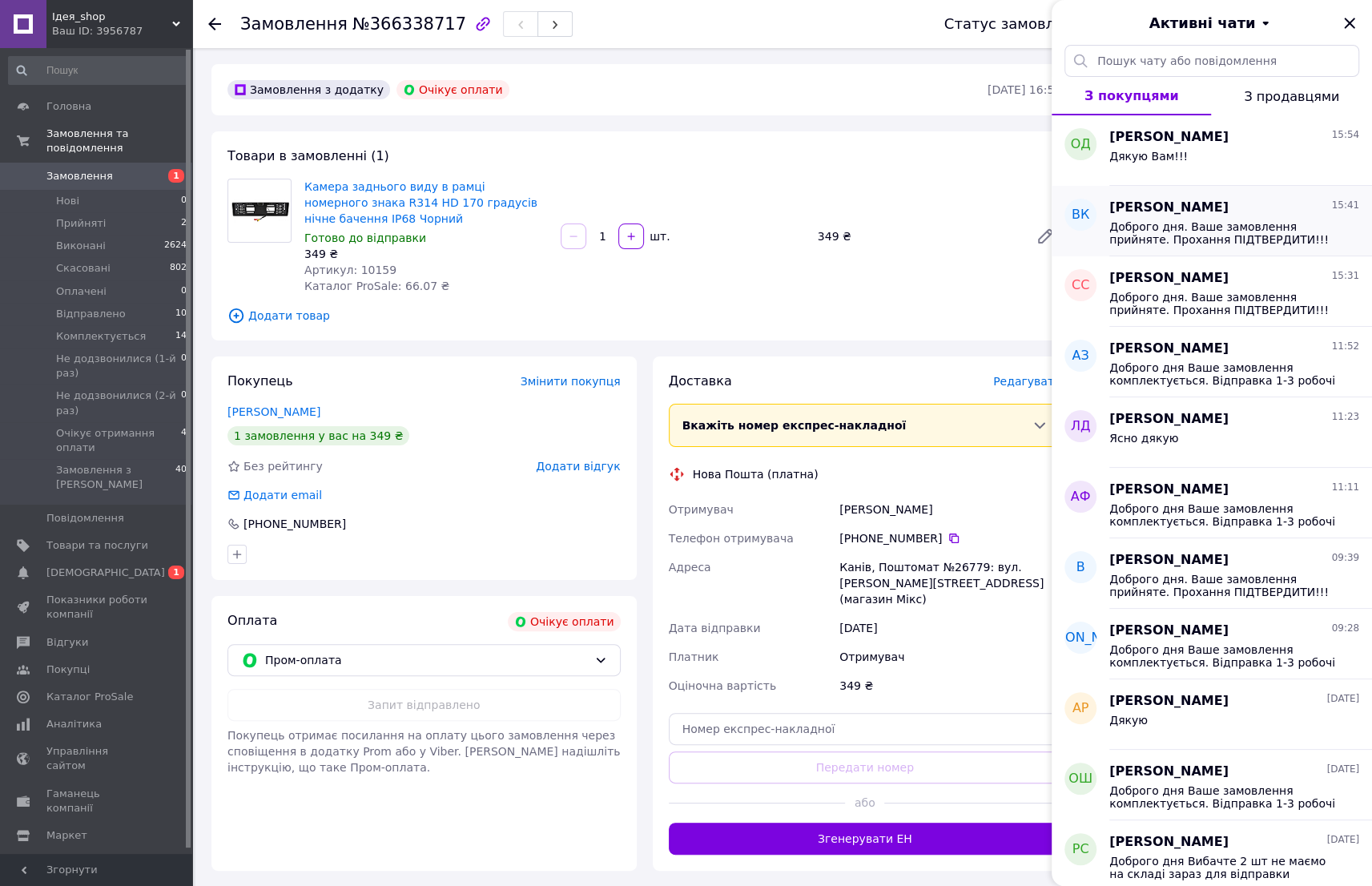
click at [1195, 251] on div "Влад Качан 15:41 Доброго дня. Ваше замовлення прийняте. Прохання ПІДТВЕРДИТИ!!!…" at bounding box center [1241, 221] width 263 height 70
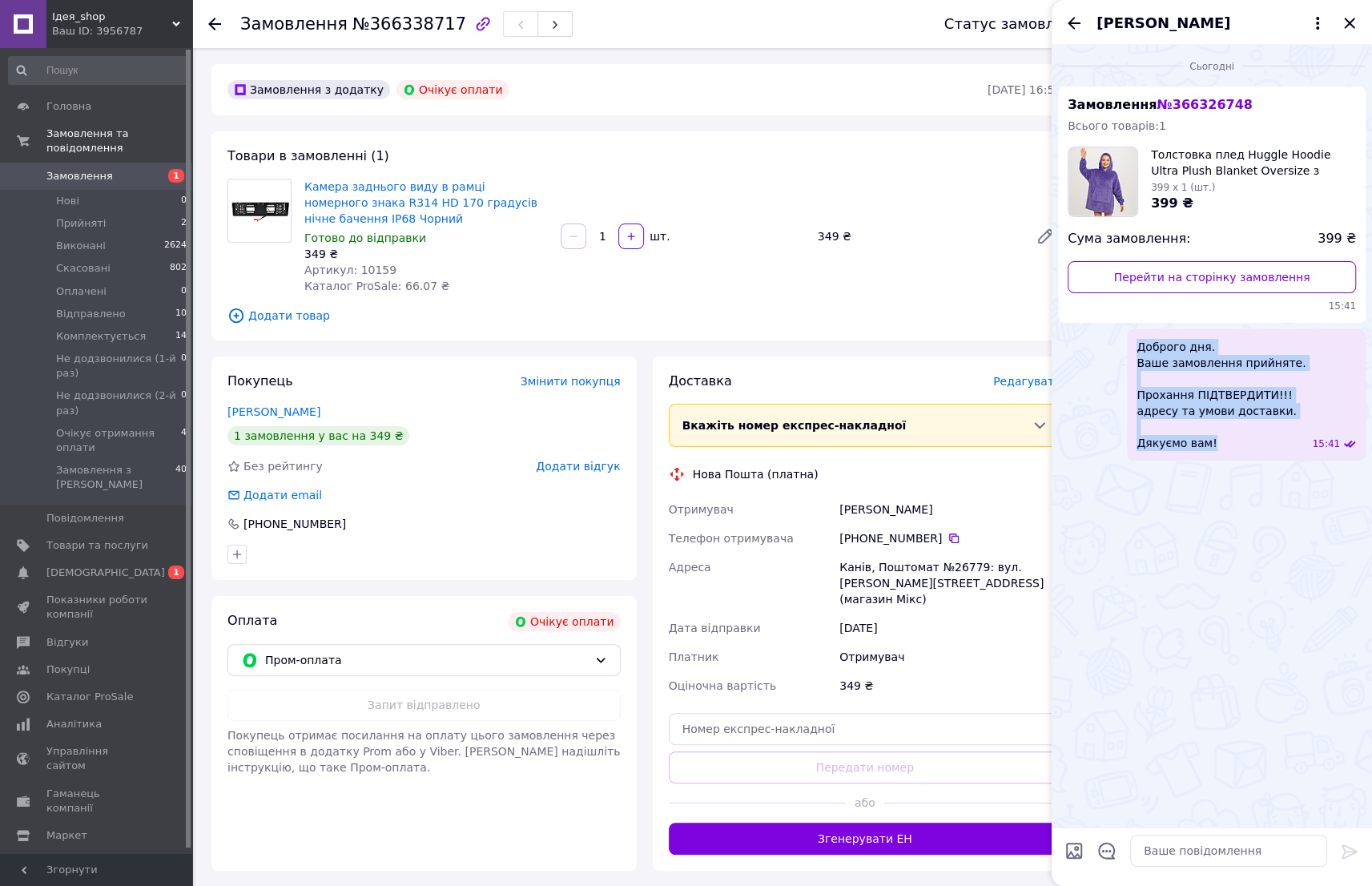
drag, startPoint x: 1168, startPoint y: 344, endPoint x: 1239, endPoint y: 452, distance: 129.2
click at [1239, 452] on div "Доброго дня. Ваше замовлення прийняте. Прохання ПІДТВЕРДИТИ!!! адресу та умови …" at bounding box center [1246, 395] width 239 height 132
copy span "Доброго дня. Ваше замовлення прийняте. Прохання ПІДТВЕРДИТИ!!! адресу та умови …"
click at [1344, 20] on icon "Закрити" at bounding box center [1349, 23] width 19 height 19
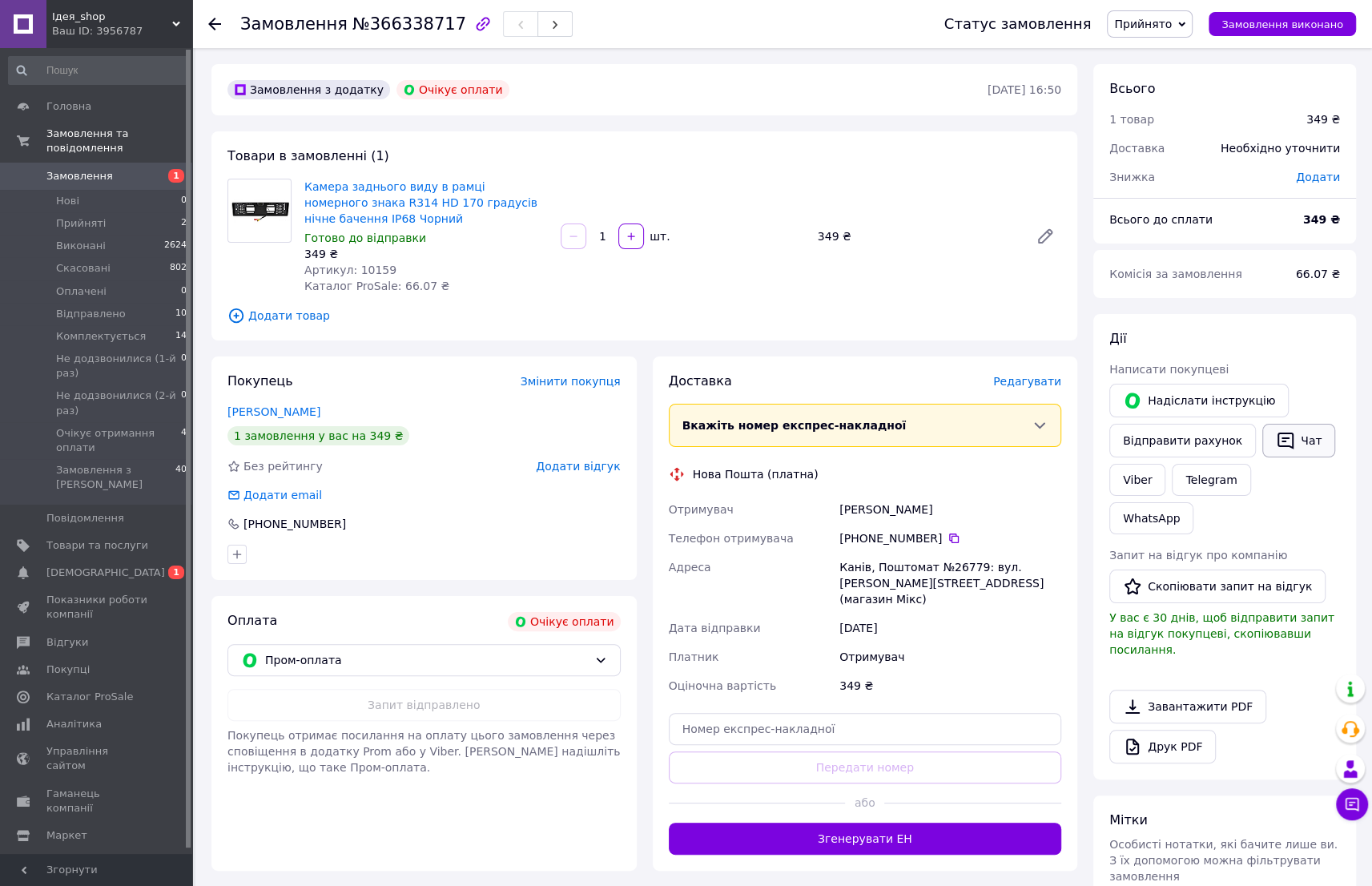
click at [1305, 450] on button "Чат" at bounding box center [1299, 441] width 73 height 34
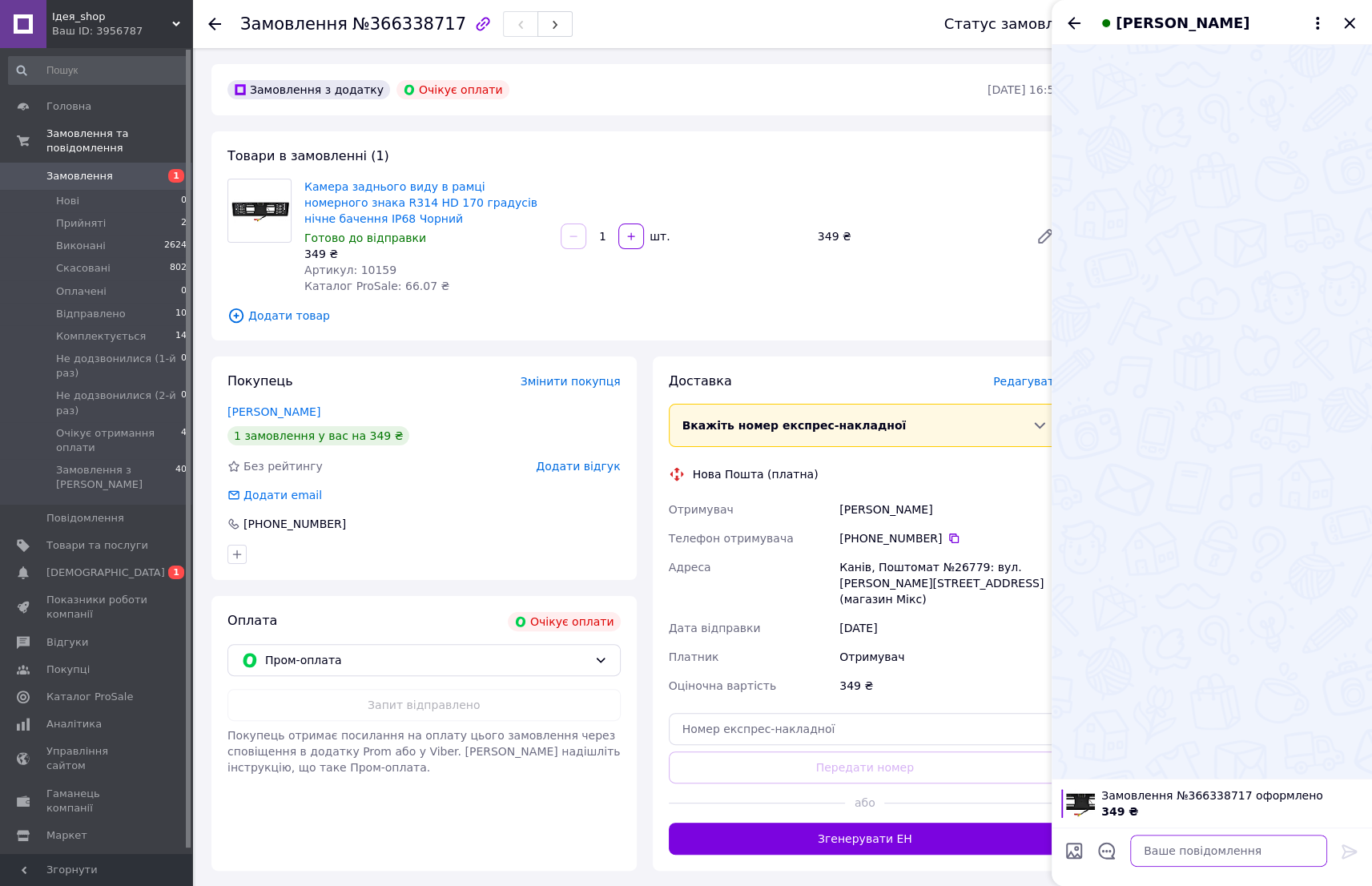
click at [1262, 848] on textarea at bounding box center [1229, 850] width 197 height 32
paste textarea "Доброго дня. Ваше замовлення прийняте. Прохання ПІДТВЕРДИТИ!!! адресу та умови …"
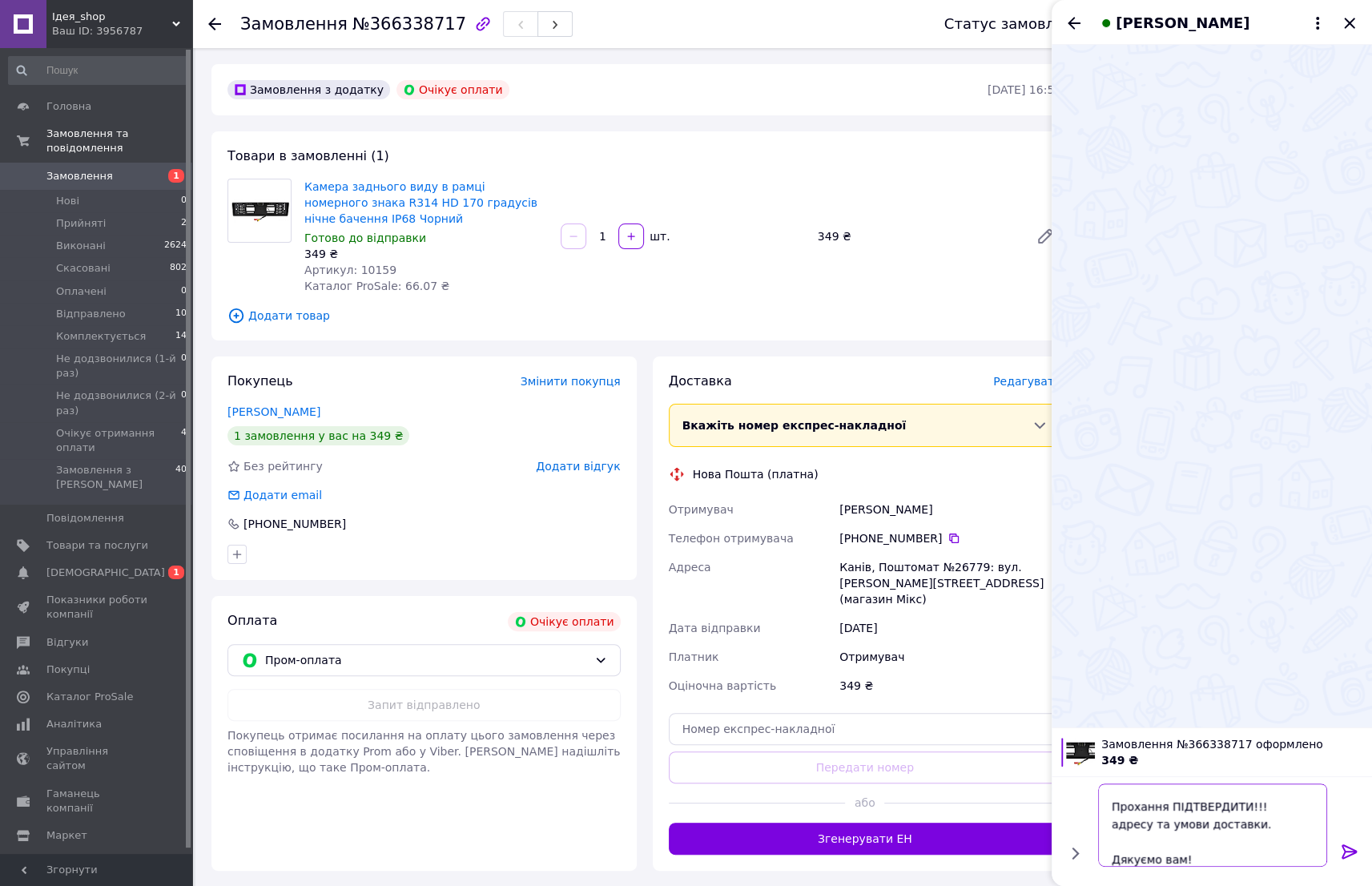
type textarea "Доброго дня. Ваше замовлення прийняте. Прохання ПІДТВЕРДИТИ!!! адресу та умови …"
click at [1347, 850] on icon at bounding box center [1349, 851] width 19 height 19
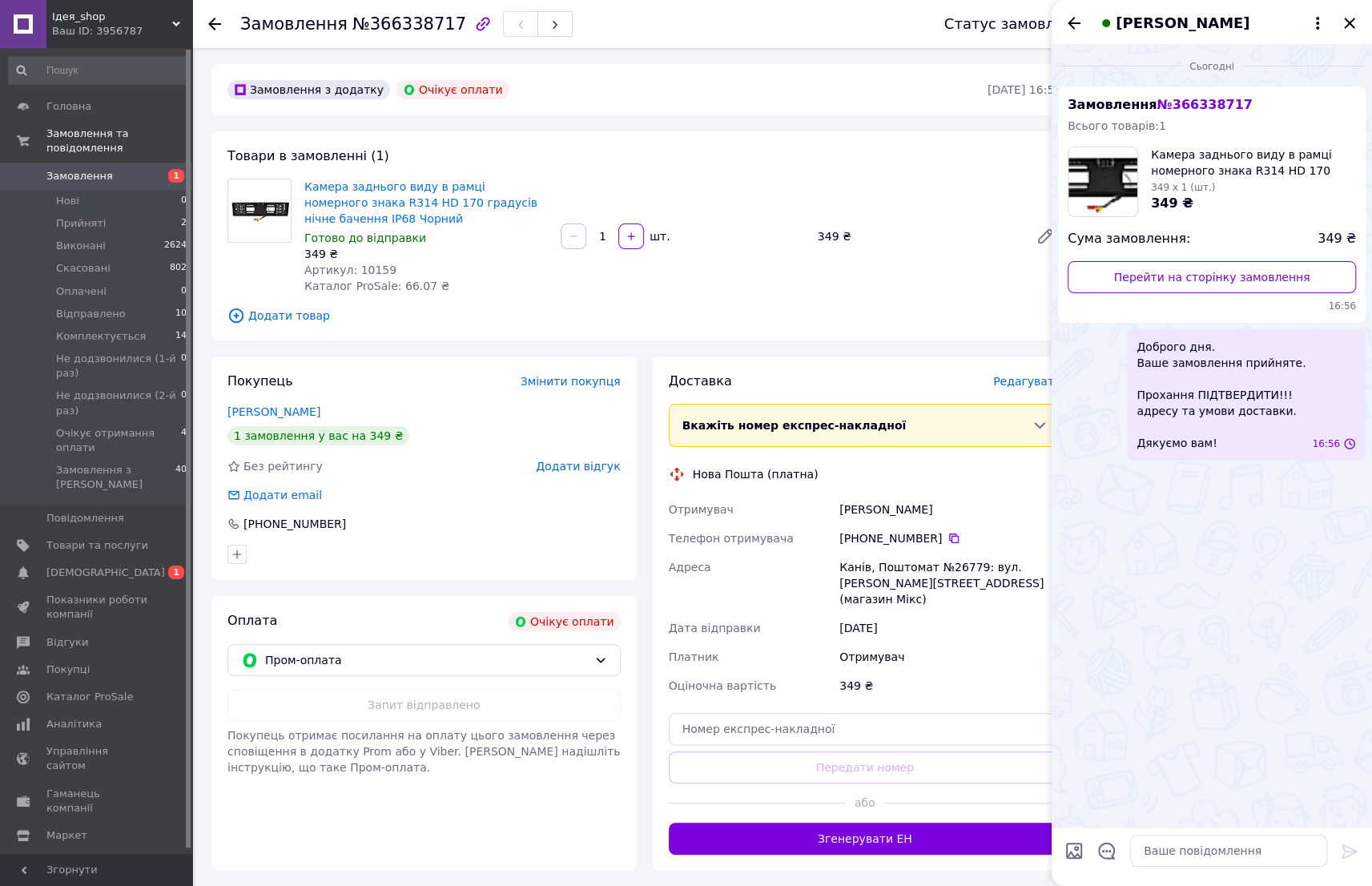
scroll to position [0, 0]
click at [1354, 24] on icon "Закрити" at bounding box center [1349, 23] width 19 height 19
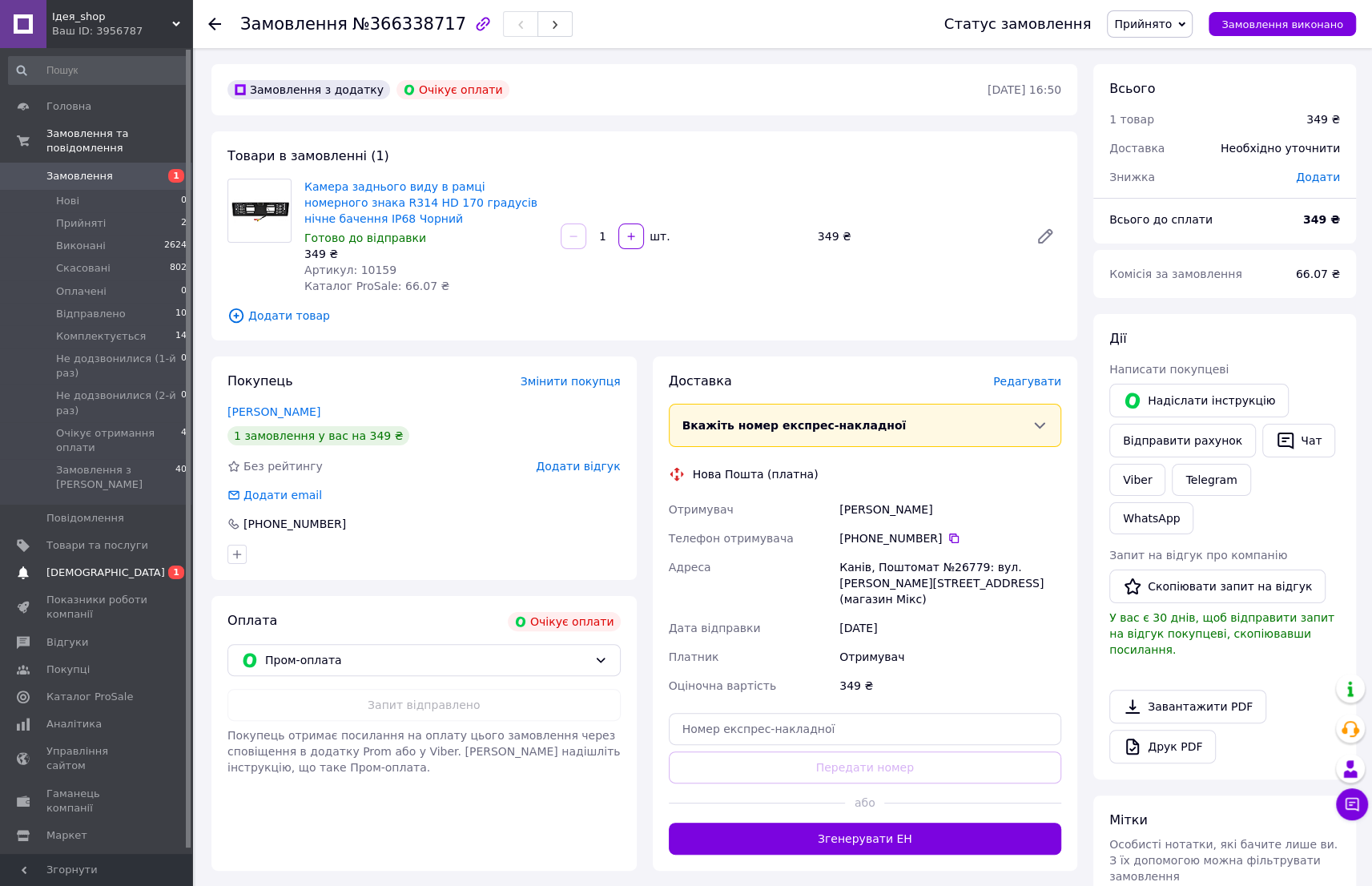
click at [125, 566] on span "[DEMOGRAPHIC_DATA]" at bounding box center [97, 573] width 102 height 15
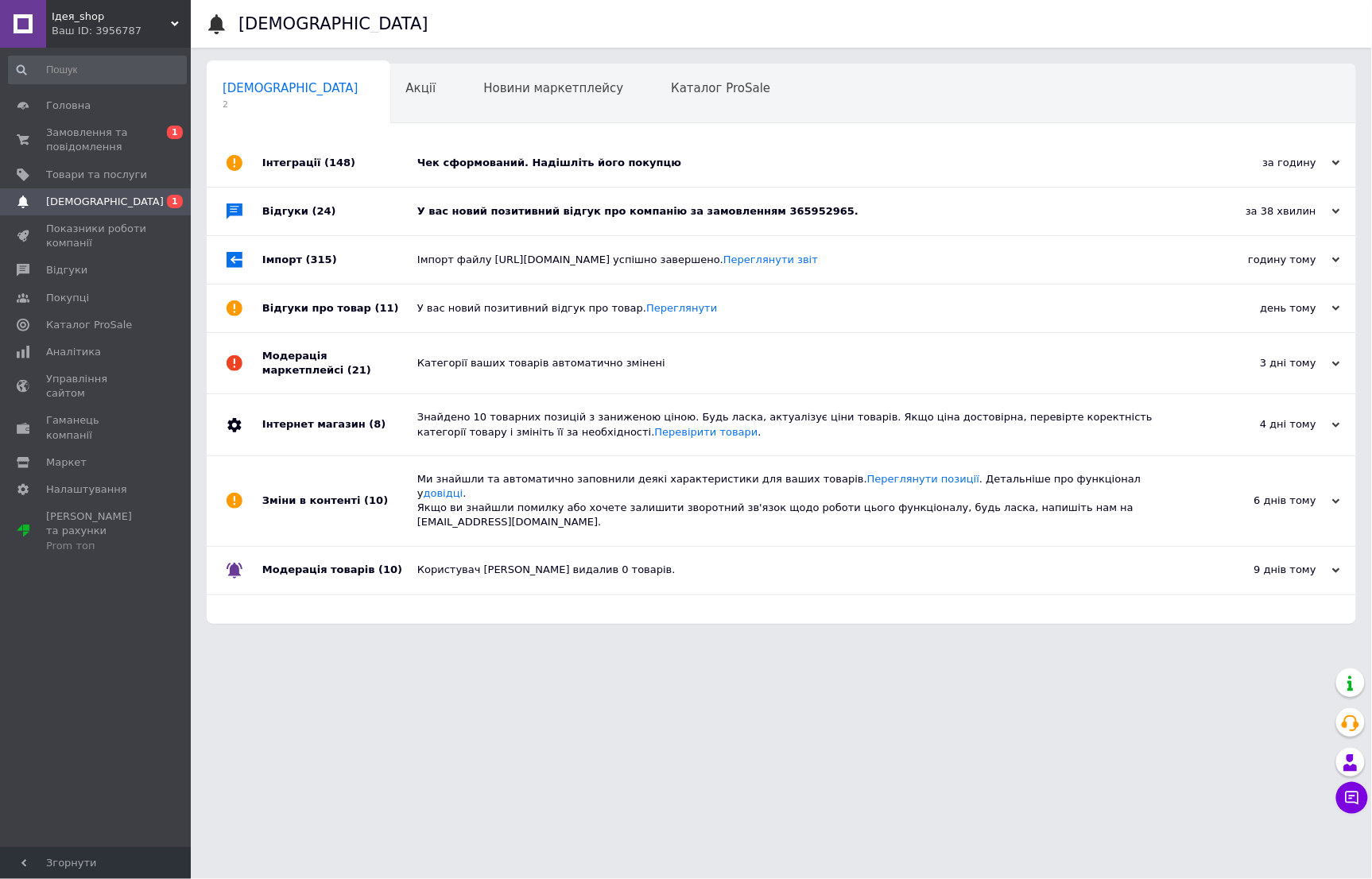
click at [379, 224] on div "Відгуки (24)" at bounding box center [339, 211] width 155 height 48
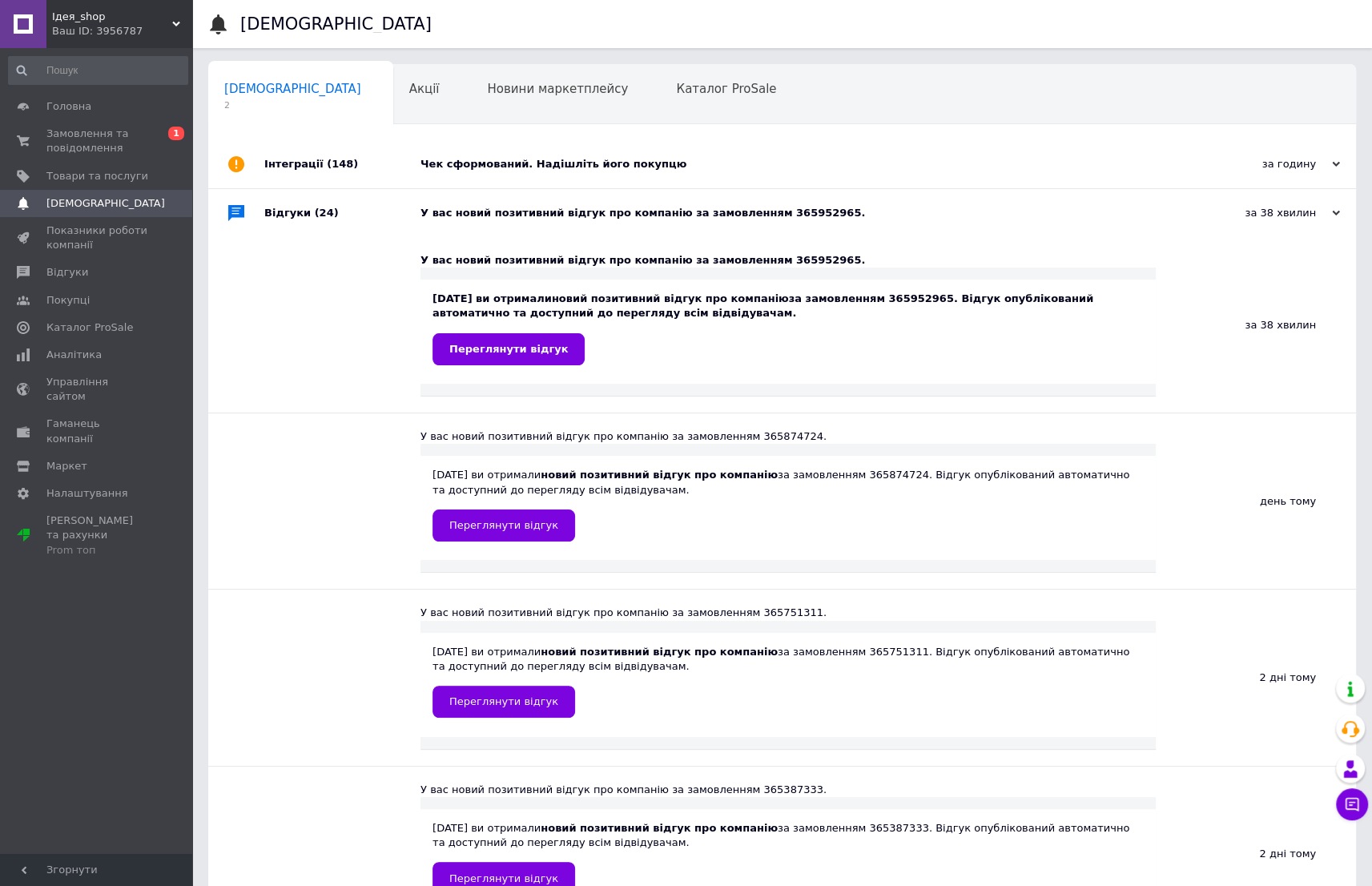
click at [391, 169] on div "Інтеграції (148)" at bounding box center [342, 164] width 156 height 48
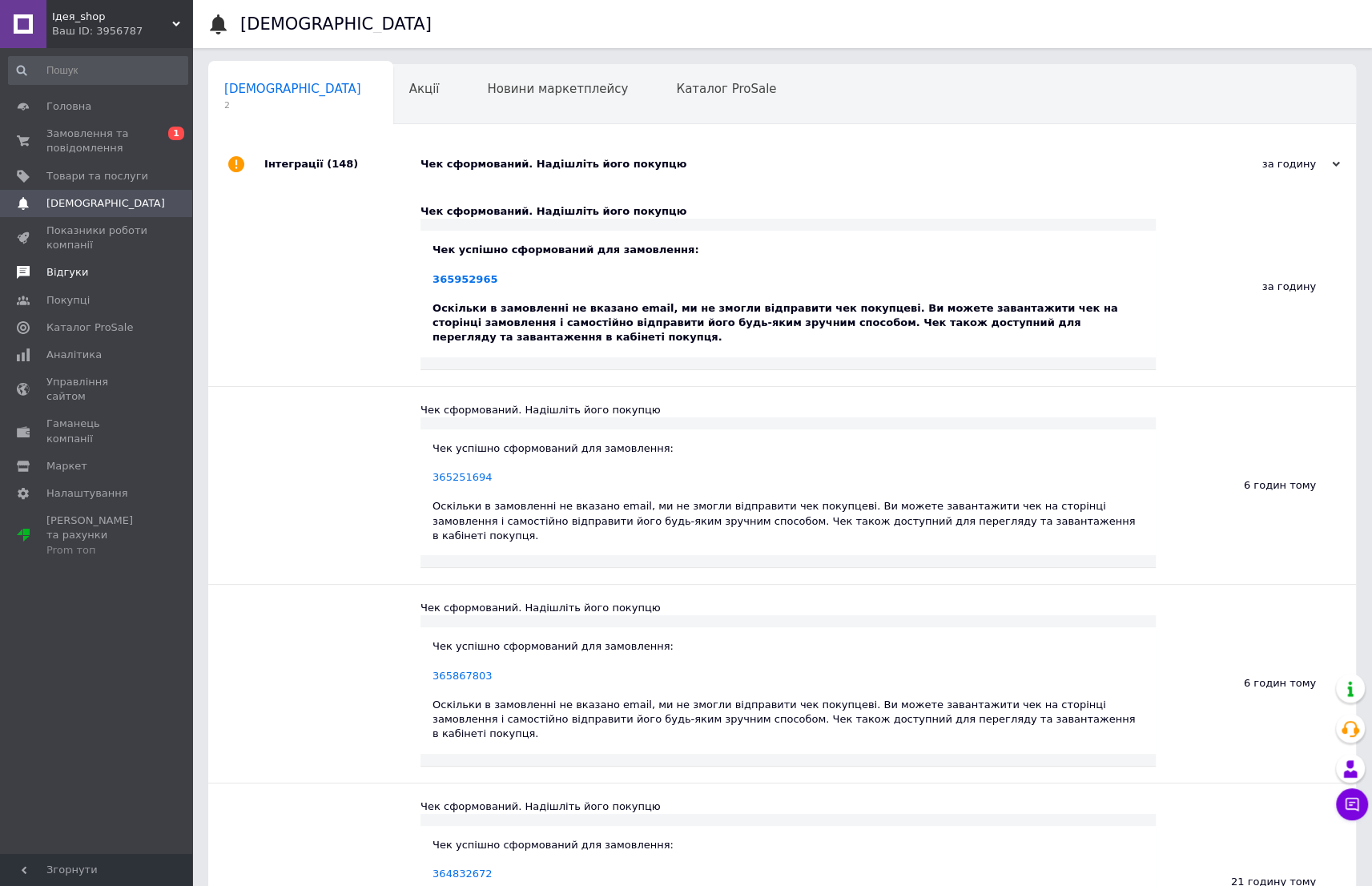
click at [115, 277] on span "Відгуки" at bounding box center [97, 272] width 102 height 15
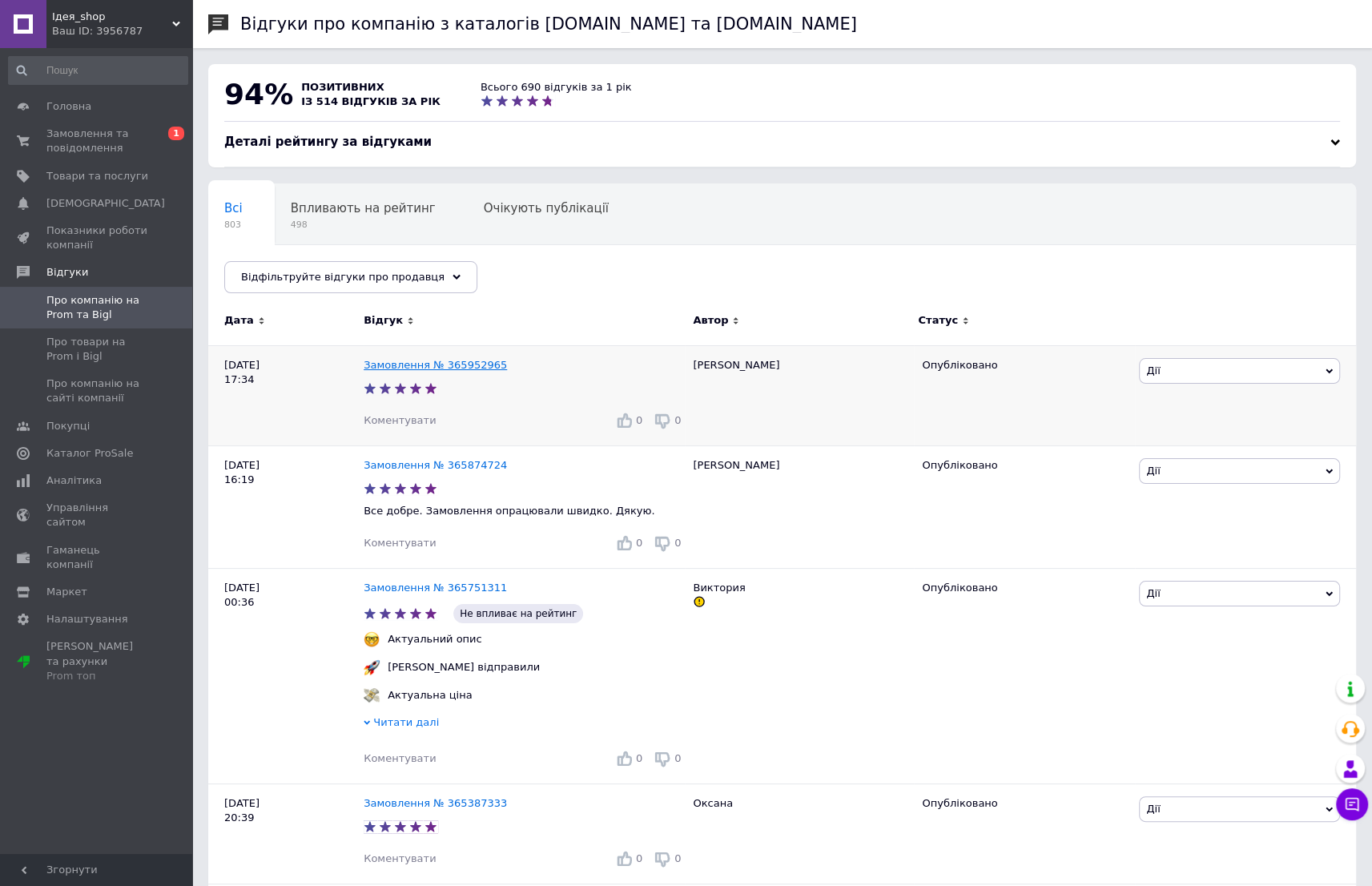
click at [425, 366] on link "Замовлення № 365952965" at bounding box center [435, 365] width 143 height 12
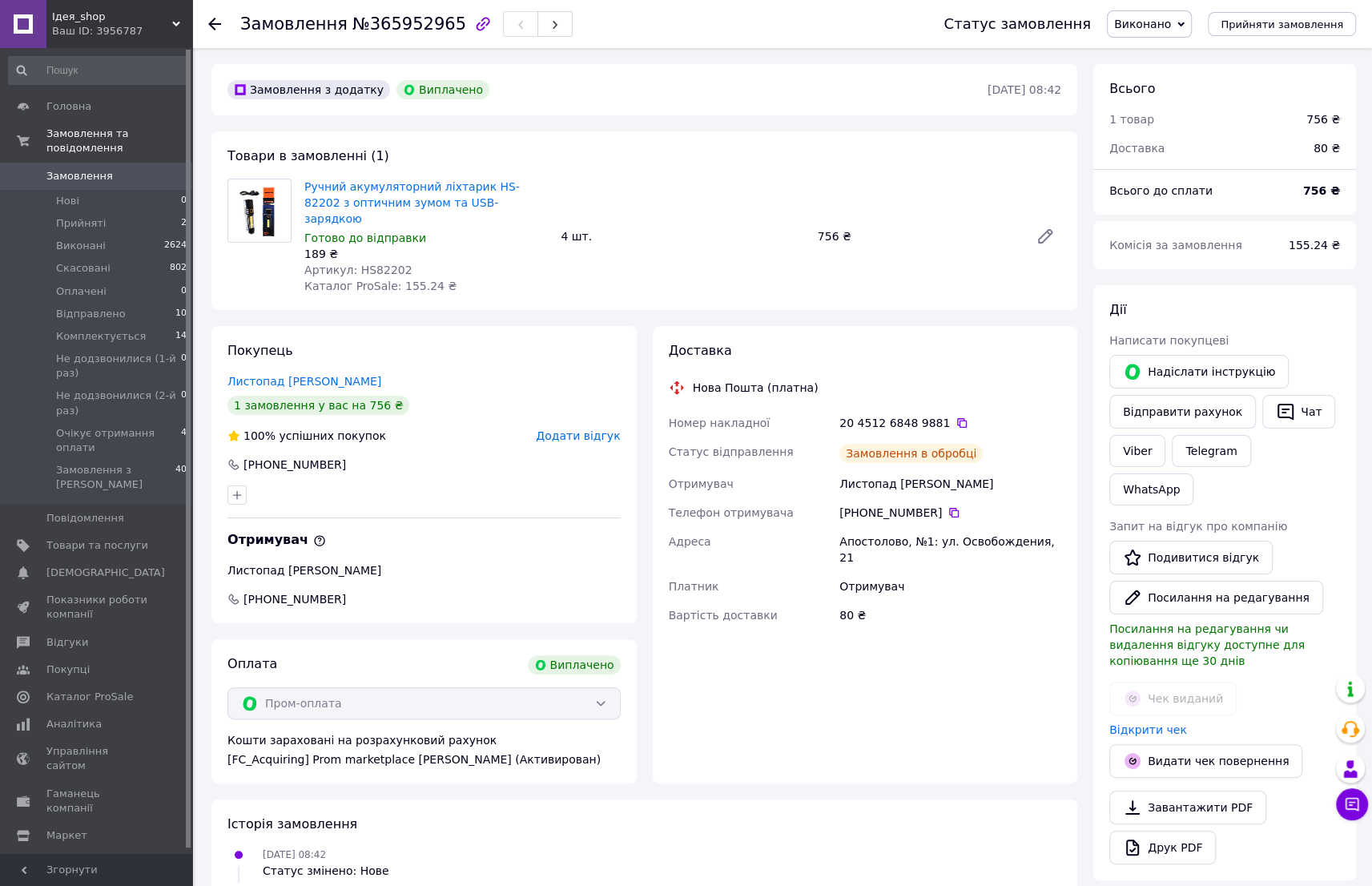
scroll to position [51, 0]
click at [572, 429] on span "Додати відгук" at bounding box center [577, 435] width 84 height 13
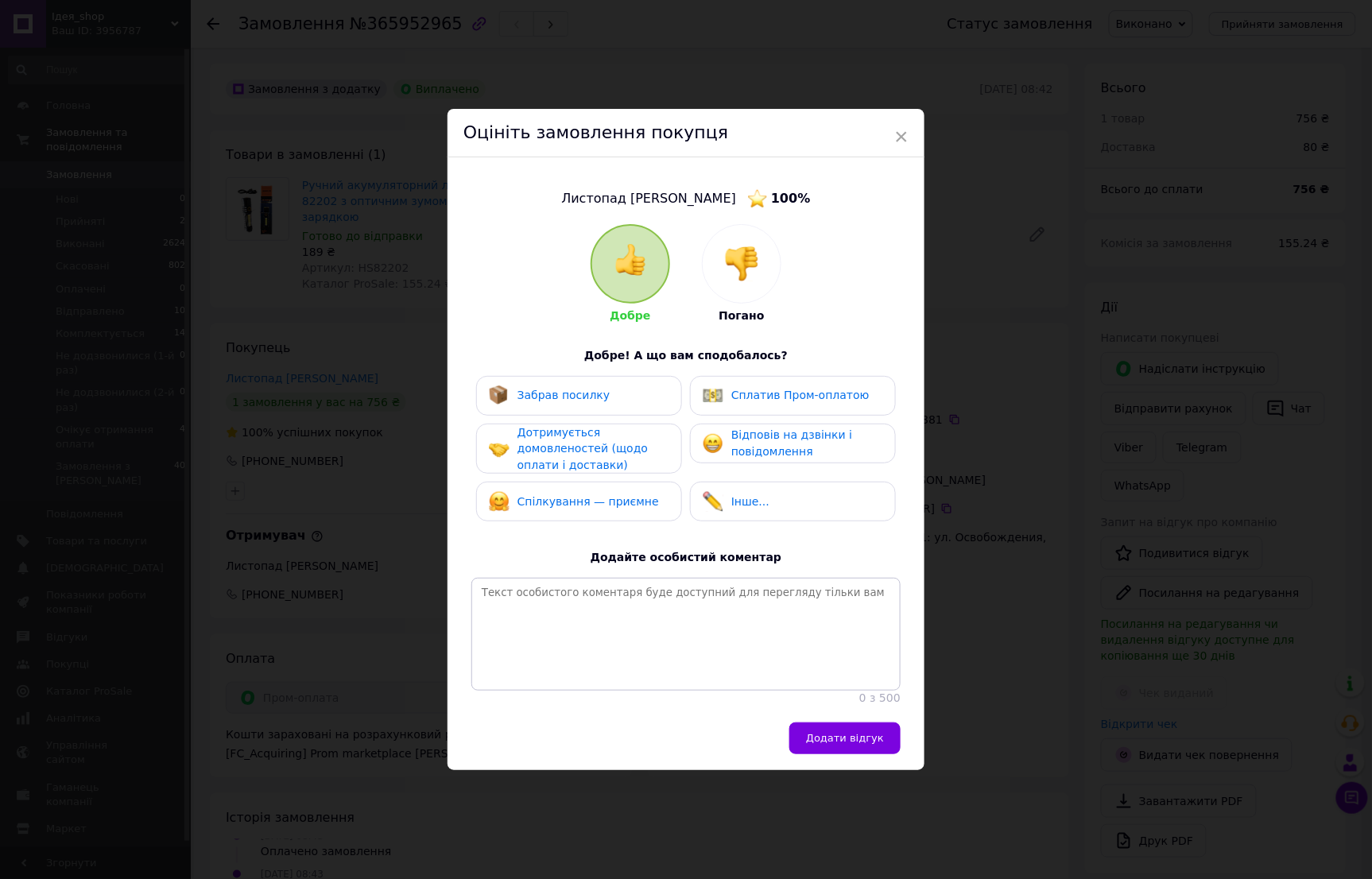
click at [634, 386] on div "Забрав посилку" at bounding box center [579, 395] width 180 height 21
click at [749, 399] on div "Сплатив Пром-оплатою" at bounding box center [792, 395] width 206 height 40
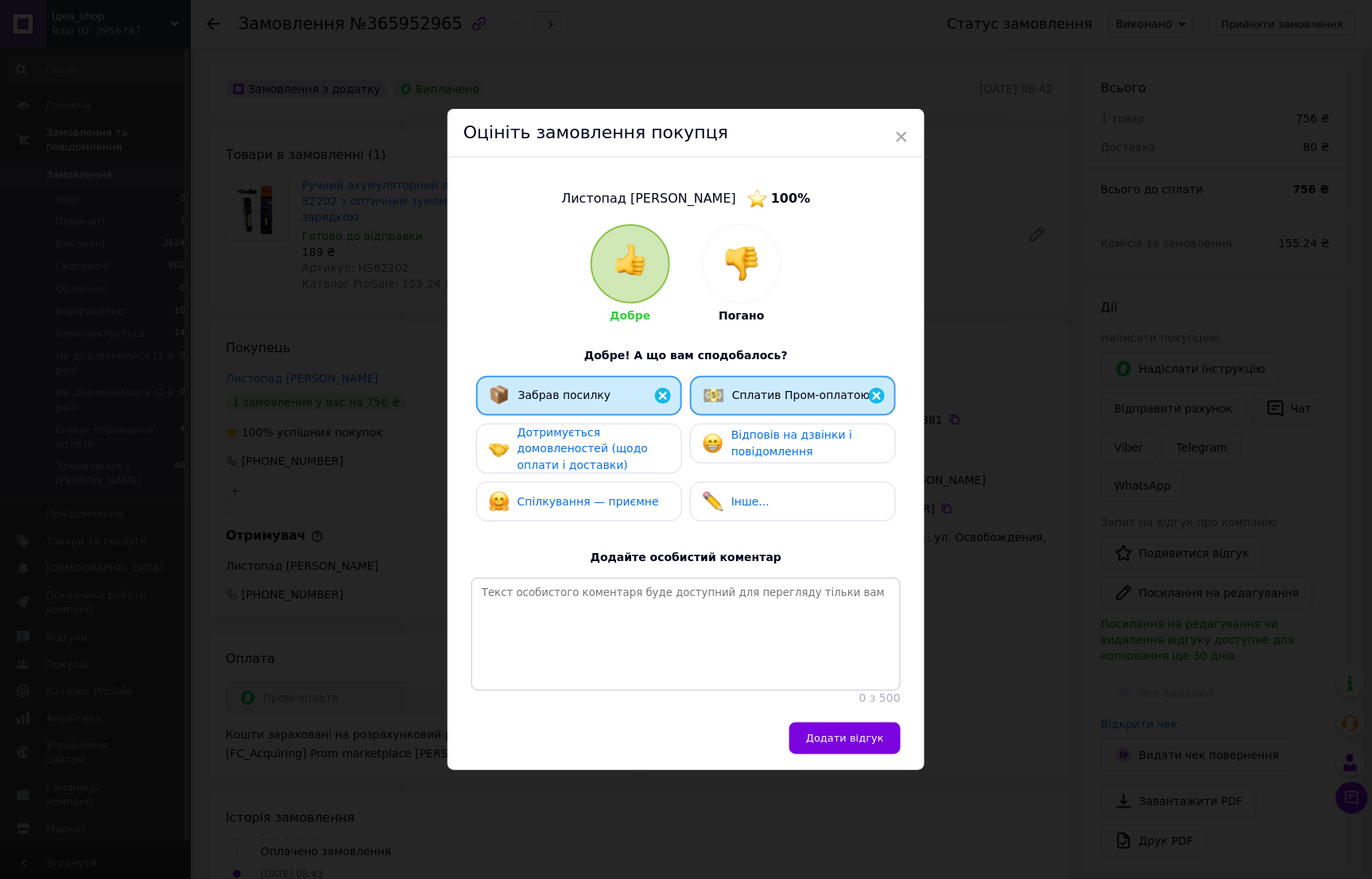
drag, startPoint x: 741, startPoint y: 433, endPoint x: 675, endPoint y: 445, distance: 67.1
click at [735, 435] on span "Відповів на дзвінки і повідомлення" at bounding box center [791, 443] width 121 height 29
click at [628, 448] on div "Дотримується домовленостей (щодо оплати і доставки)" at bounding box center [593, 449] width 151 height 49
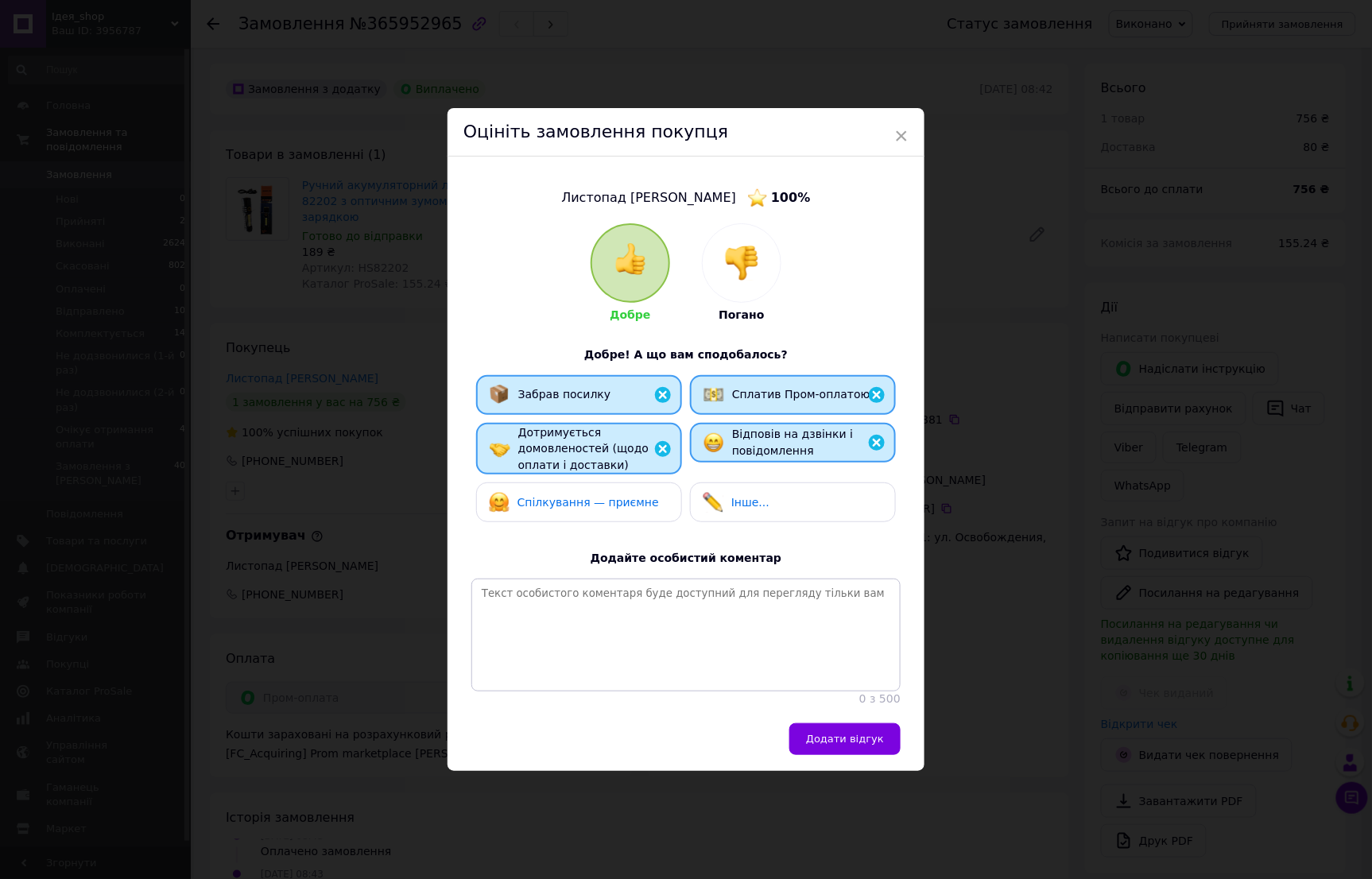
drag, startPoint x: 628, startPoint y: 486, endPoint x: 705, endPoint y: 559, distance: 106.1
click at [634, 496] on span "Спілкування — приємне" at bounding box center [588, 502] width 141 height 13
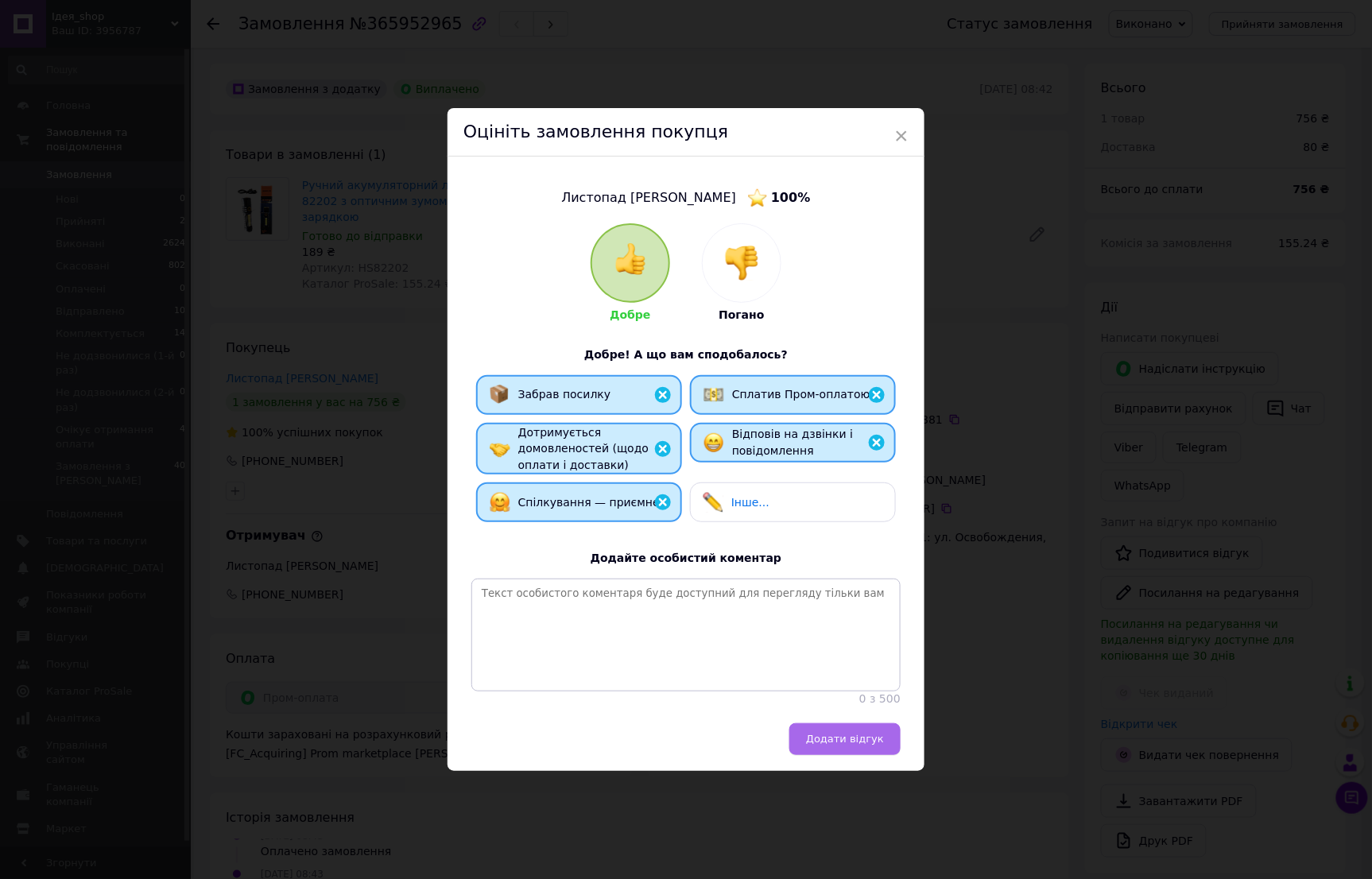
click at [857, 745] on span "Додати відгук" at bounding box center [844, 739] width 77 height 12
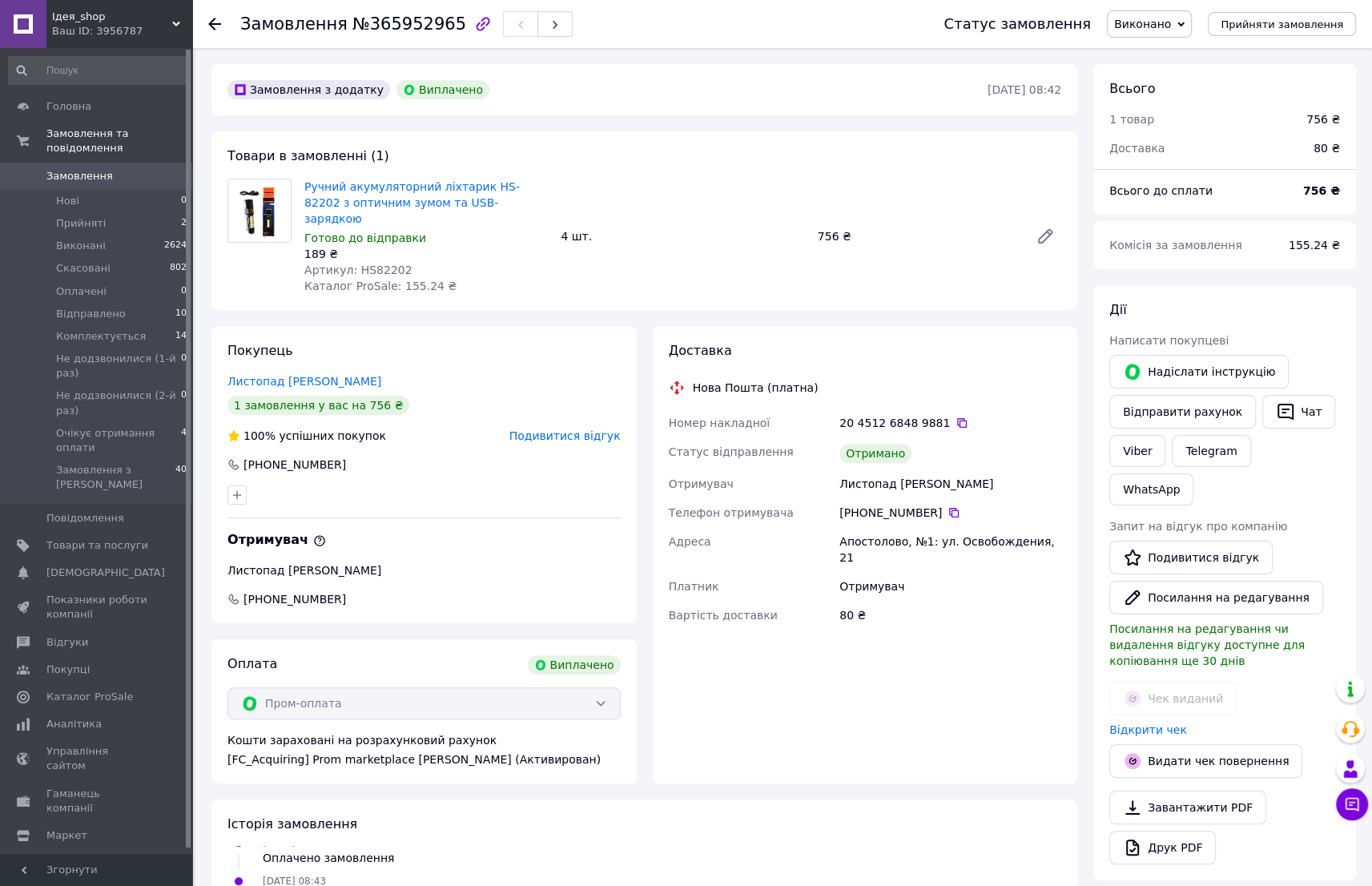
click at [87, 169] on span "Замовлення" at bounding box center [79, 176] width 66 height 15
